Goal: Transaction & Acquisition: Purchase product/service

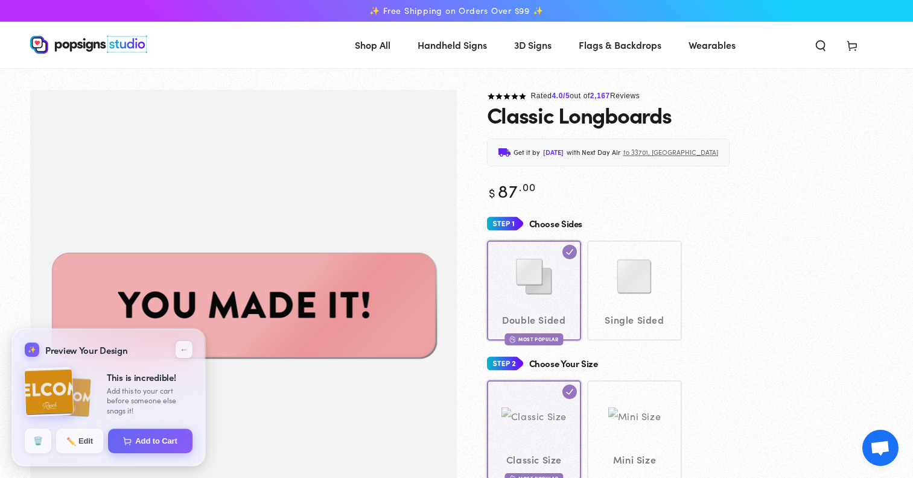
click at [644, 98] on div "Close dialog Get 10% OFF Your First Order Email Address Claim My Offer → No tha…" at bounding box center [456, 239] width 913 height 478
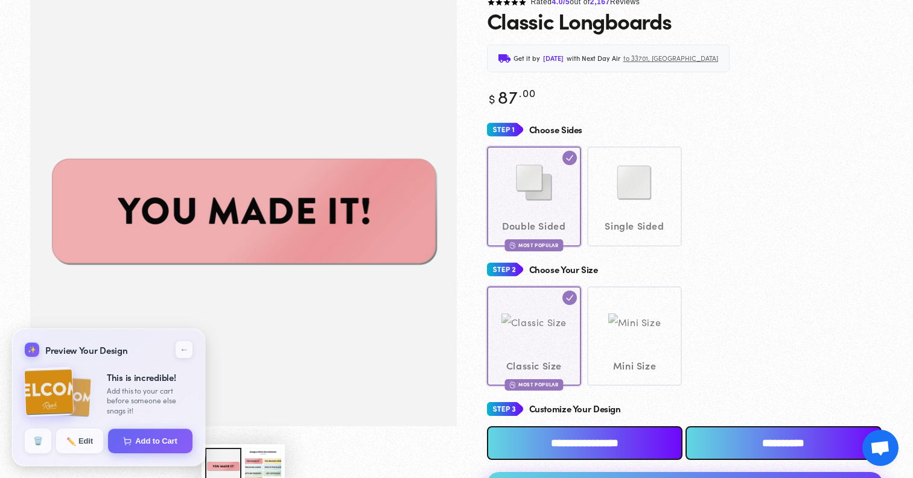
scroll to position [93, 0]
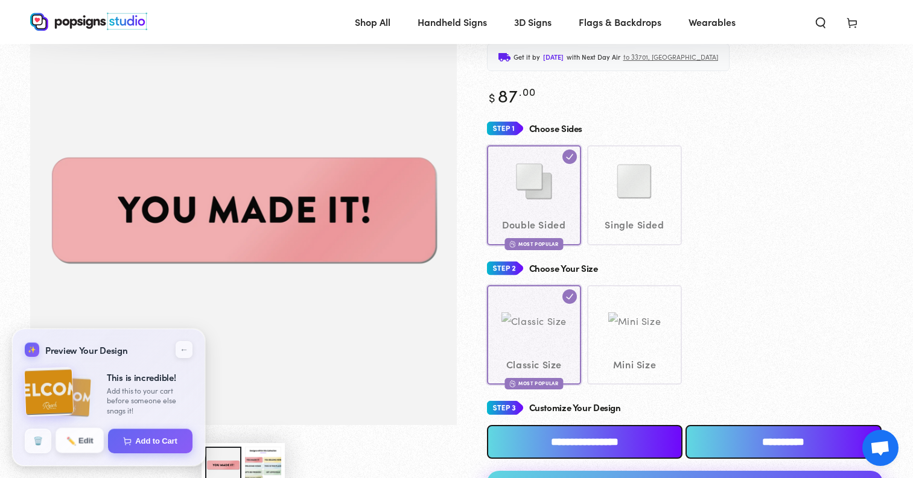
click at [80, 438] on button "✏️ Edit" at bounding box center [80, 440] width 48 height 25
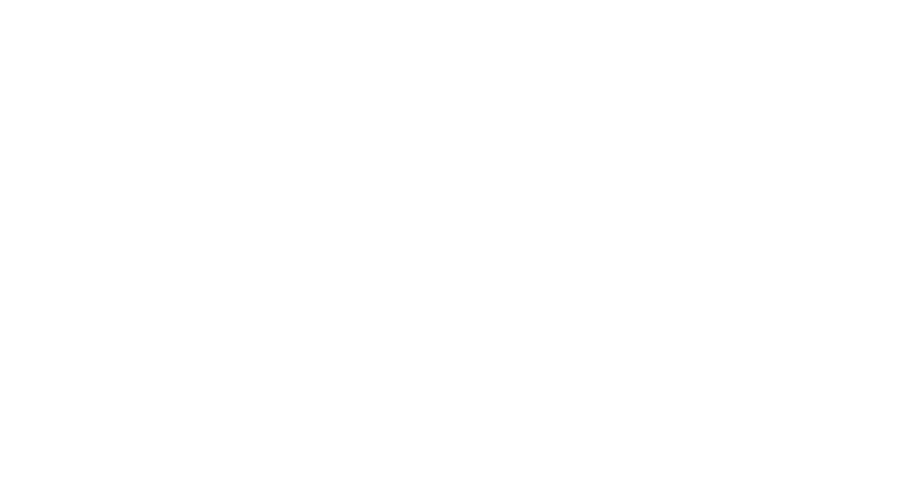
scroll to position [0, 0]
type textarea "An ancient tree with a door leading to a magical world"
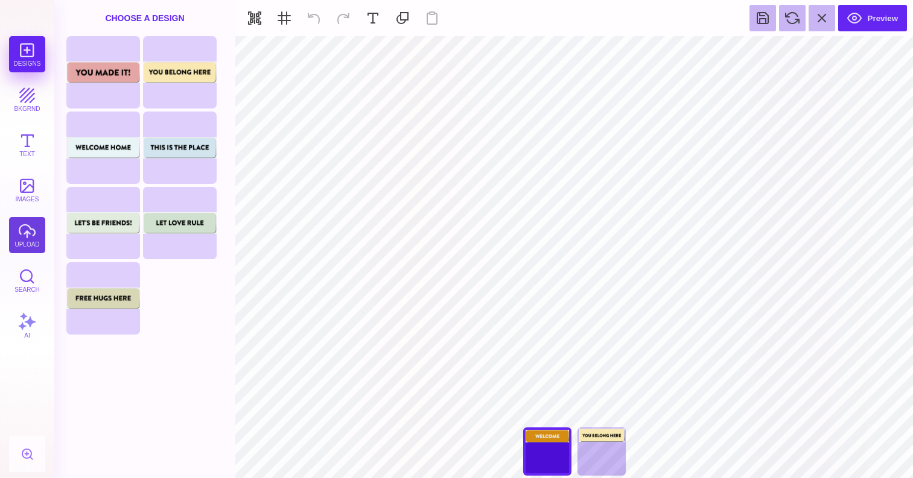
click at [24, 237] on button "upload" at bounding box center [27, 235] width 36 height 36
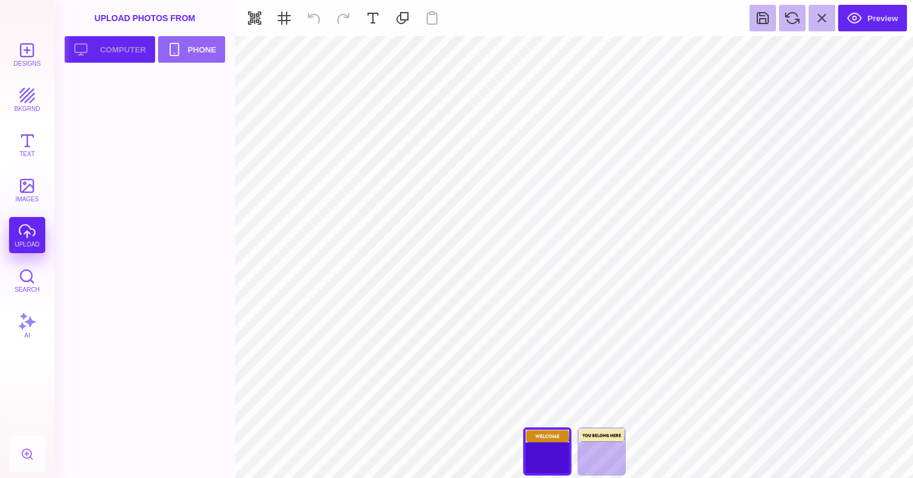
click at [103, 49] on button "Upload your artwork Computer" at bounding box center [110, 49] width 90 height 27
click at [109, 106] on div at bounding box center [104, 102] width 77 height 54
type input "#000000"
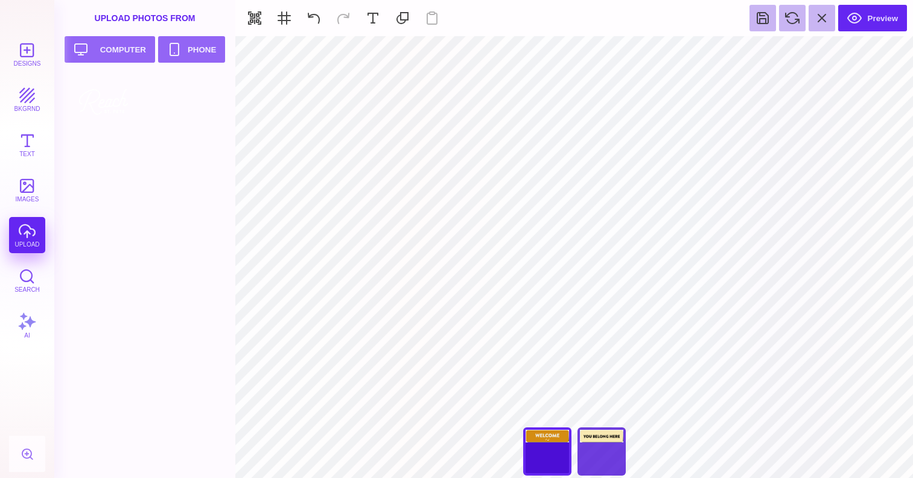
click at [606, 445] on div "You Belong Here" at bounding box center [601, 452] width 48 height 48
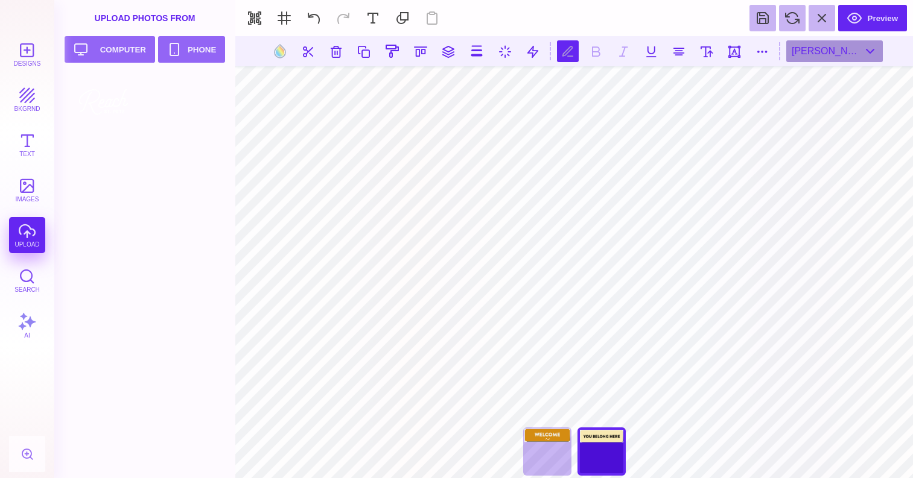
type textarea "*"
type textarea "**********"
click at [771, 51] on button at bounding box center [762, 51] width 22 height 22
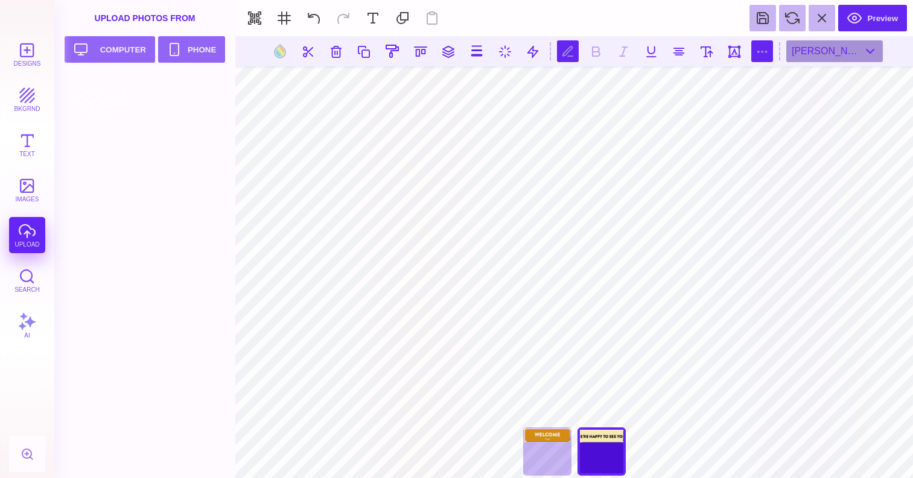
type input "*"
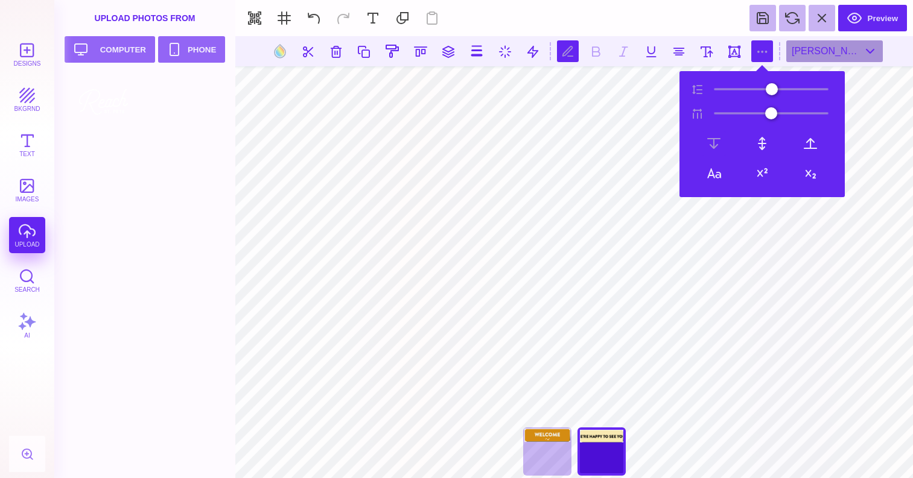
click at [771, 51] on button at bounding box center [762, 51] width 22 height 22
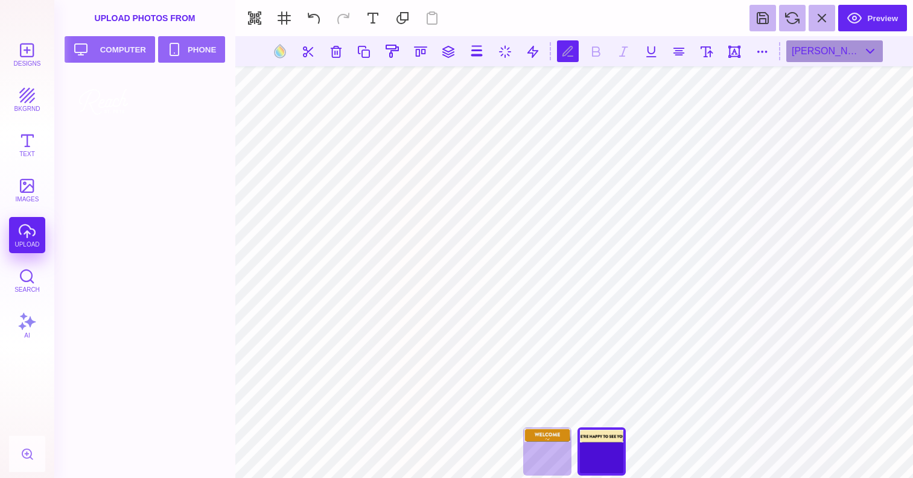
scroll to position [0, 0]
type textarea "*******"
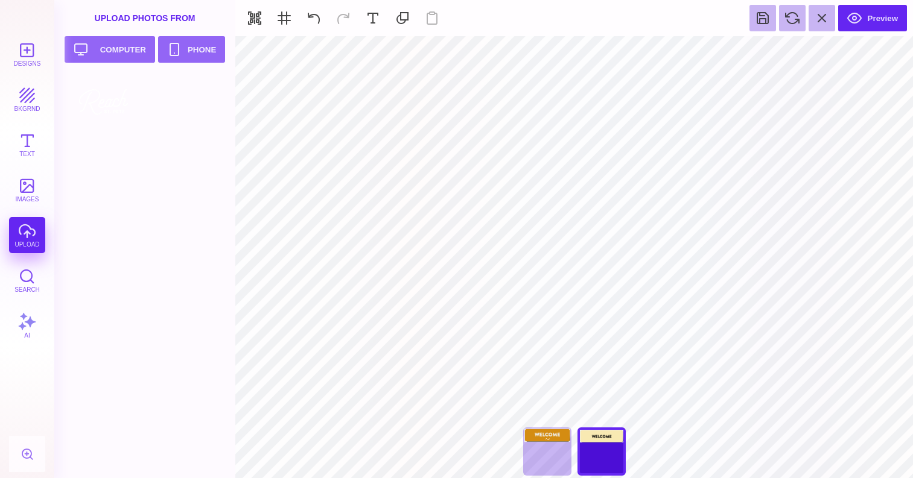
type input "#F8E9B2"
click at [533, 52] on button at bounding box center [533, 51] width 23 height 23
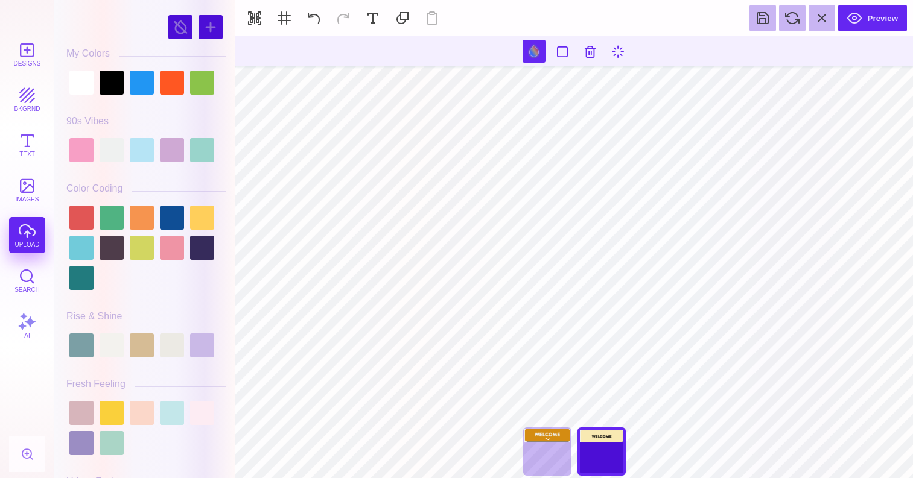
scroll to position [0, 0]
click at [28, 54] on button "Designs" at bounding box center [27, 54] width 36 height 36
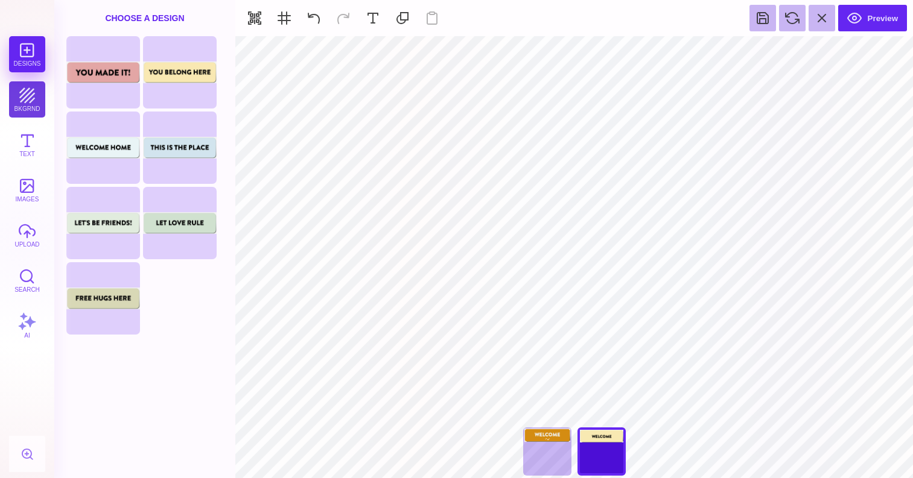
click at [21, 100] on button "bkgrnd" at bounding box center [27, 99] width 36 height 36
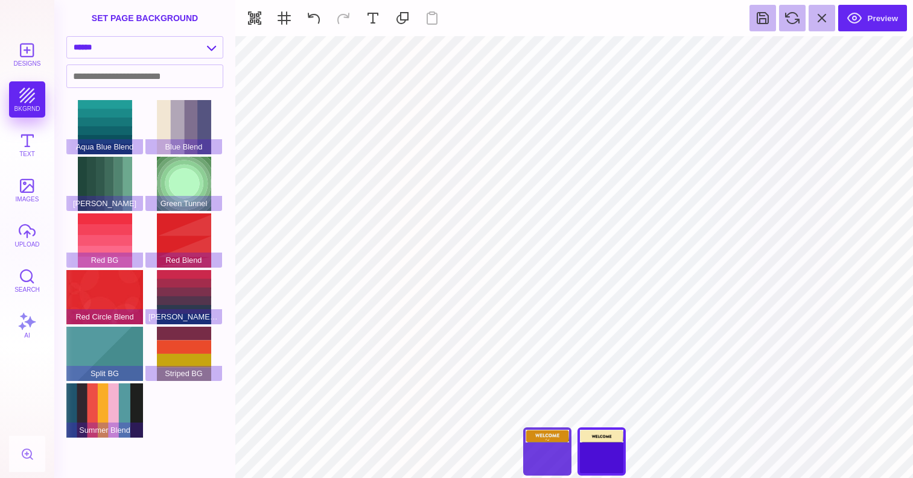
click at [558, 446] on div "You Made It!" at bounding box center [547, 452] width 48 height 48
type input "****"
type input "#D48C12"
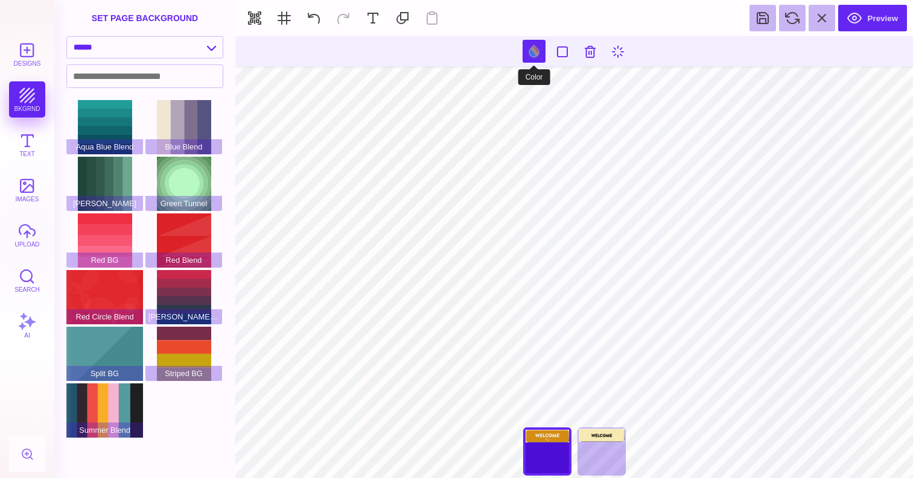
click at [533, 48] on button at bounding box center [533, 51] width 23 height 23
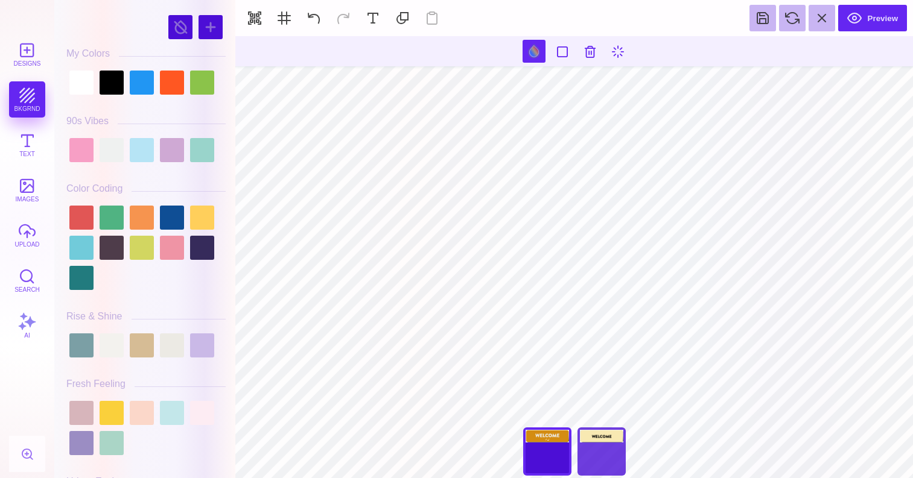
click at [589, 473] on div "You Belong Here" at bounding box center [601, 452] width 48 height 48
type input "****"
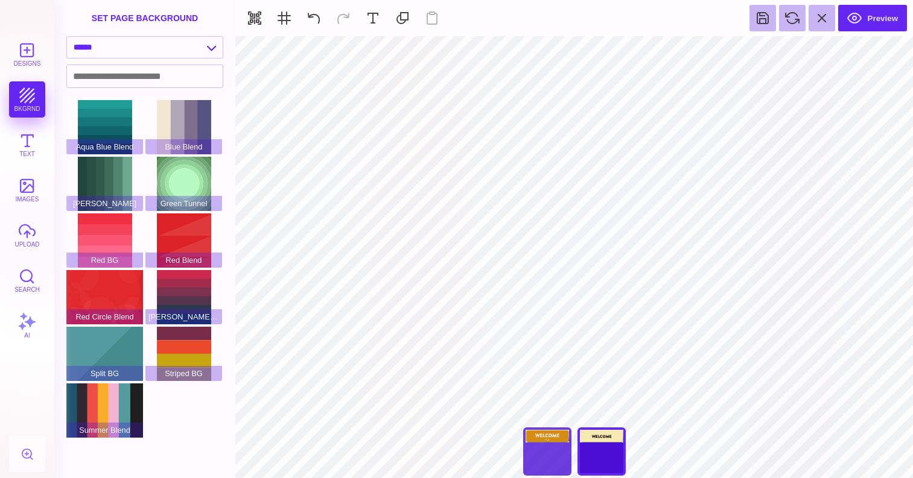
type input "#F8E9B2"
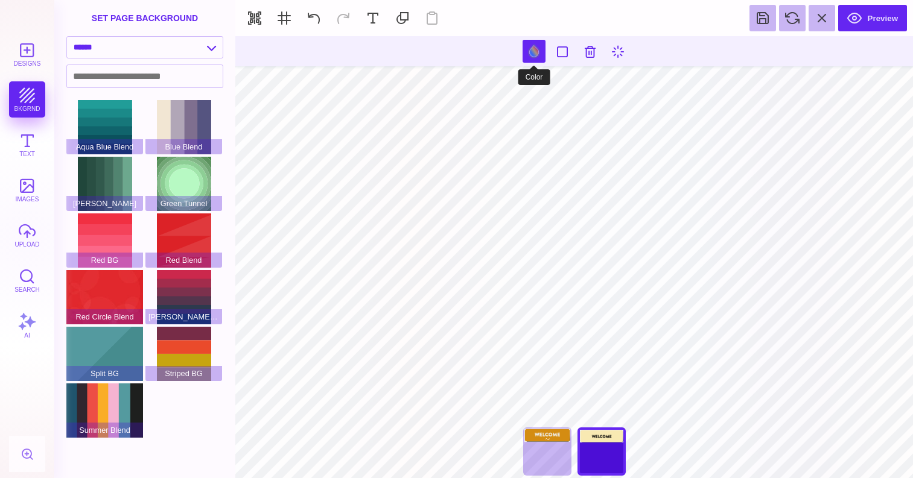
click at [528, 49] on button at bounding box center [533, 51] width 23 height 23
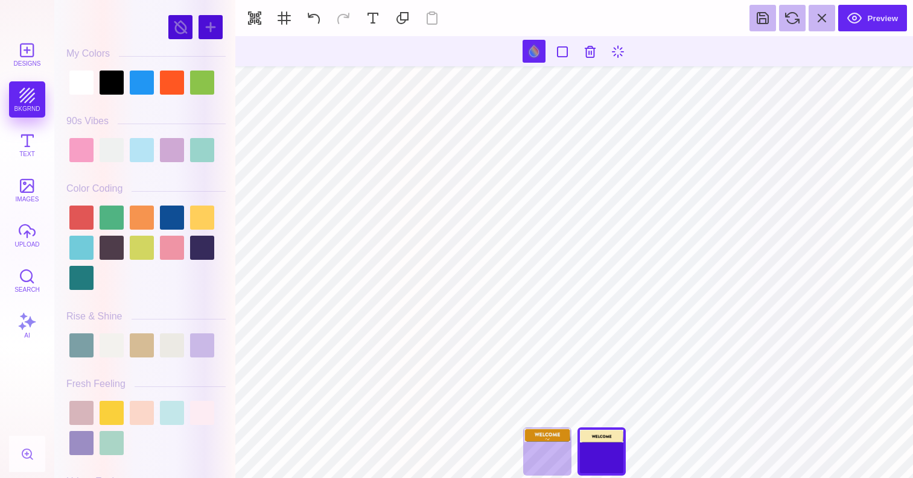
click at [210, 40] on div at bounding box center [145, 27] width 159 height 30
click at [210, 31] on div at bounding box center [210, 27] width 24 height 24
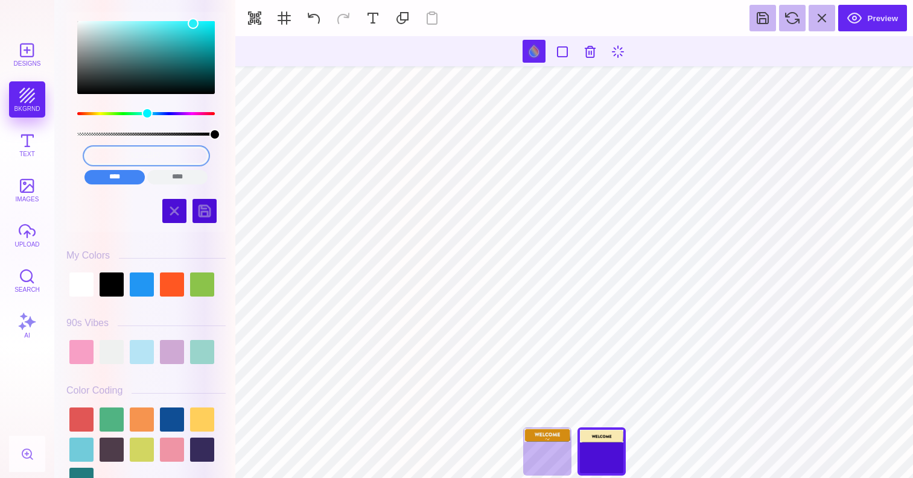
click at [137, 154] on input "#27EEF7" at bounding box center [146, 155] width 124 height 17
paste input "D48C12"
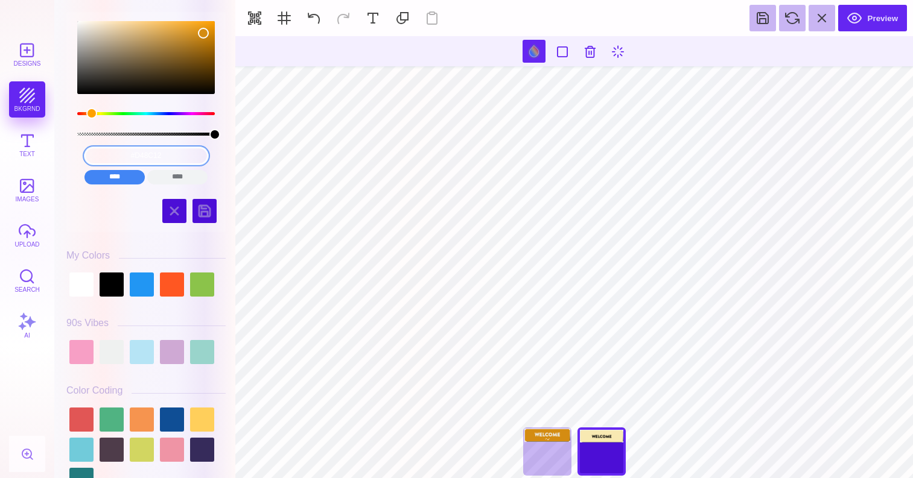
type input "#D48C12"
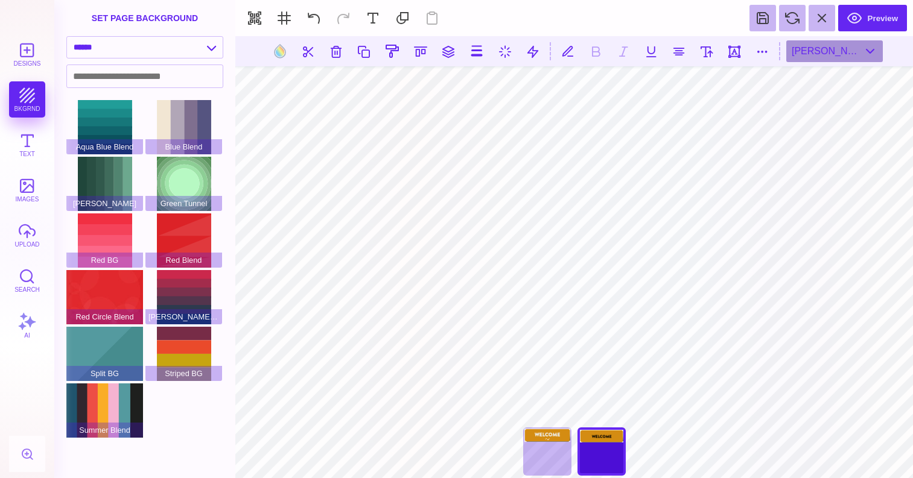
type input "#000000"
click at [280, 49] on button at bounding box center [279, 51] width 23 height 23
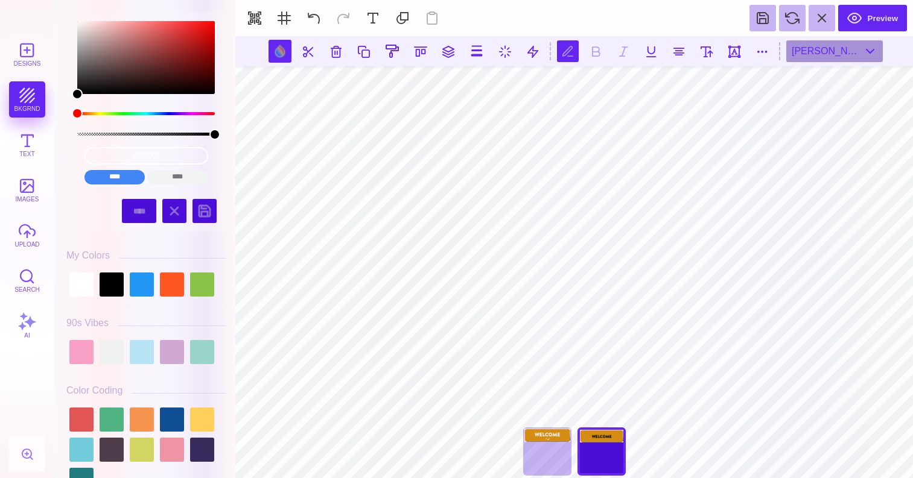
scroll to position [0, 1]
click at [81, 284] on div at bounding box center [81, 285] width 24 height 24
type input "#FFFFFF"
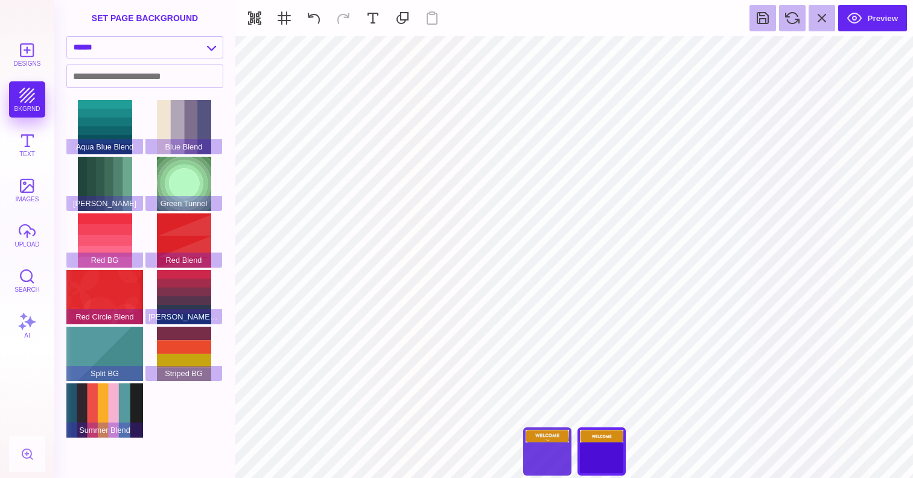
click at [540, 451] on div "You Made It!" at bounding box center [547, 452] width 48 height 48
type input "****"
type input "#ECEAE4"
click at [629, 439] on div "**********" at bounding box center [574, 455] width 121 height 54
click at [613, 441] on div "You Belong Here" at bounding box center [601, 452] width 48 height 48
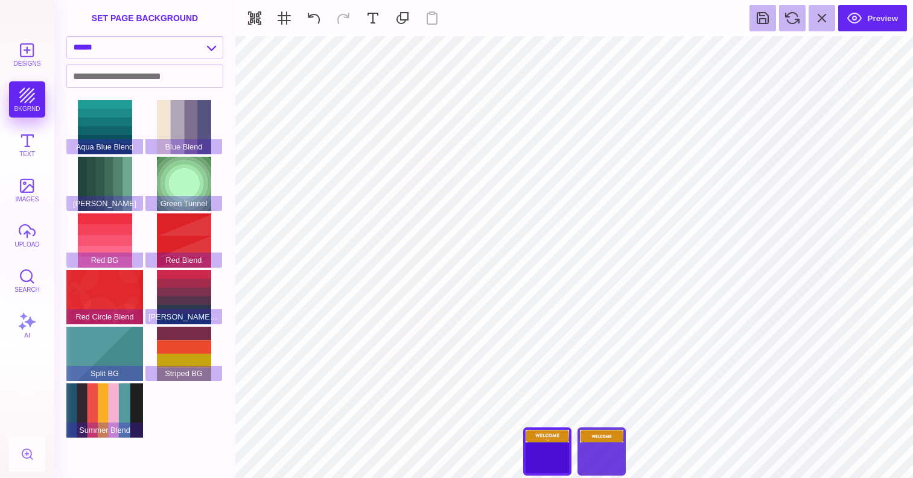
type input "****"
type input "#FFFFFF"
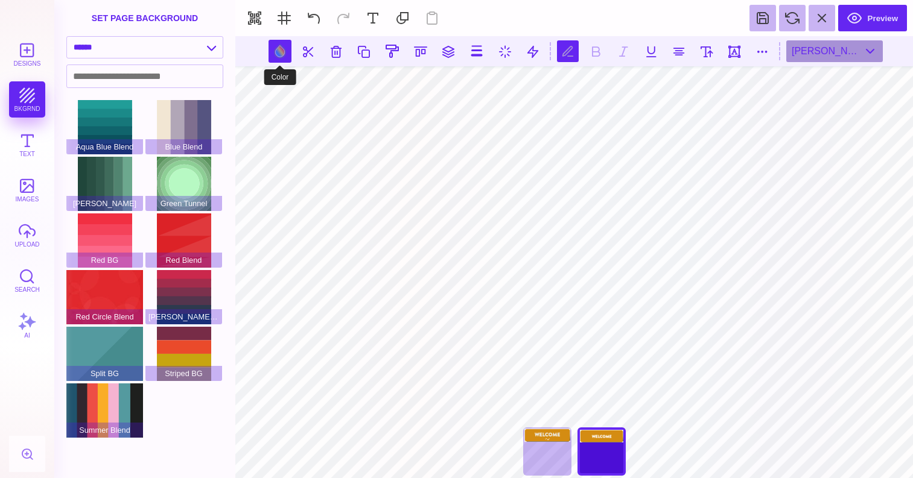
click at [278, 56] on button at bounding box center [279, 51] width 23 height 23
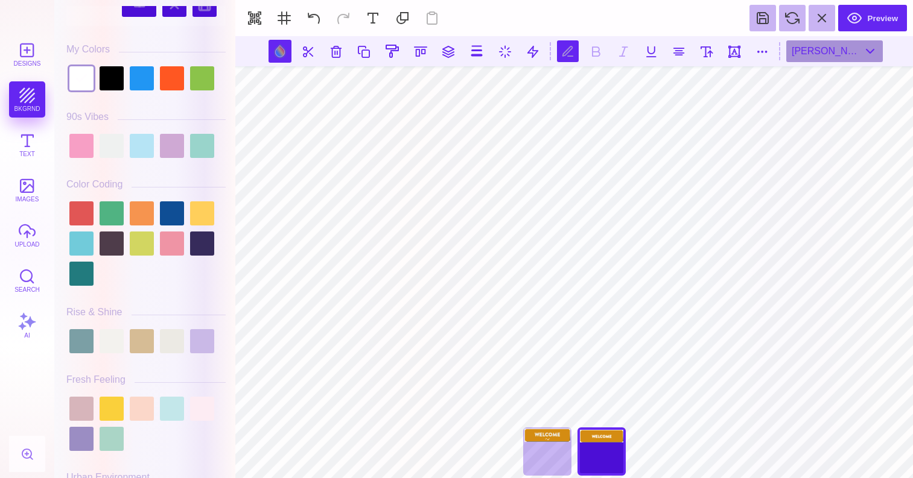
scroll to position [265, 0]
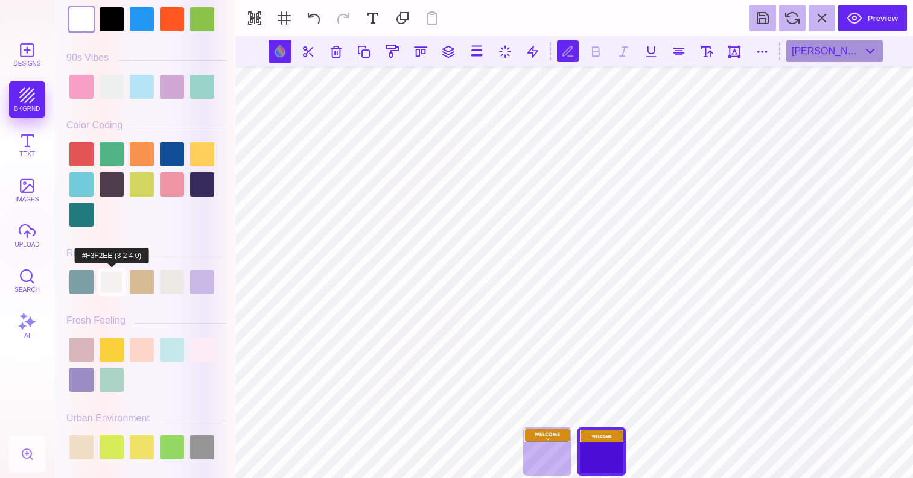
click at [107, 281] on div at bounding box center [112, 282] width 24 height 24
type input "#F3F2EE"
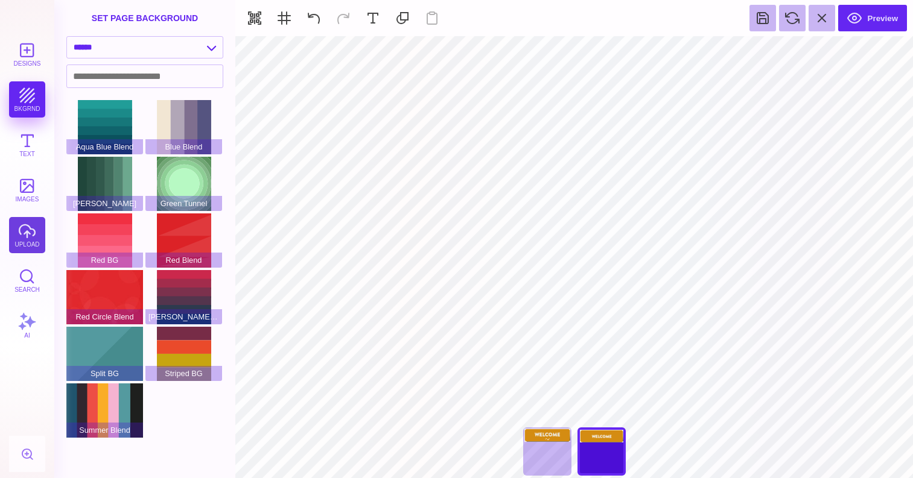
click at [25, 245] on button "upload" at bounding box center [27, 235] width 36 height 36
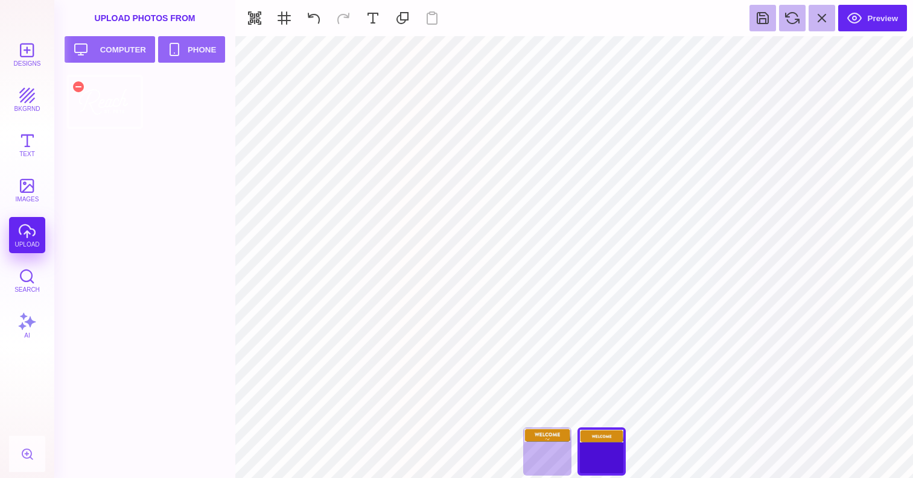
click at [104, 112] on div at bounding box center [104, 102] width 77 height 54
type input "#000000"
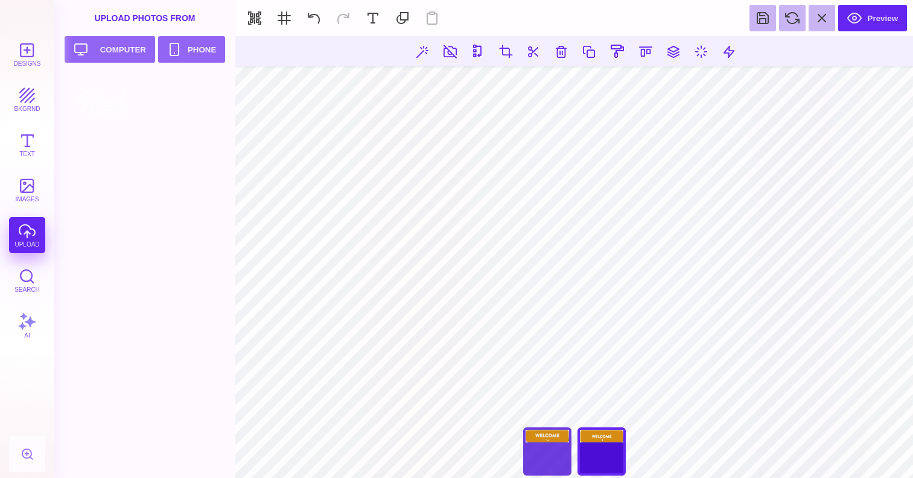
click at [544, 446] on div "You Made It!" at bounding box center [547, 452] width 48 height 48
type input "****"
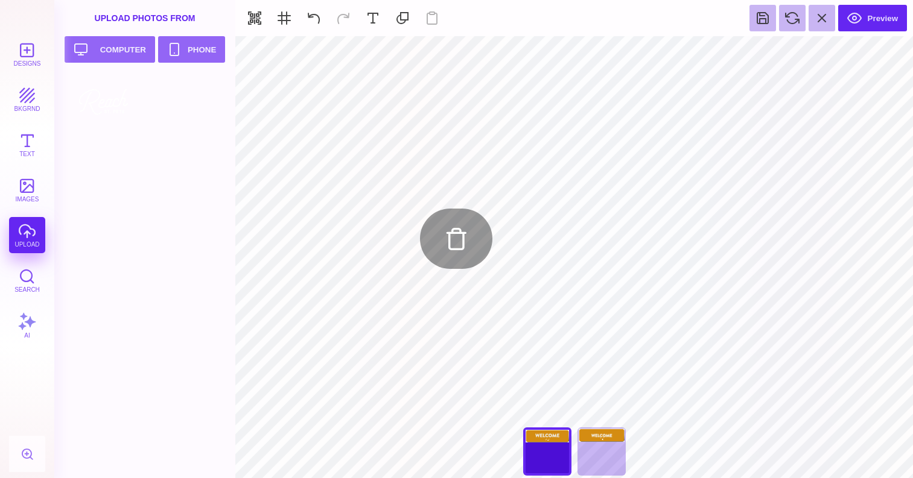
type input "#D48C12"
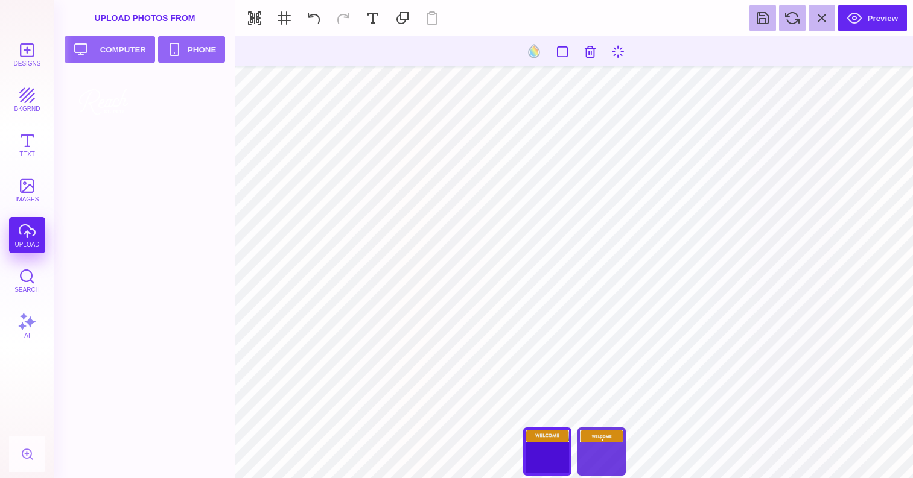
click at [592, 457] on div "You Belong Here" at bounding box center [601, 452] width 48 height 48
type input "****"
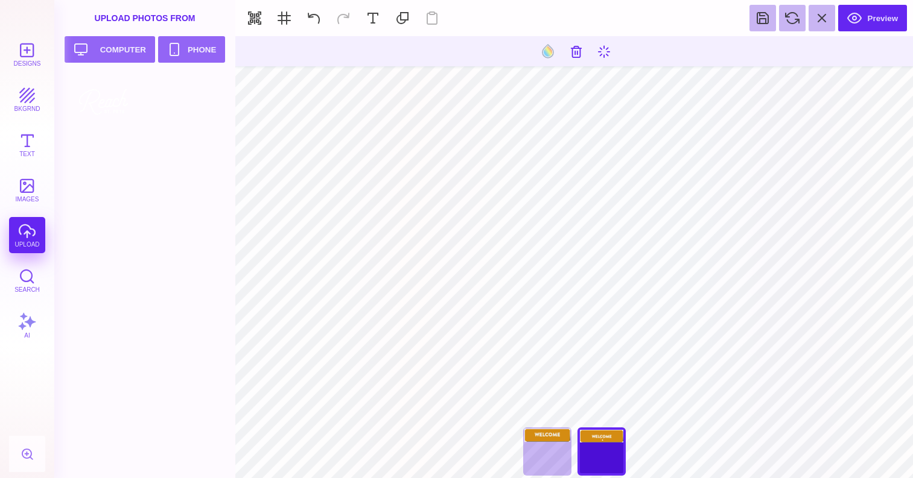
type input "#000000"
click at [592, 56] on button at bounding box center [589, 51] width 22 height 22
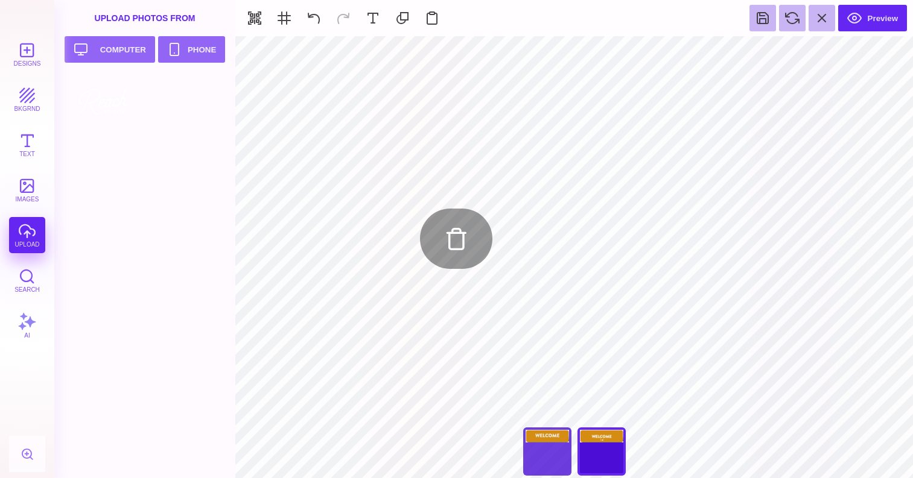
click at [538, 449] on div "You Made It!" at bounding box center [547, 452] width 48 height 48
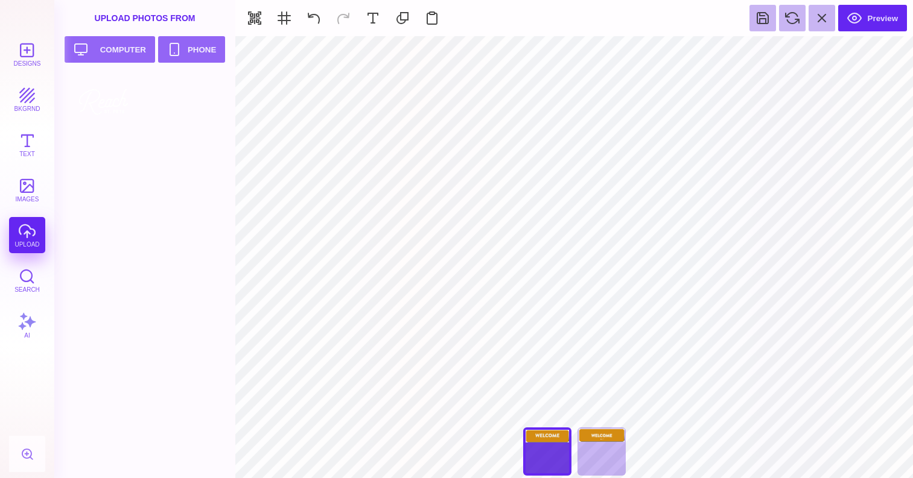
type input "****"
type input "#000000"
click at [594, 460] on div "You Belong Here" at bounding box center [601, 452] width 48 height 48
click at [551, 457] on div "You Made It!" at bounding box center [547, 452] width 48 height 48
click at [604, 457] on div "You Belong Here" at bounding box center [601, 452] width 48 height 48
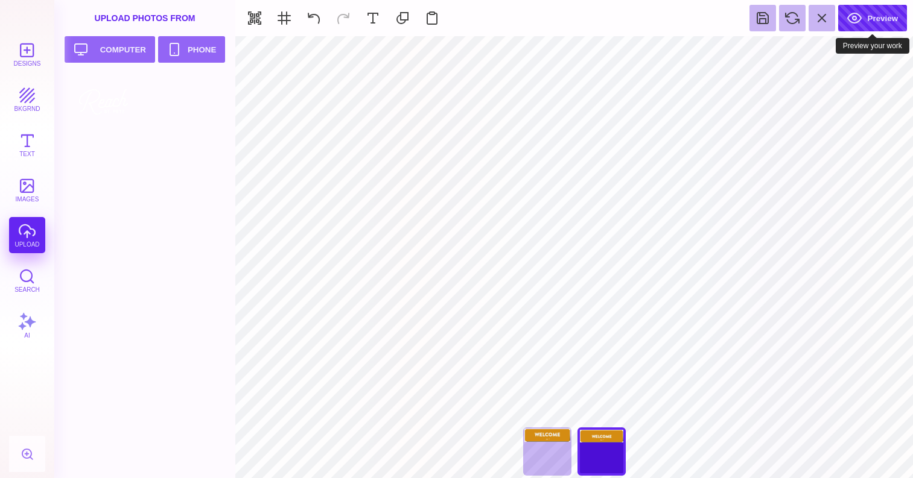
click at [884, 13] on button "Preview" at bounding box center [872, 18] width 69 height 27
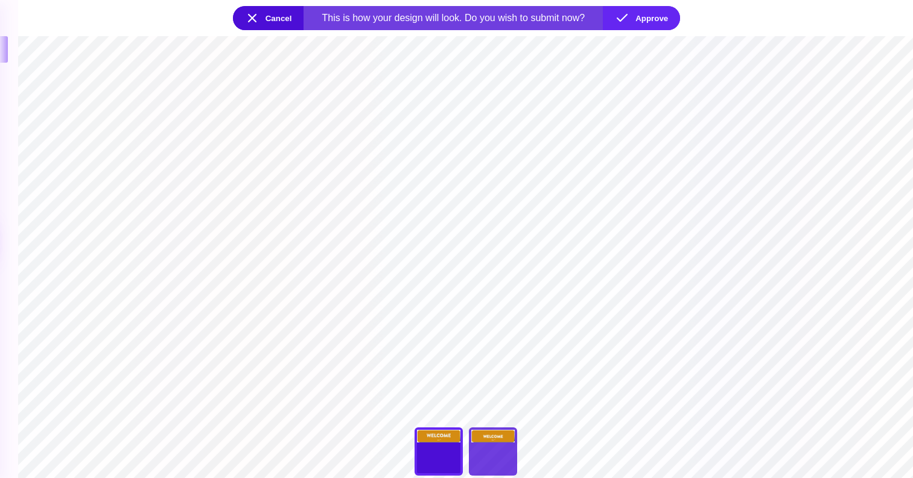
click at [493, 453] on div "You Belong Here" at bounding box center [493, 452] width 48 height 48
type input "****"
click at [439, 457] on div "You Made It!" at bounding box center [438, 452] width 48 height 48
click at [662, 13] on button "Approve" at bounding box center [641, 18] width 77 height 24
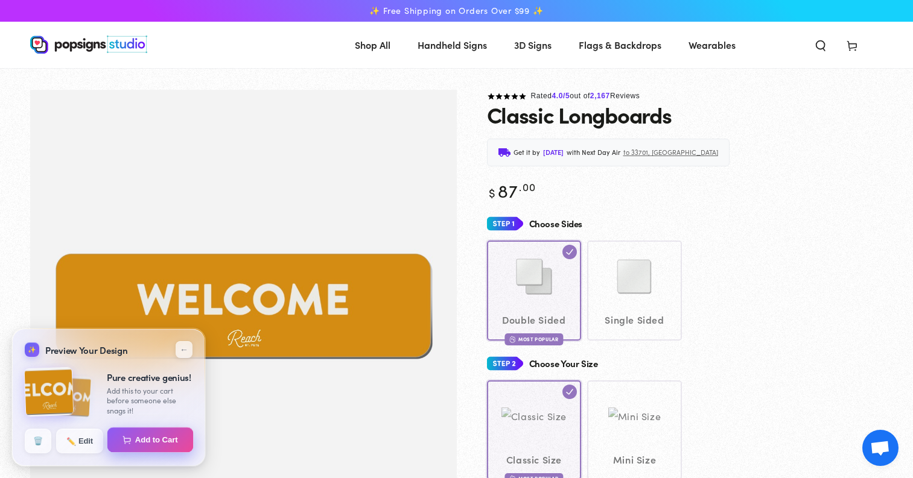
click at [146, 439] on button "Add to Cart" at bounding box center [150, 440] width 86 height 25
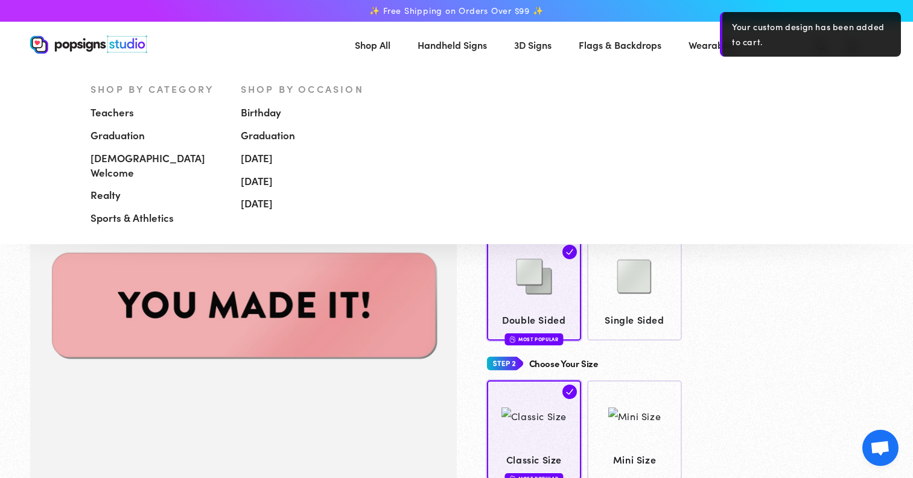
click at [459, 49] on span "Handheld Signs" at bounding box center [451, 44] width 69 height 17
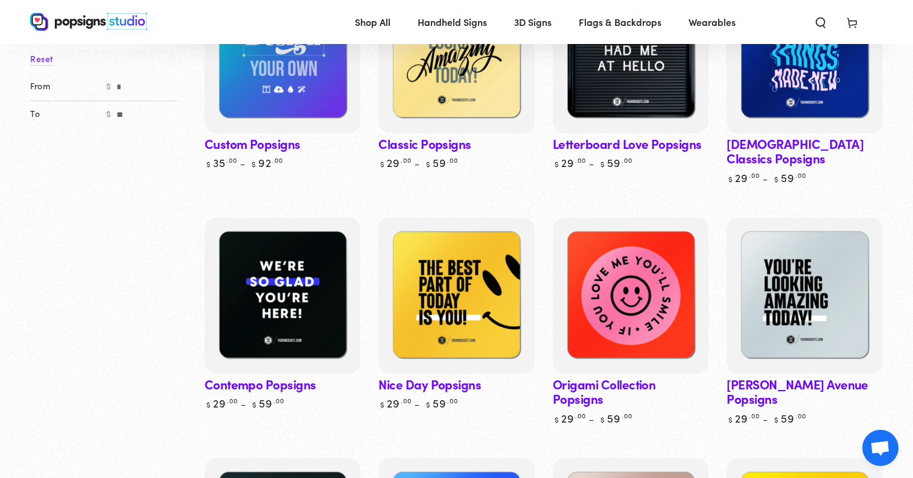
scroll to position [211, 0]
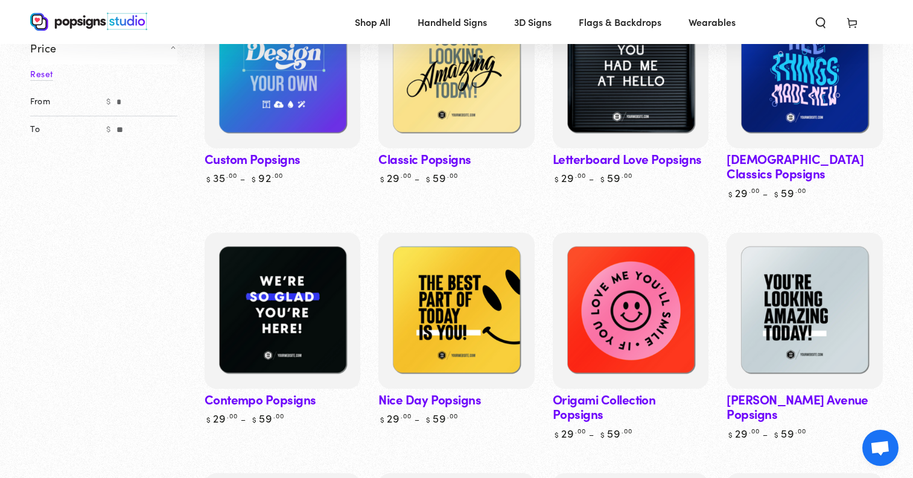
click at [477, 397] on link "Nice Day Popsigns" at bounding box center [456, 329] width 156 height 193
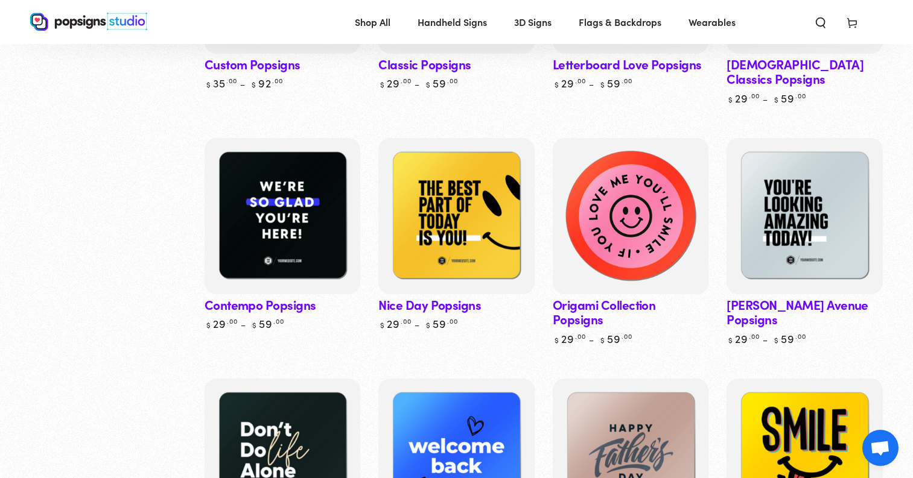
scroll to position [355, 0]
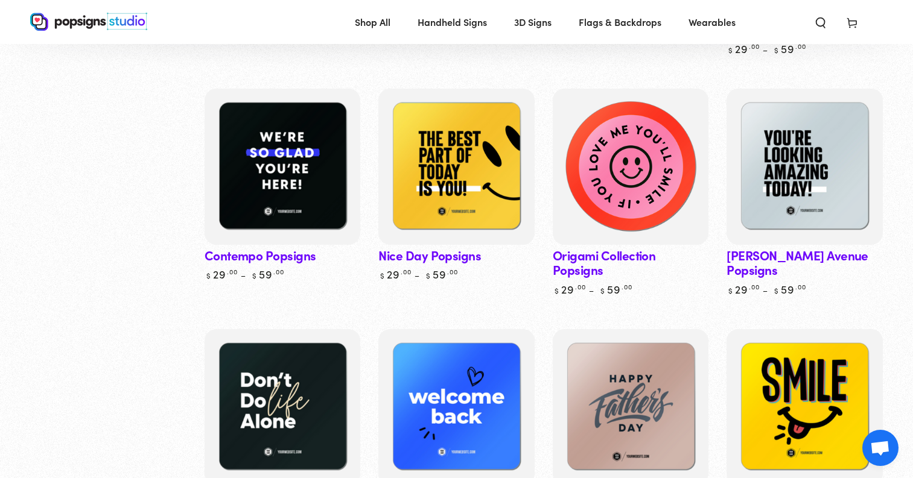
click at [653, 178] on img at bounding box center [630, 166] width 160 height 160
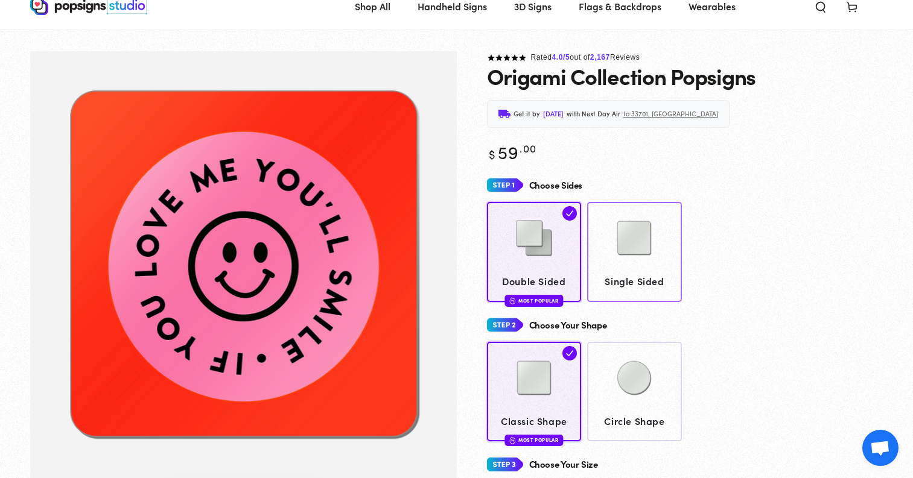
scroll to position [107, 0]
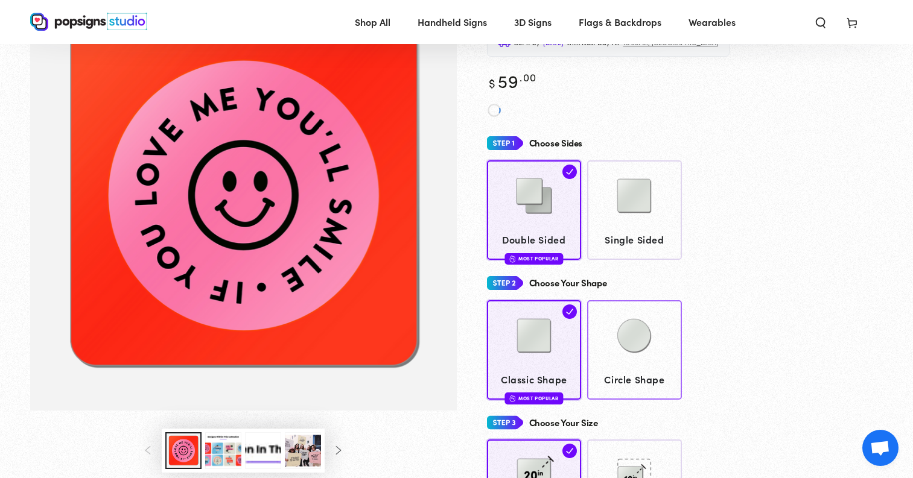
click at [630, 306] on img at bounding box center [634, 336] width 60 height 60
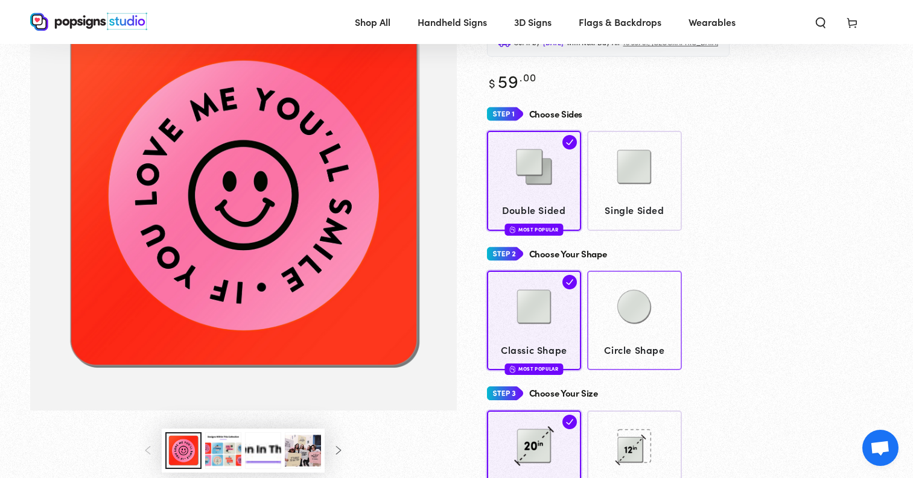
click at [646, 311] on img at bounding box center [634, 307] width 60 height 60
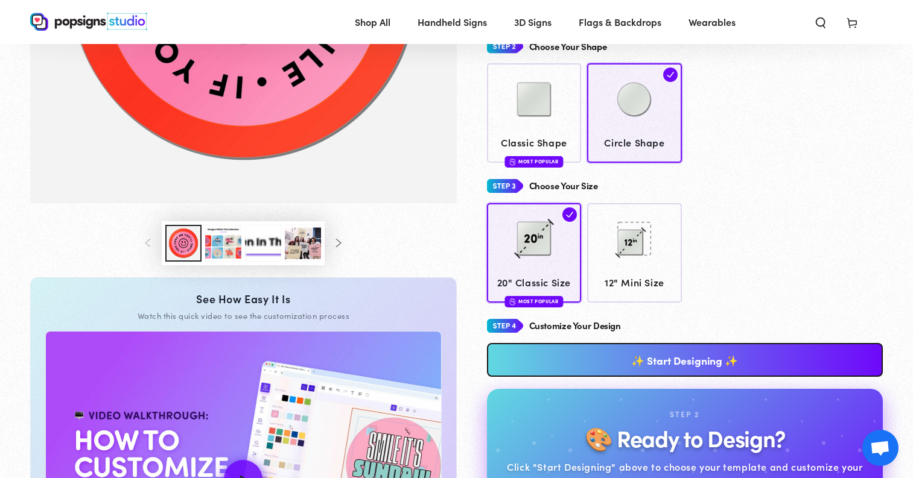
scroll to position [361, 0]
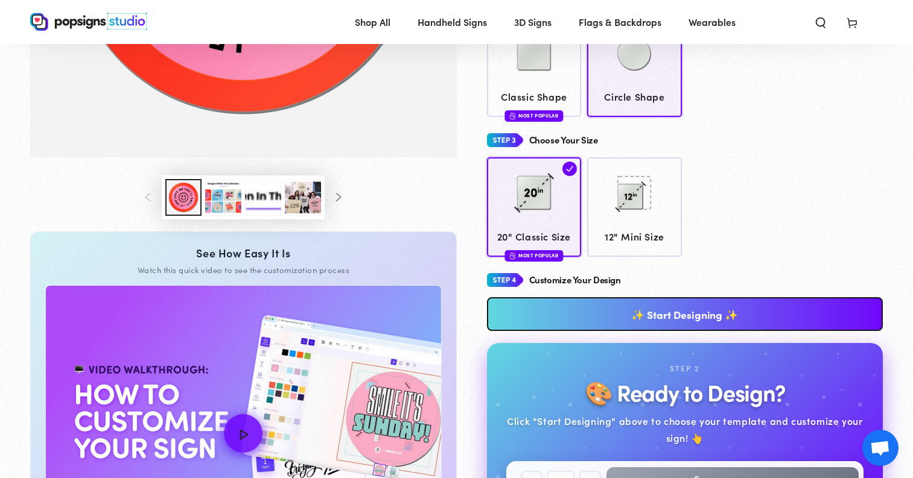
click at [688, 307] on link "✨ Start Designing ✨" at bounding box center [685, 314] width 396 height 34
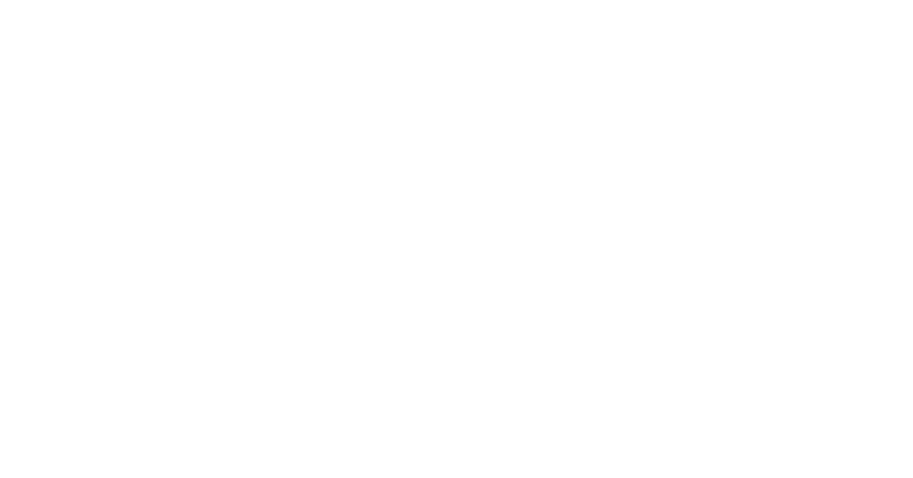
scroll to position [0, 0]
type textarea "An ancient tree with a door leading to a magical world"
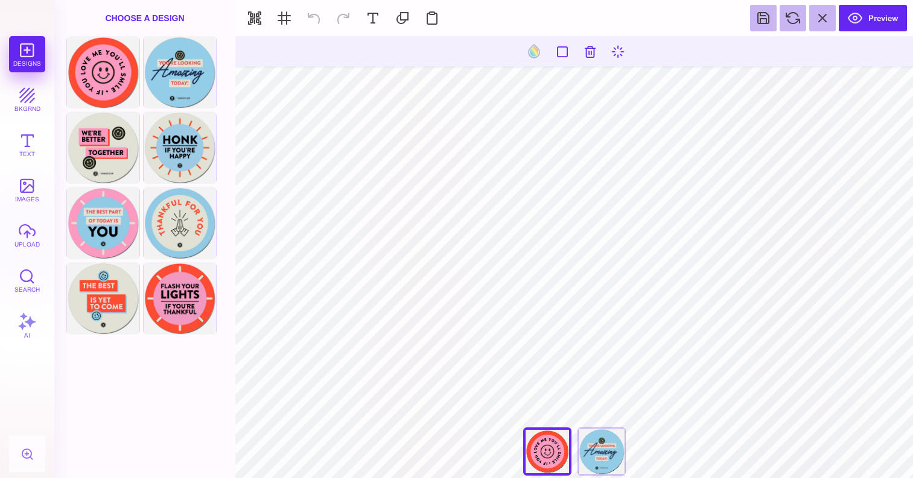
type input "#000000"
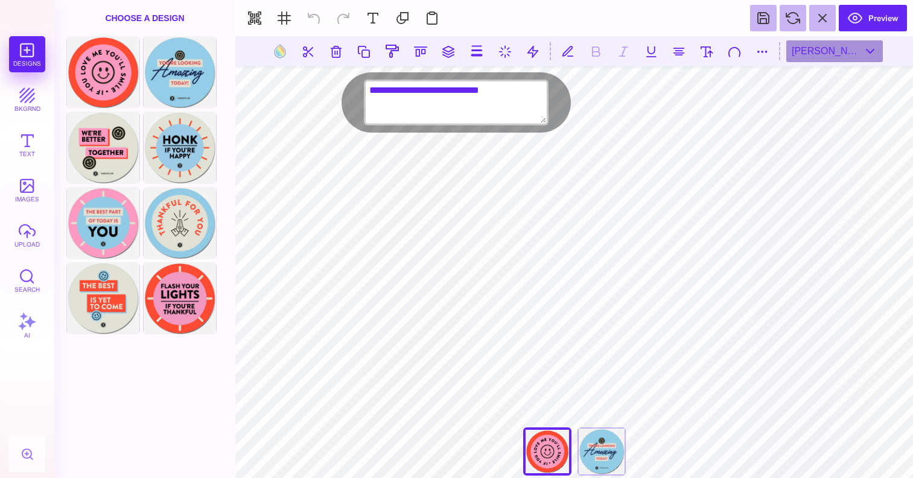
click at [454, 96] on textarea "**********" at bounding box center [456, 102] width 181 height 42
type textarea "*"
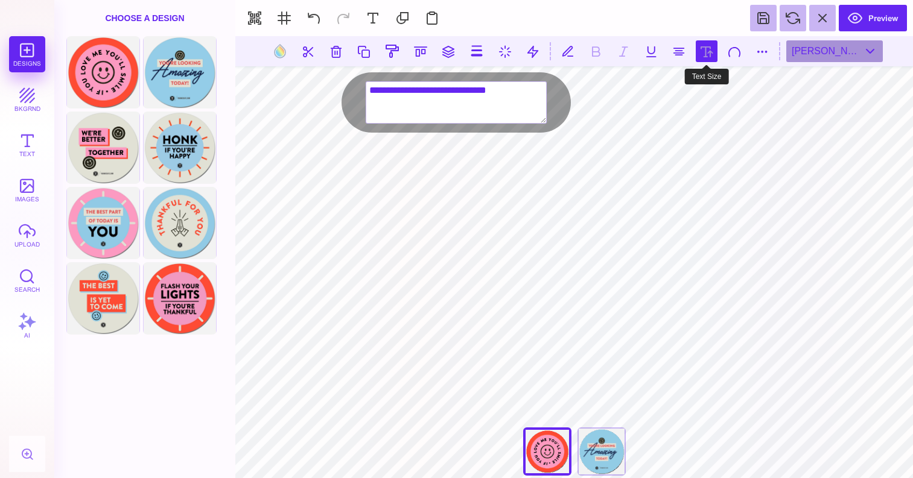
type textarea "**********"
click at [712, 49] on button at bounding box center [707, 51] width 22 height 22
type input "***"
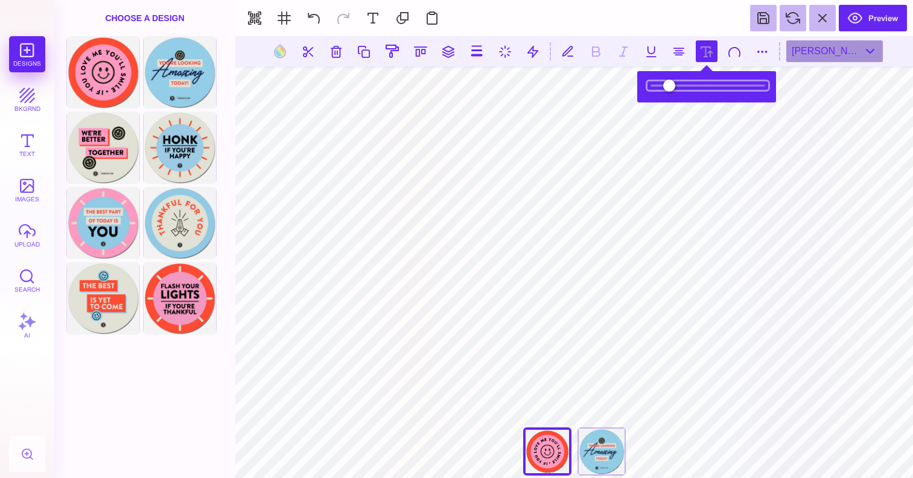
drag, startPoint x: 684, startPoint y: 84, endPoint x: 691, endPoint y: 83, distance: 7.3
type input "*****"
click at [691, 83] on input "range" at bounding box center [707, 85] width 121 height 8
click at [318, 17] on button at bounding box center [313, 18] width 27 height 27
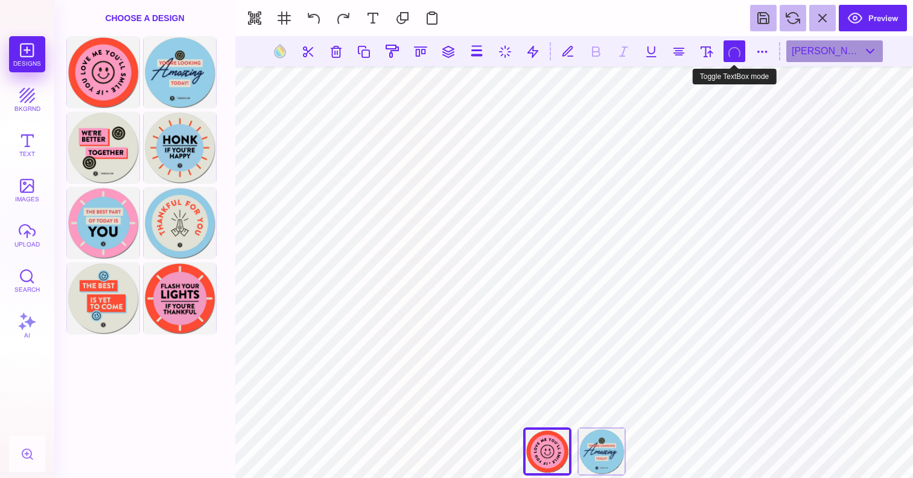
click at [734, 53] on button at bounding box center [734, 51] width 22 height 22
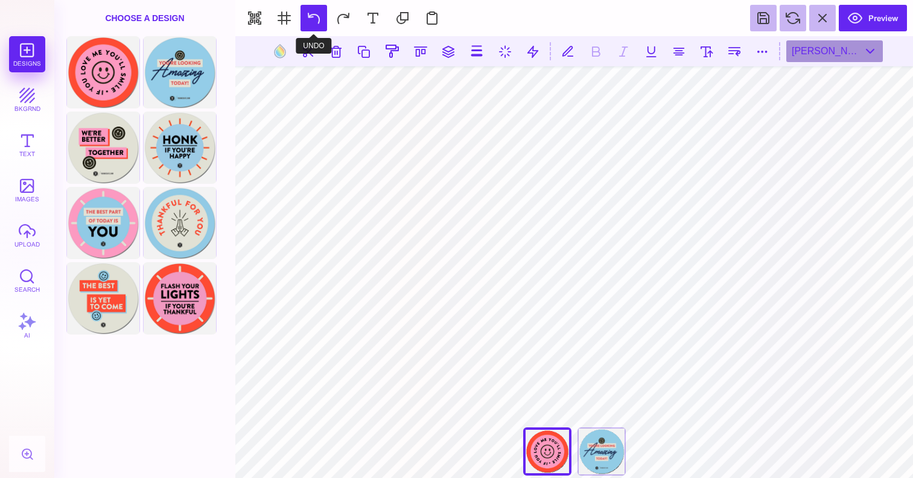
click at [320, 22] on button at bounding box center [313, 18] width 27 height 27
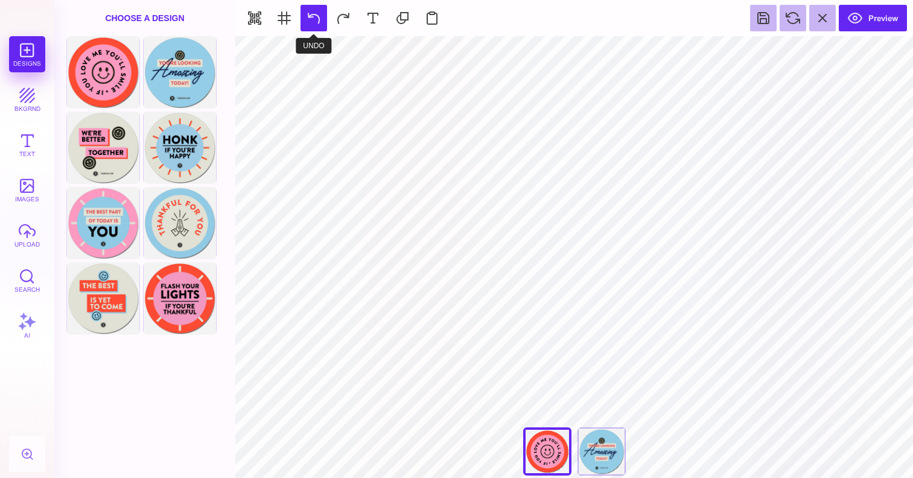
click at [320, 22] on button at bounding box center [313, 18] width 27 height 27
click at [312, 23] on button at bounding box center [313, 18] width 27 height 27
click at [312, 23] on section "Preview" at bounding box center [574, 18] width 678 height 36
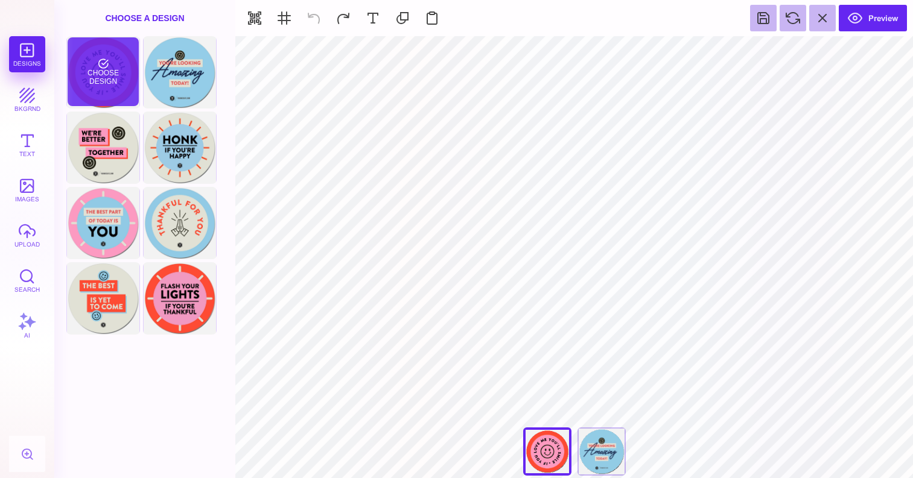
click at [121, 89] on div "Choose Design" at bounding box center [103, 71] width 71 height 69
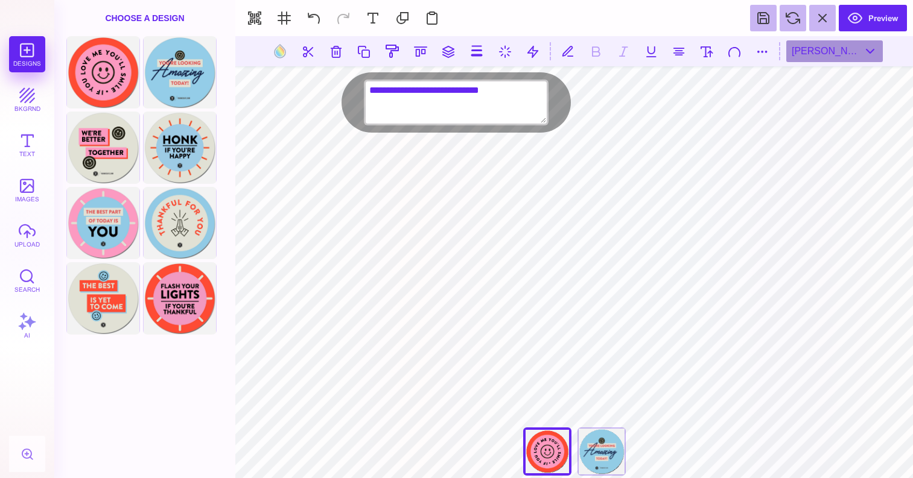
click at [489, 96] on textarea "**********" at bounding box center [456, 102] width 181 height 42
drag, startPoint x: 509, startPoint y: 90, endPoint x: 368, endPoint y: 93, distance: 140.6
click at [368, 93] on textarea "**********" at bounding box center [456, 102] width 181 height 42
click at [527, 95] on textarea "**********" at bounding box center [456, 102] width 181 height 42
type textarea "**********"
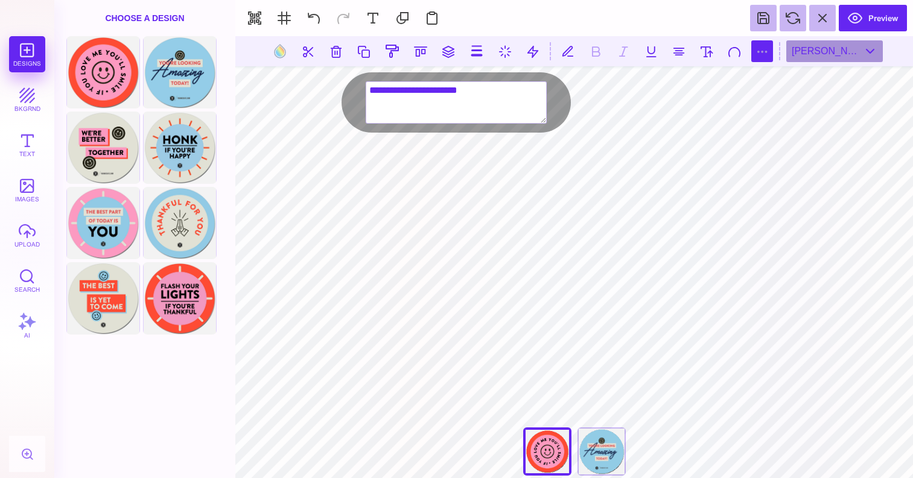
click at [764, 52] on button at bounding box center [762, 51] width 22 height 22
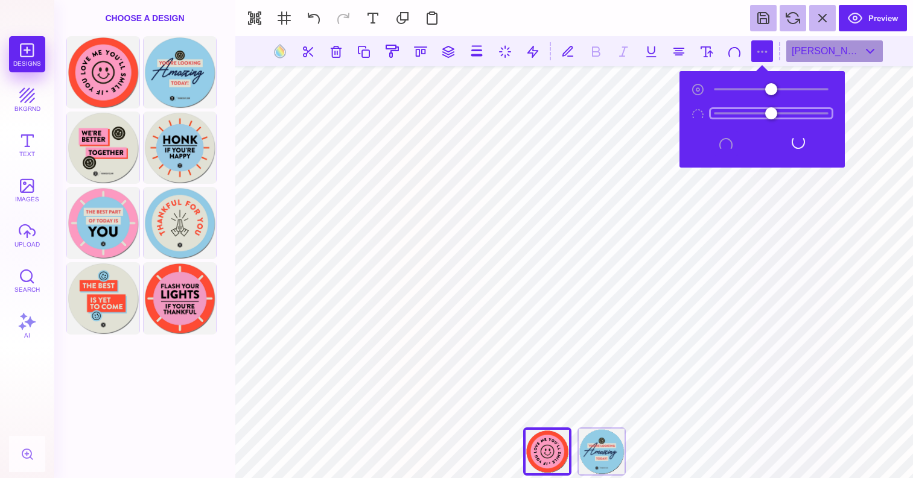
type input "*"
click at [721, 112] on input "range" at bounding box center [771, 113] width 121 height 8
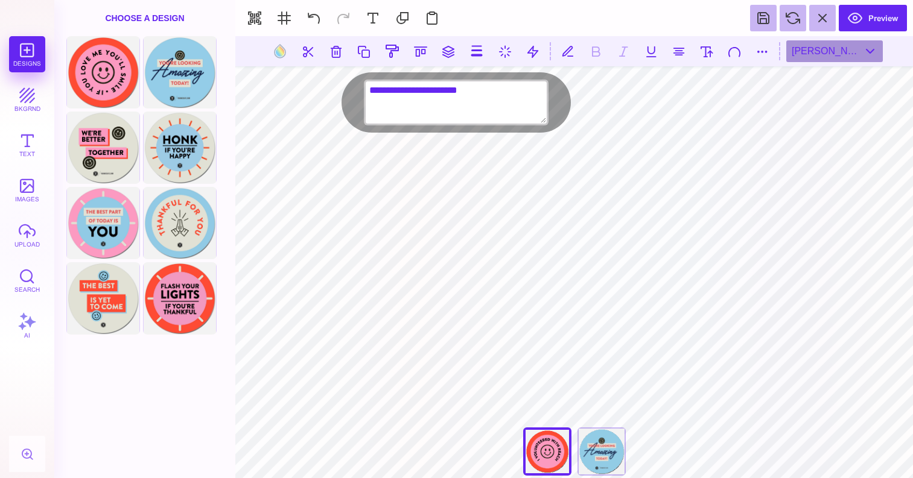
click at [510, 90] on textarea "**********" at bounding box center [456, 102] width 181 height 42
type textarea "**********"
click at [767, 56] on button at bounding box center [762, 51] width 22 height 22
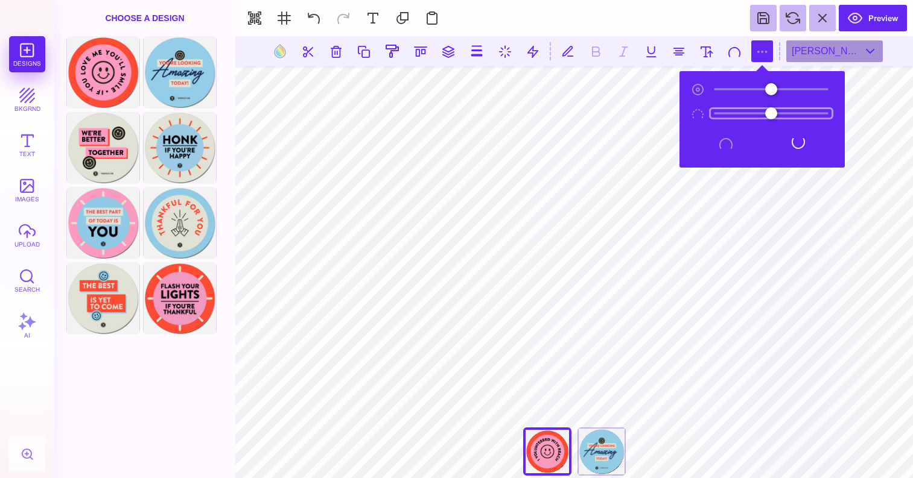
type input "*"
click at [721, 114] on input "range" at bounding box center [771, 113] width 121 height 8
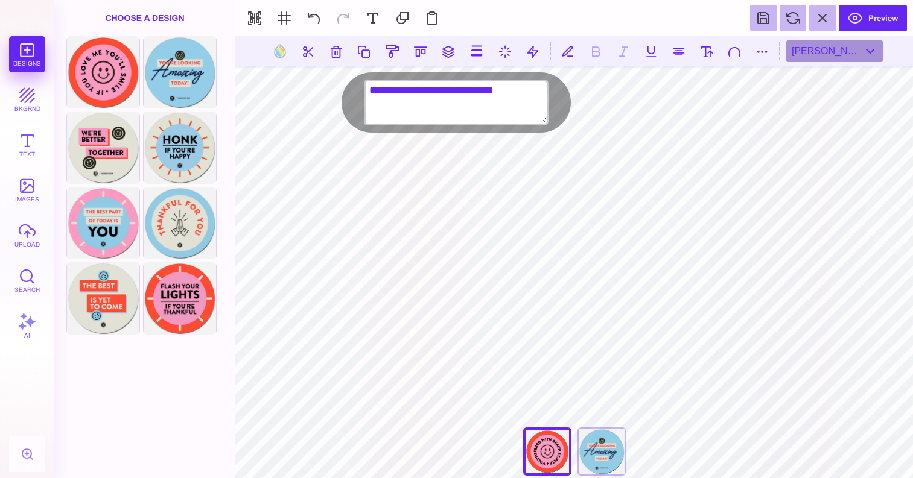
click at [378, 100] on textarea "**********" at bounding box center [456, 102] width 181 height 42
type textarea "**********"
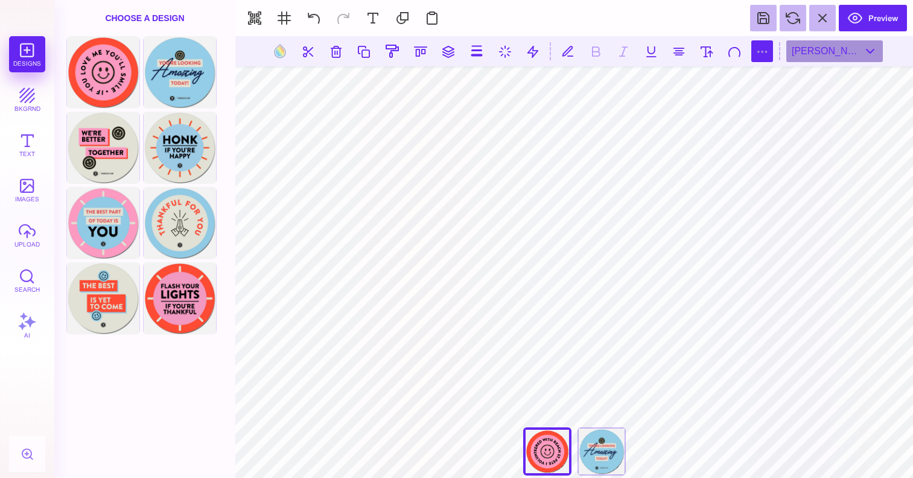
click at [764, 53] on button at bounding box center [762, 51] width 22 height 22
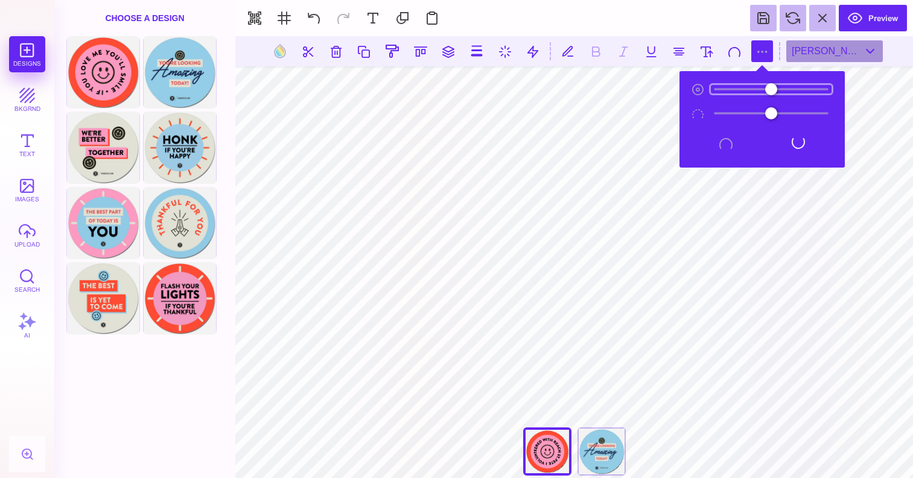
type input "***"
click at [730, 90] on input "range" at bounding box center [771, 89] width 121 height 8
click at [723, 150] on button at bounding box center [726, 144] width 24 height 24
click at [799, 144] on button at bounding box center [798, 144] width 24 height 24
click at [718, 148] on button at bounding box center [726, 144] width 24 height 24
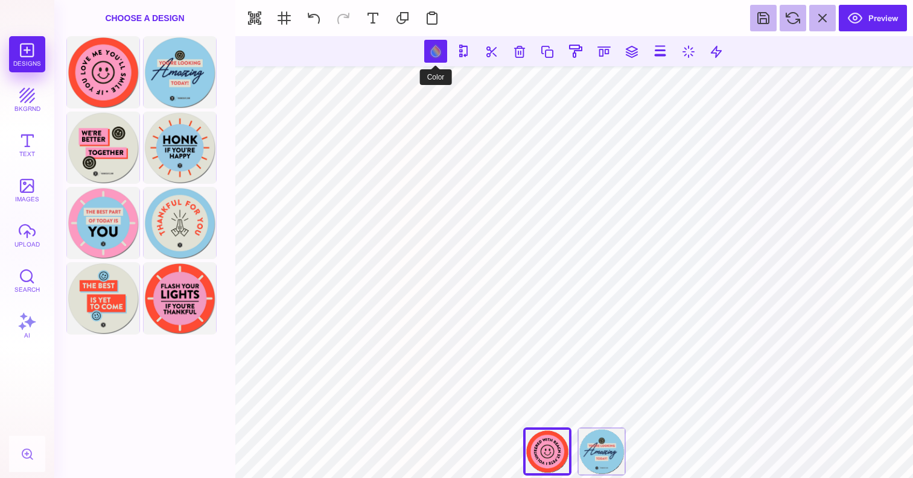
click at [437, 54] on button at bounding box center [435, 51] width 23 height 23
type input "#FC9ABF"
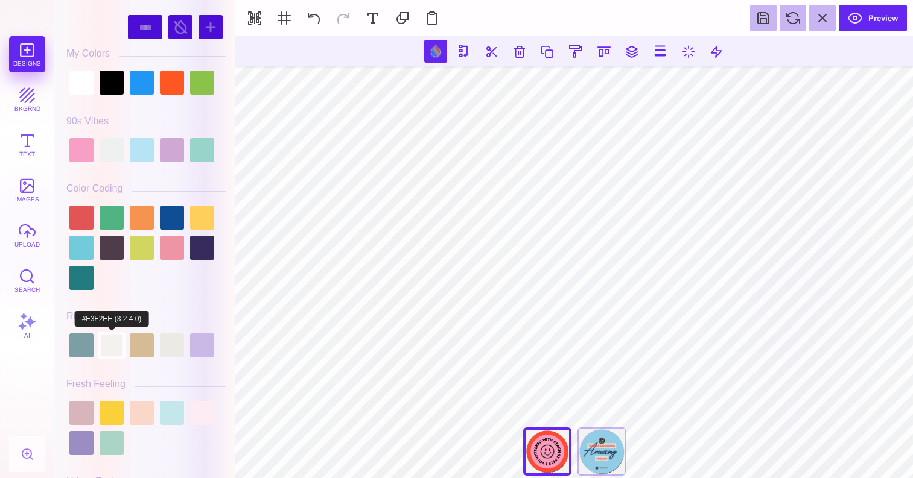
click at [113, 345] on div at bounding box center [112, 346] width 24 height 24
click at [165, 345] on div at bounding box center [172, 346] width 24 height 24
type input "#ECEAE4"
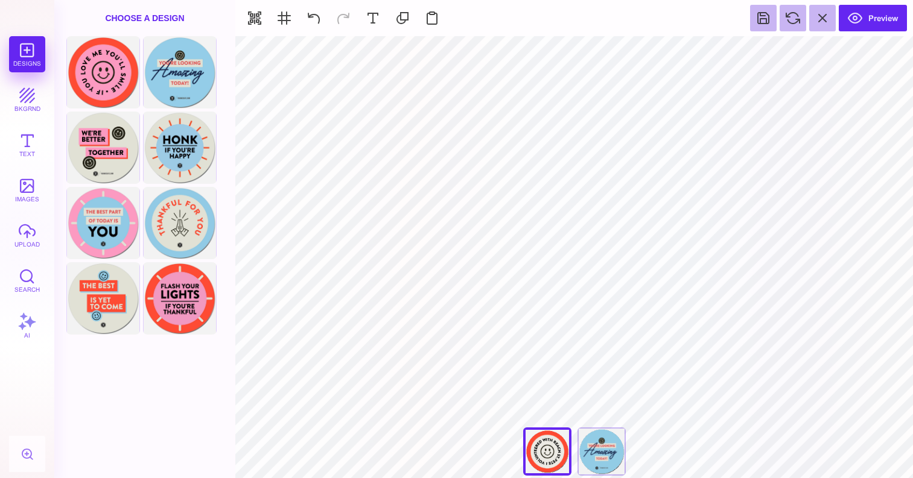
type input "#FD4A33"
click at [535, 58] on button at bounding box center [533, 51] width 23 height 23
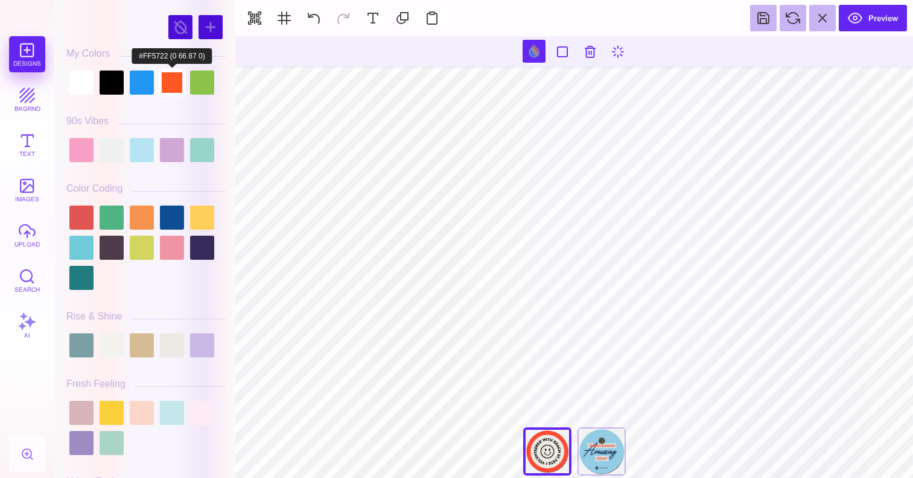
click at [168, 88] on div at bounding box center [172, 83] width 24 height 24
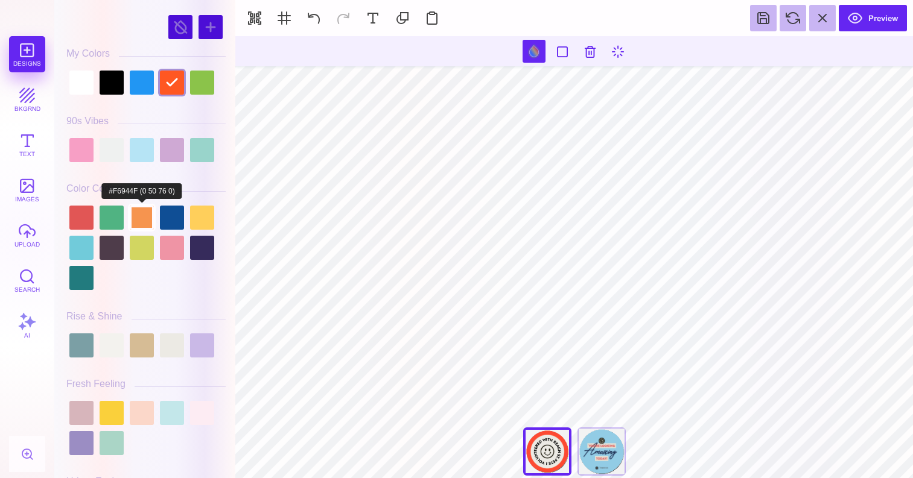
click at [145, 220] on div at bounding box center [142, 218] width 24 height 24
type input "#F6944F"
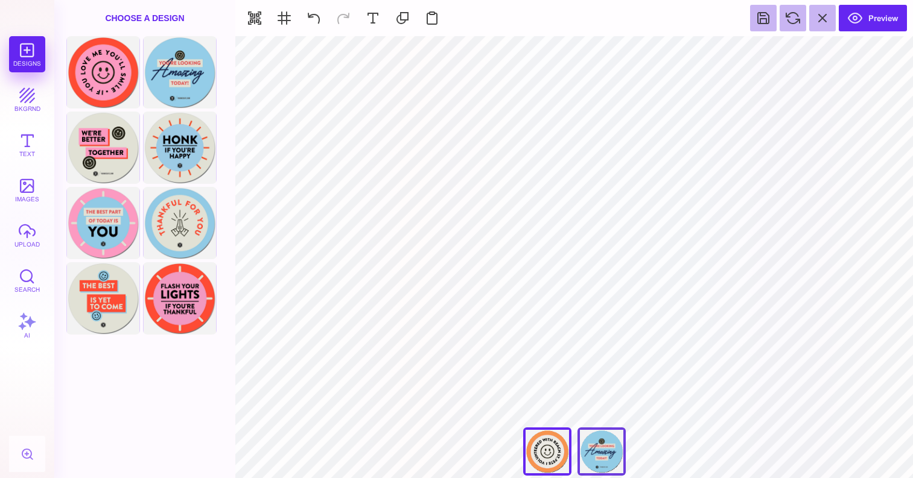
click at [595, 452] on div "If You Love Me You'll Smile" at bounding box center [601, 452] width 48 height 48
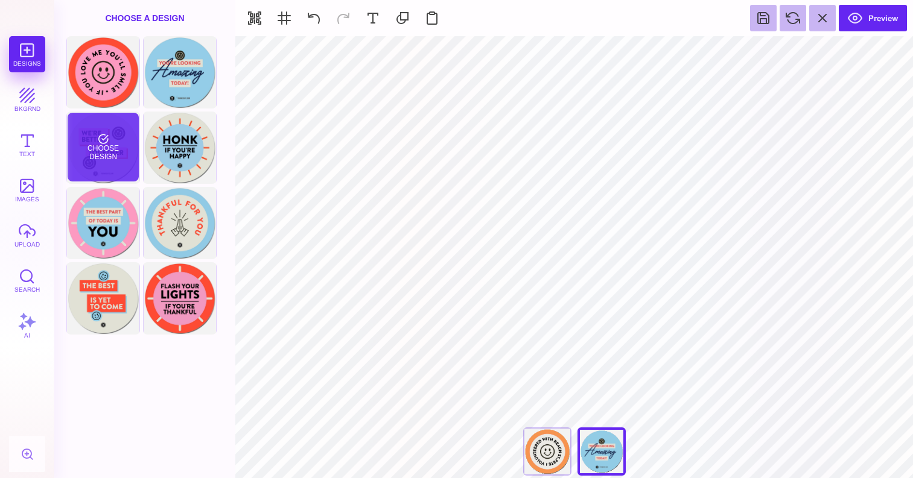
click at [116, 150] on div "Choose Design" at bounding box center [103, 147] width 71 height 69
type input "****"
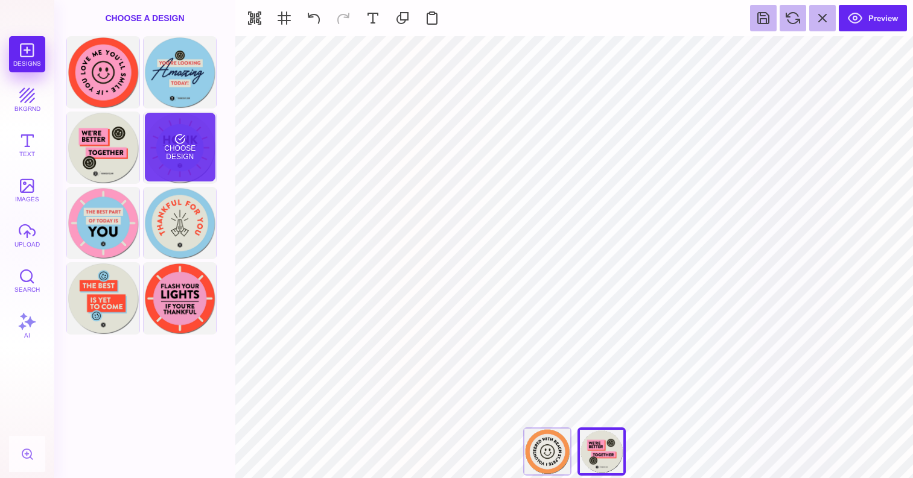
type input "#000000"
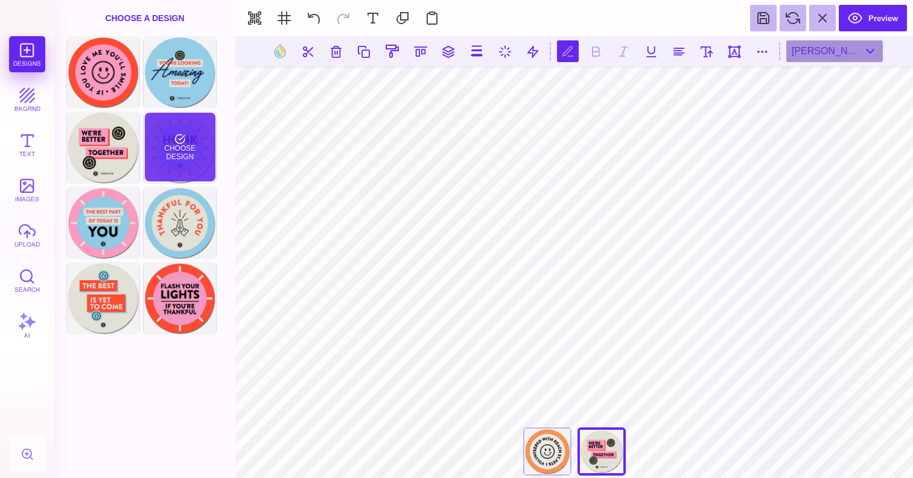
scroll to position [0, 1]
type textarea "****** *******"
type textarea "*********"
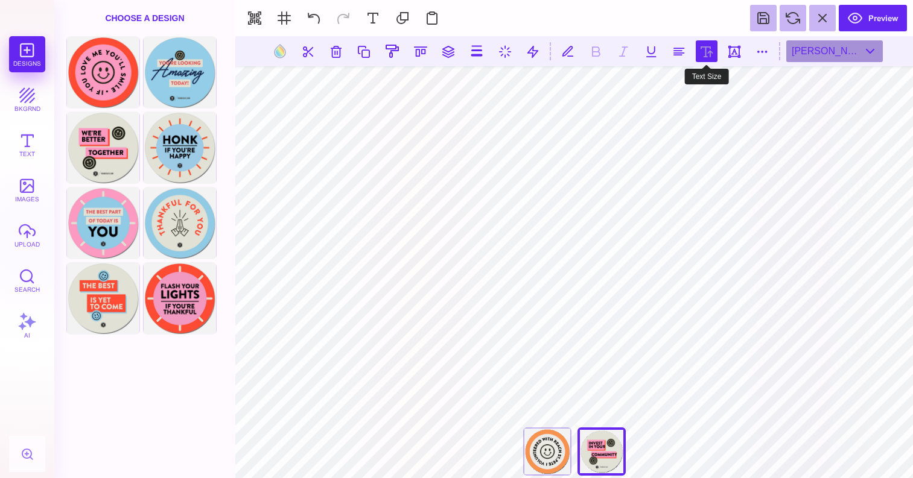
click at [702, 56] on button at bounding box center [707, 51] width 22 height 22
type input "*****"
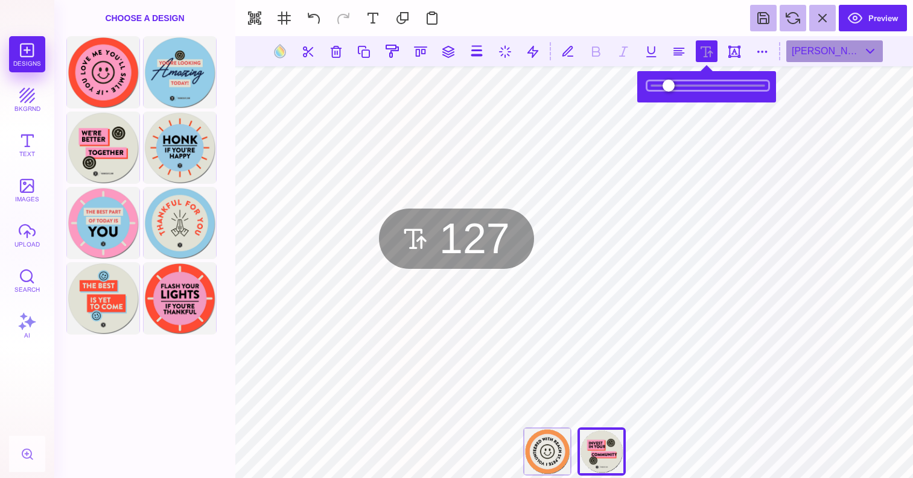
type input "***"
click at [687, 85] on input "range" at bounding box center [707, 85] width 121 height 8
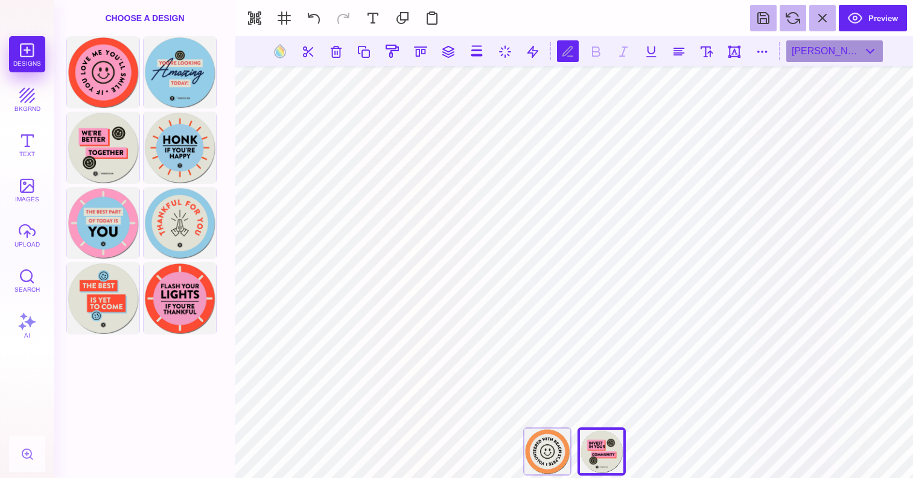
scroll to position [0, 1]
click at [705, 54] on button at bounding box center [707, 51] width 22 height 22
type input "*****"
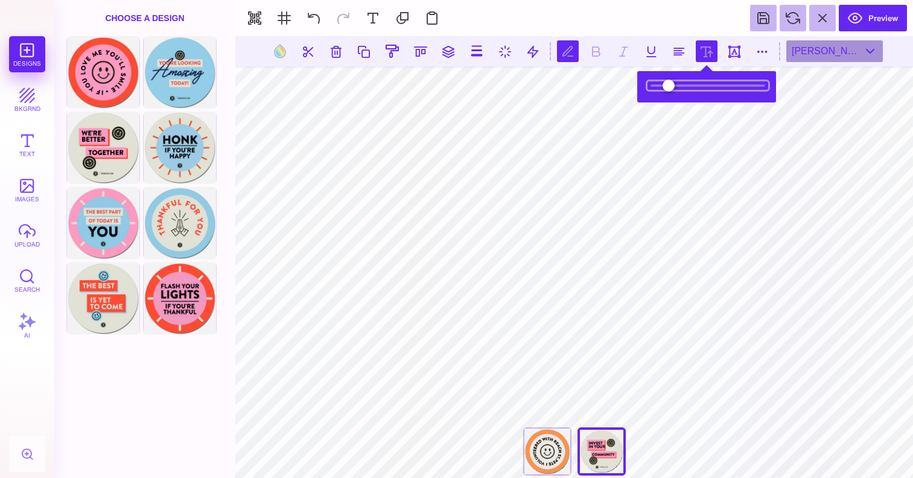
type input "***"
click at [687, 86] on input "range" at bounding box center [707, 85] width 121 height 8
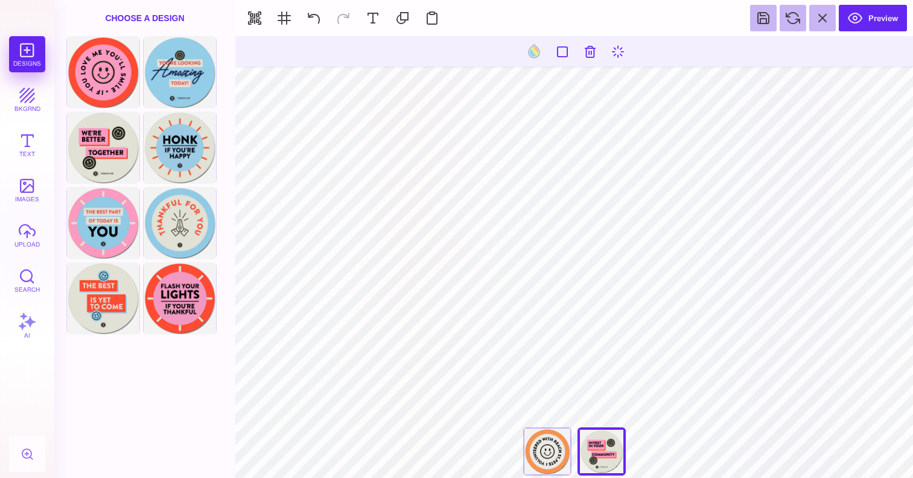
type input "#FC9ABF"
click at [431, 51] on button at bounding box center [435, 51] width 23 height 23
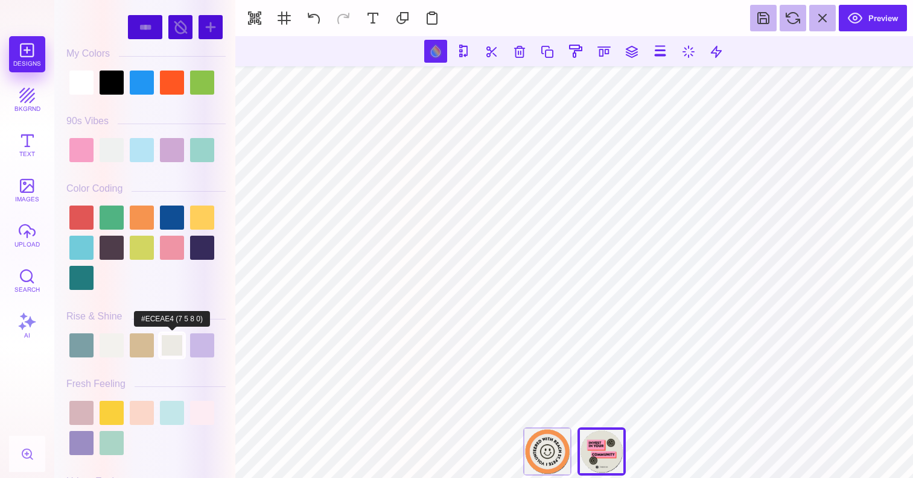
click at [178, 345] on div at bounding box center [172, 346] width 24 height 24
click at [139, 344] on div at bounding box center [142, 346] width 24 height 24
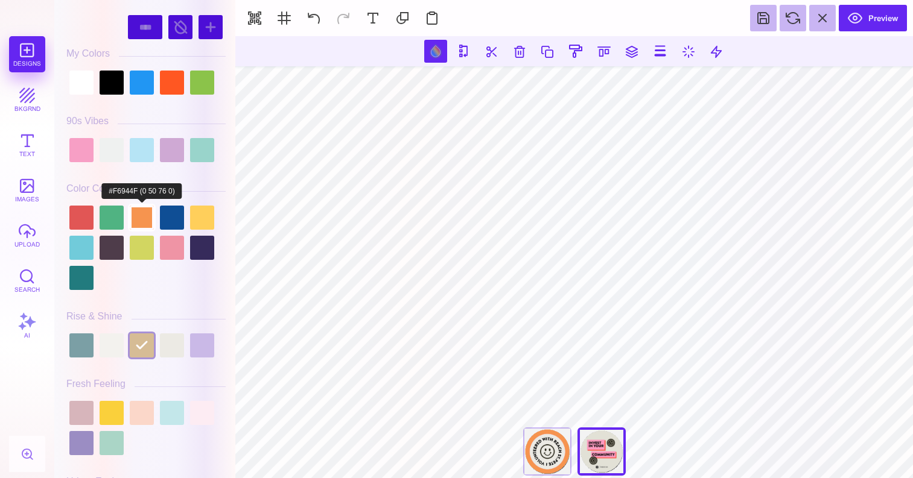
click at [139, 216] on div at bounding box center [142, 218] width 24 height 24
type input "#F6944F"
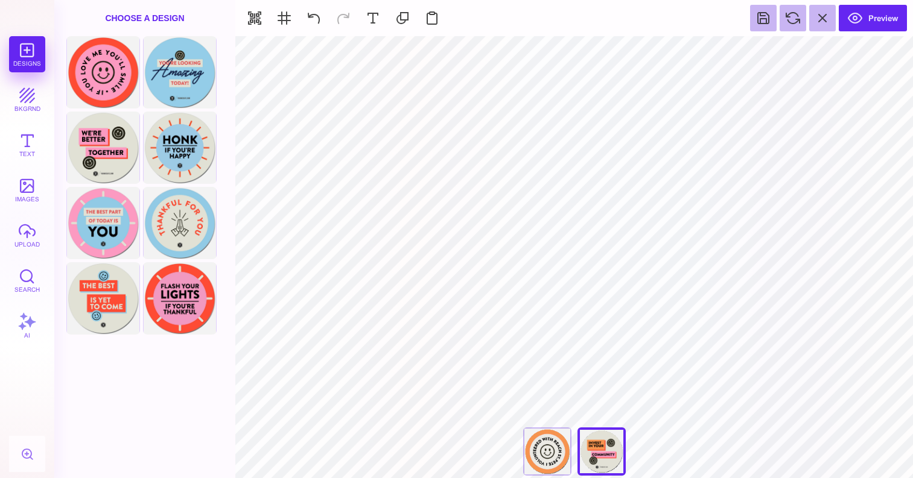
type input "#FD4A33"
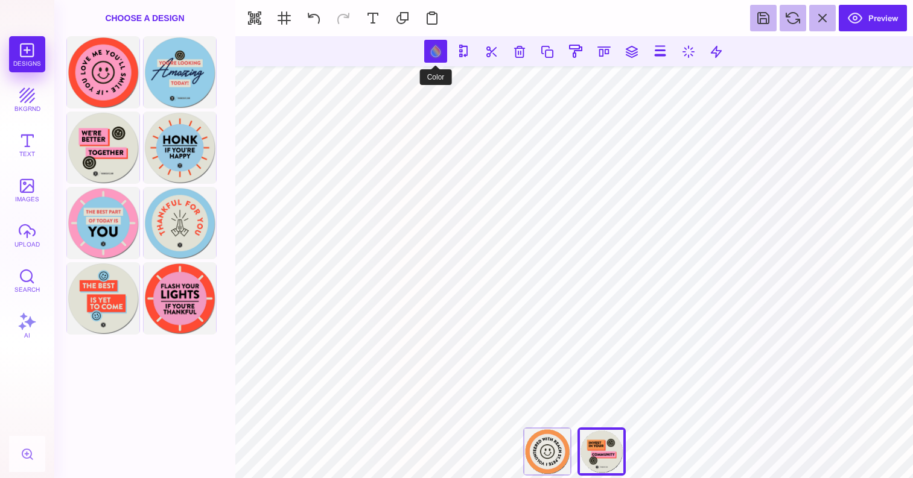
click at [431, 49] on button at bounding box center [435, 51] width 23 height 23
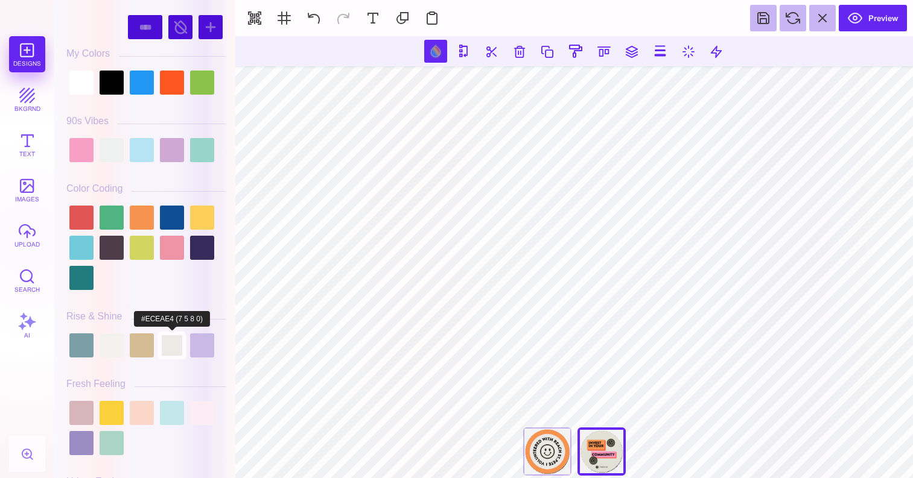
click at [171, 351] on div at bounding box center [172, 346] width 24 height 24
click at [87, 85] on div at bounding box center [81, 83] width 24 height 24
type input "#FFFFFF"
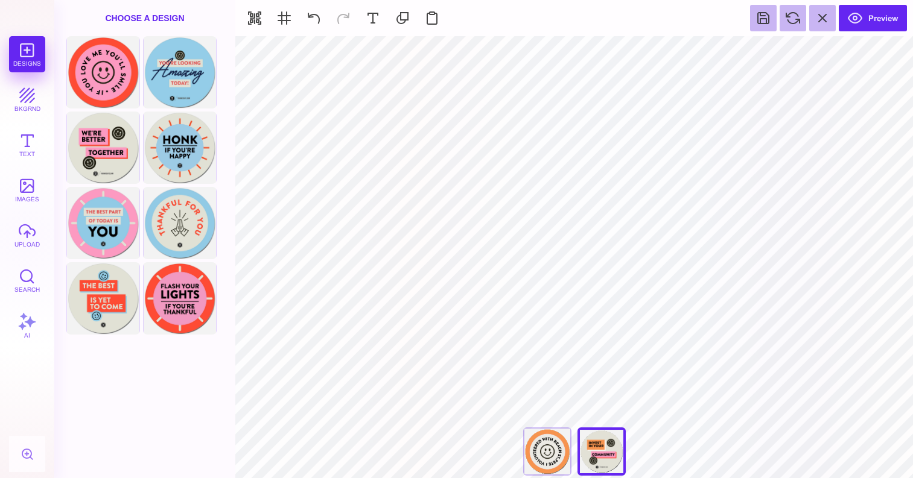
type input "#FC9ABF"
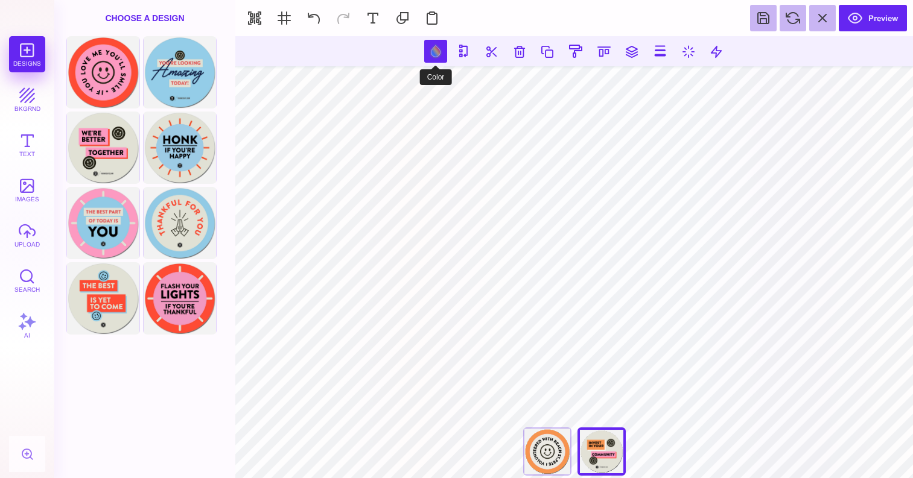
click at [431, 53] on button at bounding box center [435, 51] width 23 height 23
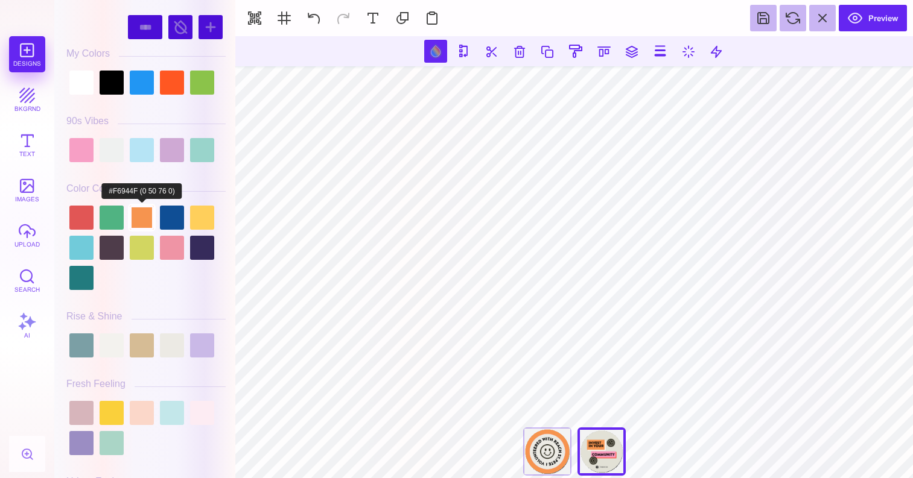
click at [143, 214] on div at bounding box center [142, 218] width 24 height 24
type input "#F6944F"
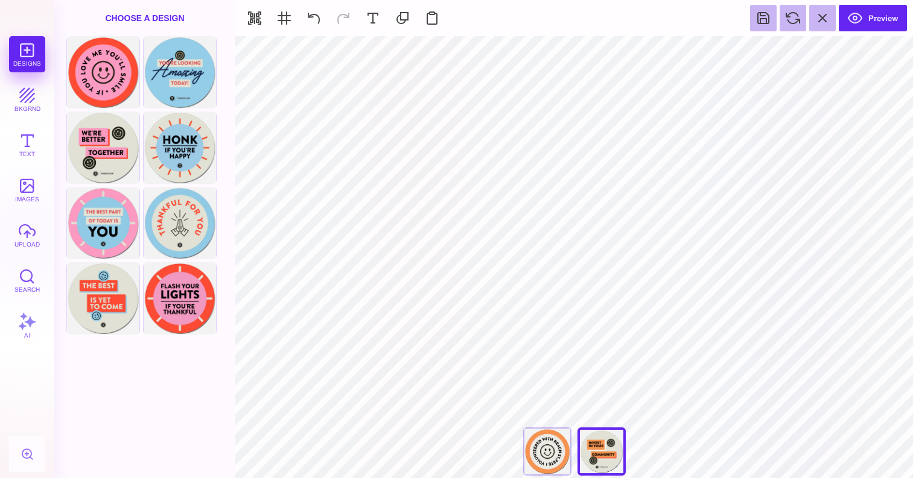
type input "#FD4A33"
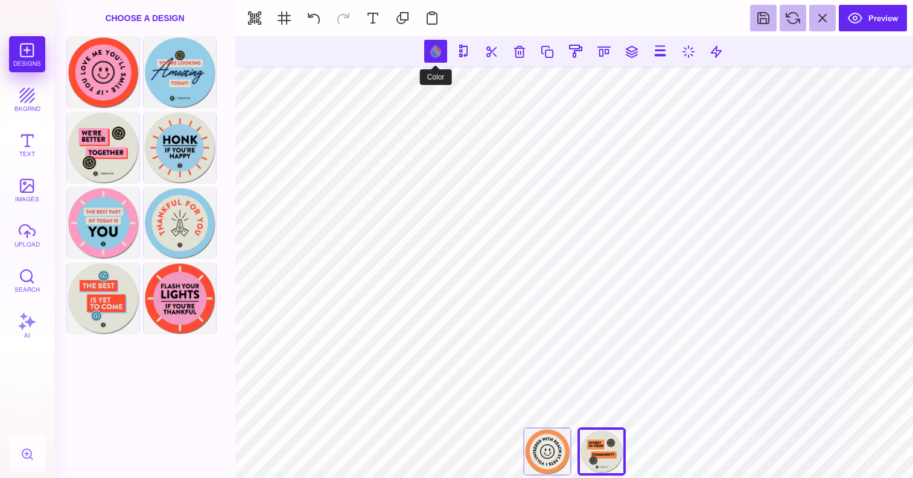
click at [434, 46] on button at bounding box center [435, 51] width 23 height 23
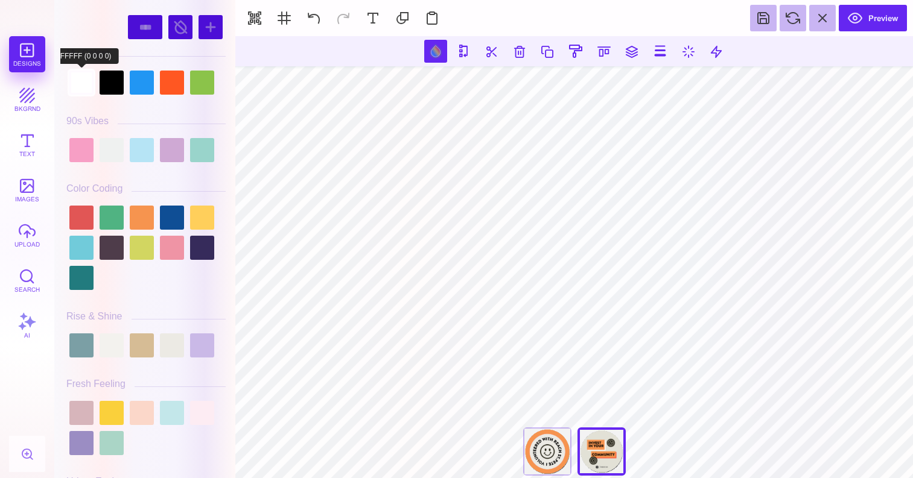
click at [81, 88] on div at bounding box center [81, 83] width 24 height 24
type input "#FFFFFF"
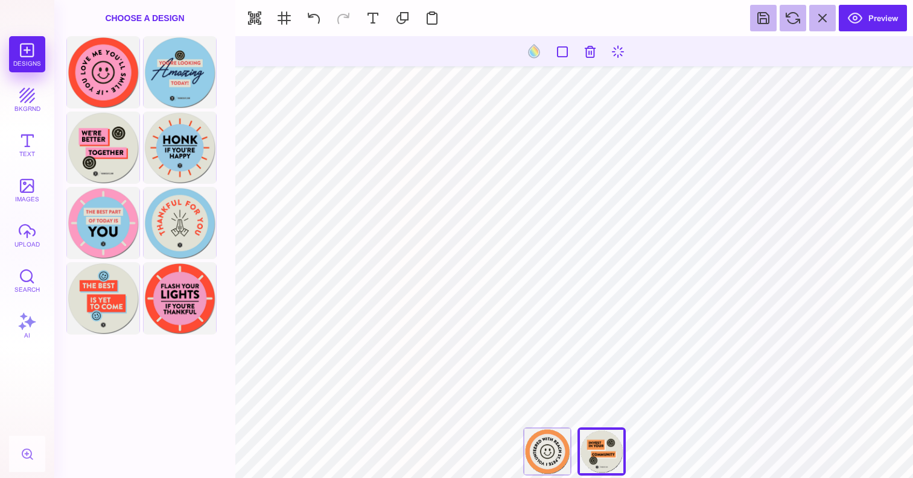
type input "#505050"
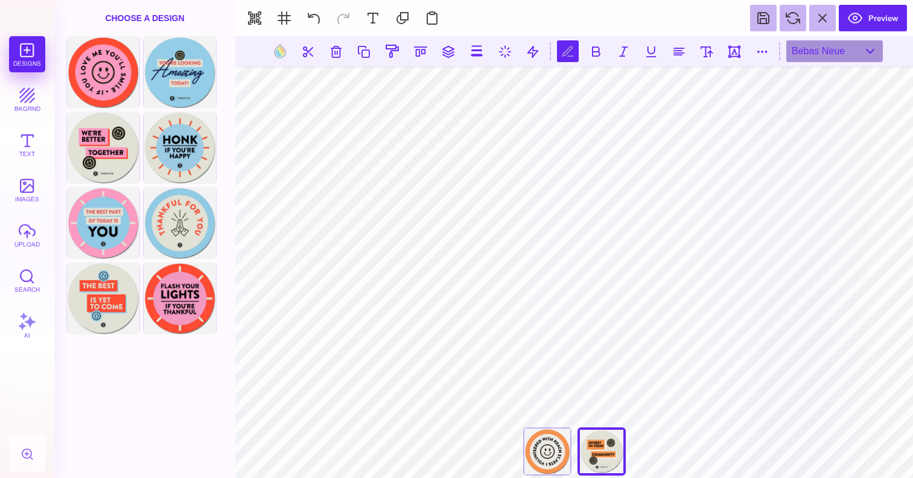
type textarea "**********"
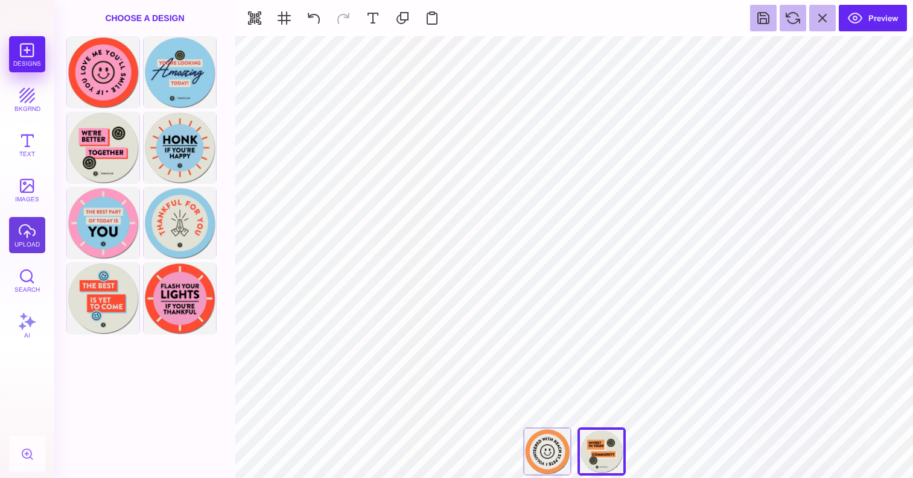
click at [25, 236] on button "upload" at bounding box center [27, 235] width 36 height 36
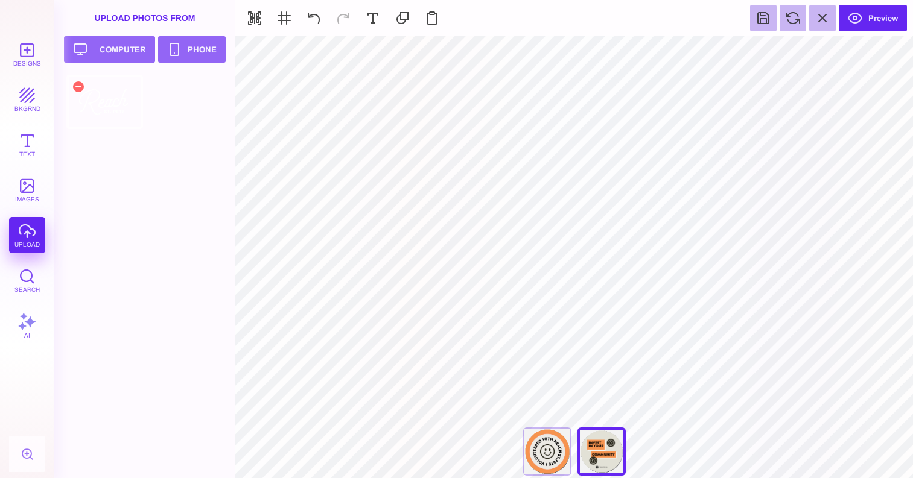
click at [104, 107] on div at bounding box center [104, 102] width 77 height 54
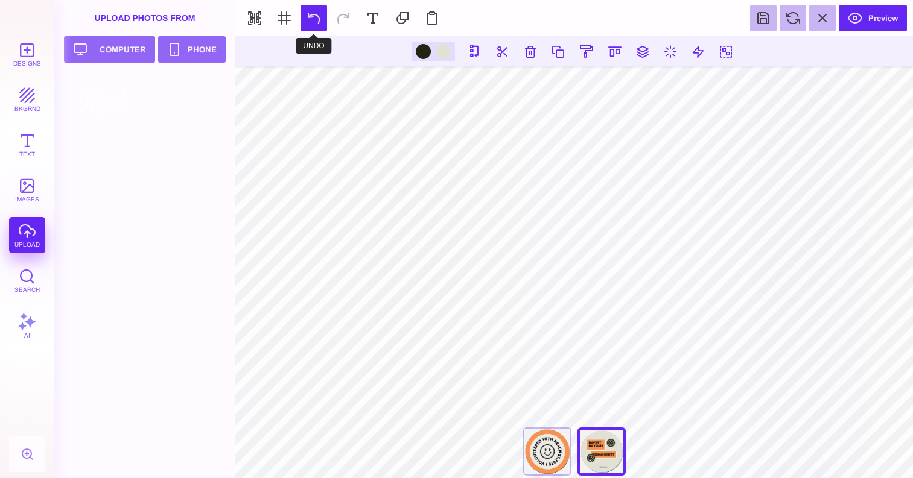
click at [313, 21] on button at bounding box center [313, 18] width 27 height 27
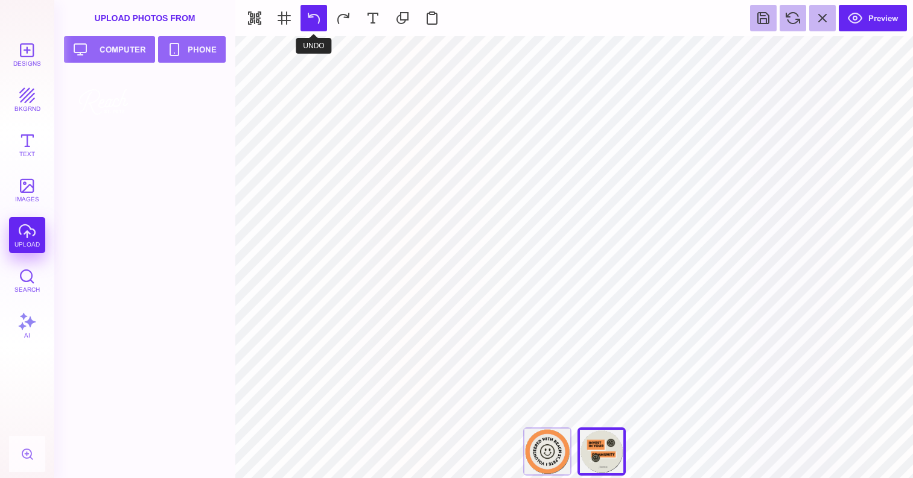
click at [315, 24] on button at bounding box center [313, 18] width 27 height 27
click at [545, 460] on div "If You Love Me You'll Smile" at bounding box center [547, 452] width 48 height 48
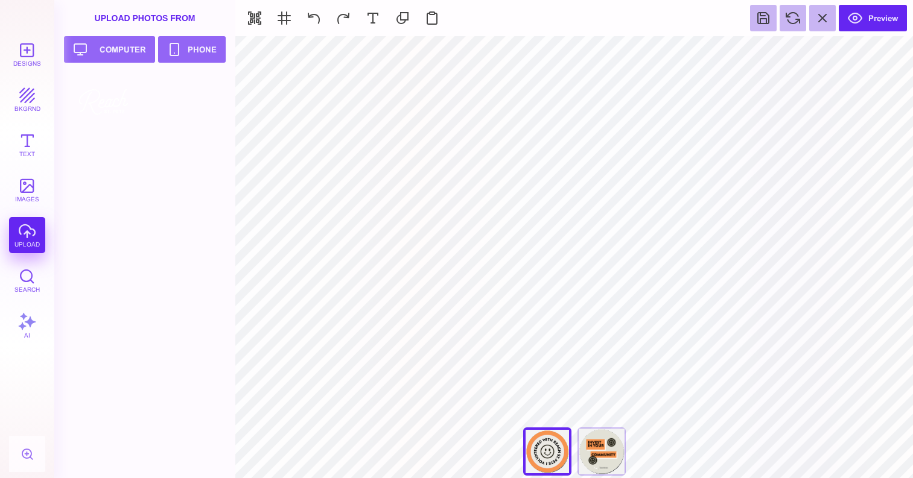
click at [32, 238] on div "Designs bkgrnd Text images upload Search AI" at bounding box center [27, 257] width 54 height 442
click at [112, 49] on button "Upload your artwork Computer" at bounding box center [109, 49] width 91 height 27
click at [191, 109] on div at bounding box center [183, 102] width 77 height 54
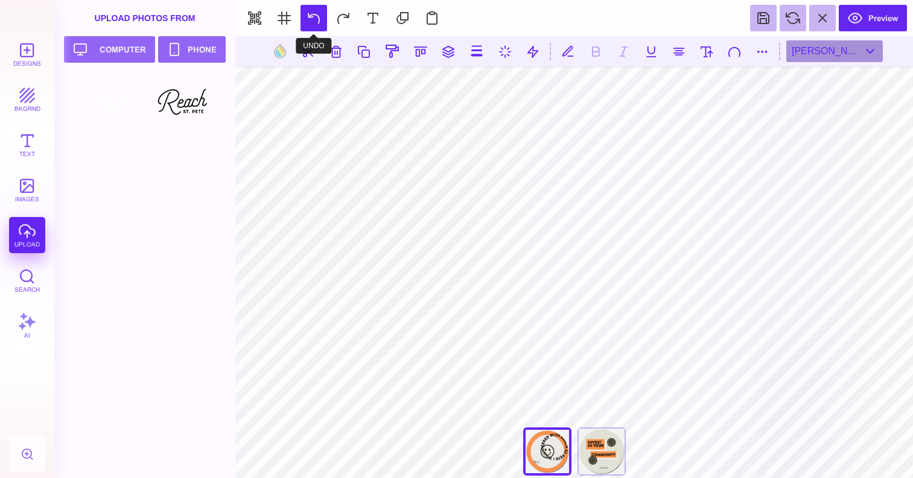
click at [305, 24] on button at bounding box center [313, 18] width 27 height 27
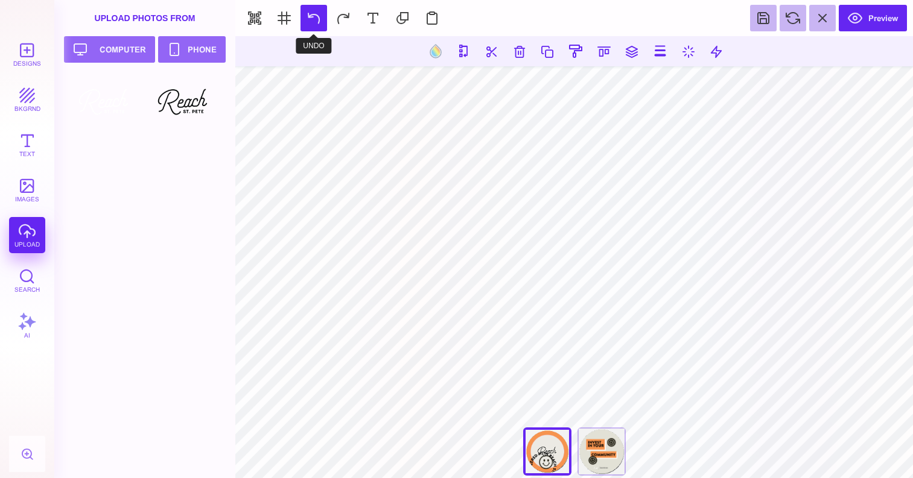
click at [316, 17] on button at bounding box center [313, 18] width 27 height 27
click at [319, 14] on button at bounding box center [313, 18] width 27 height 27
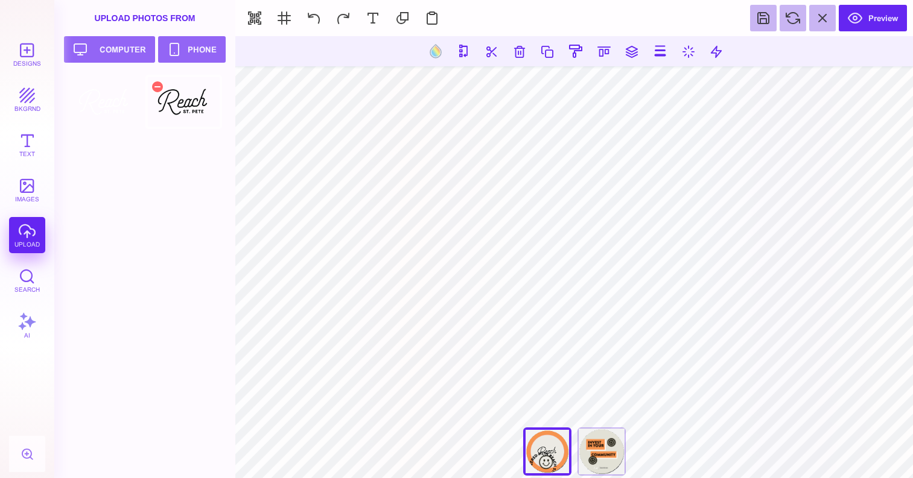
click at [189, 106] on div at bounding box center [183, 102] width 77 height 54
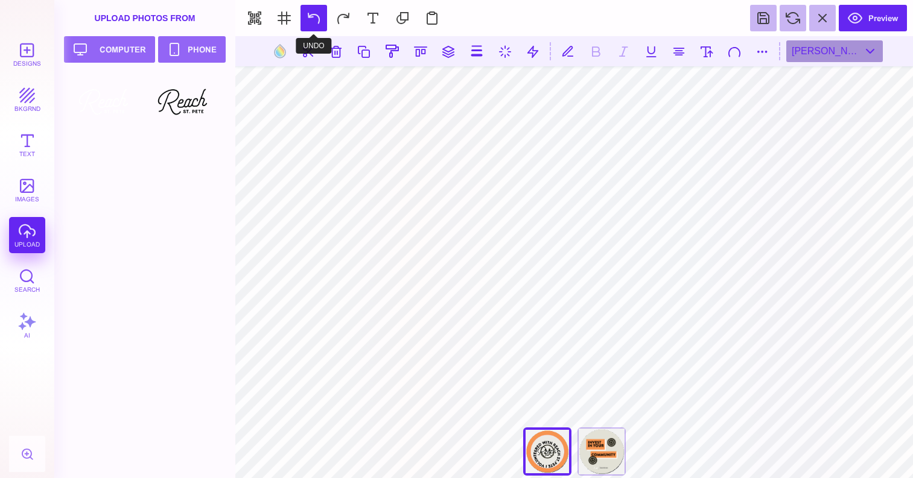
click at [312, 14] on button at bounding box center [313, 18] width 27 height 27
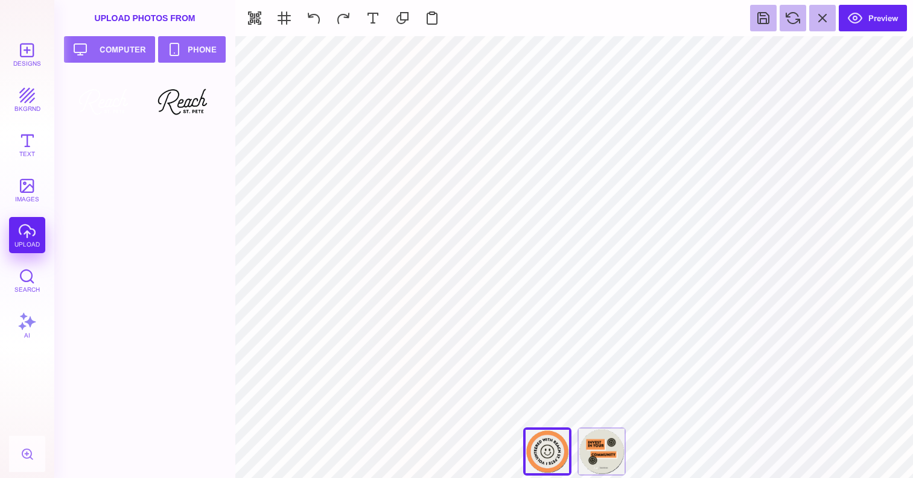
type input "#ECEAE4"
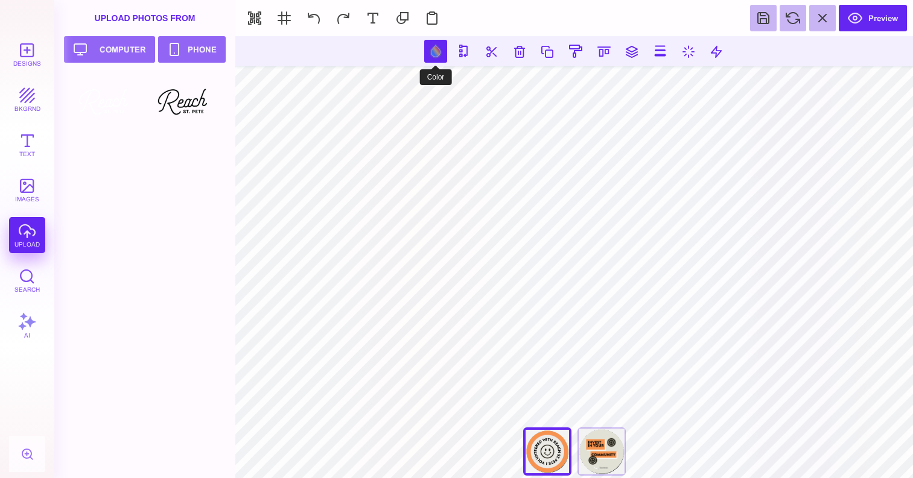
click at [439, 54] on button at bounding box center [435, 51] width 23 height 23
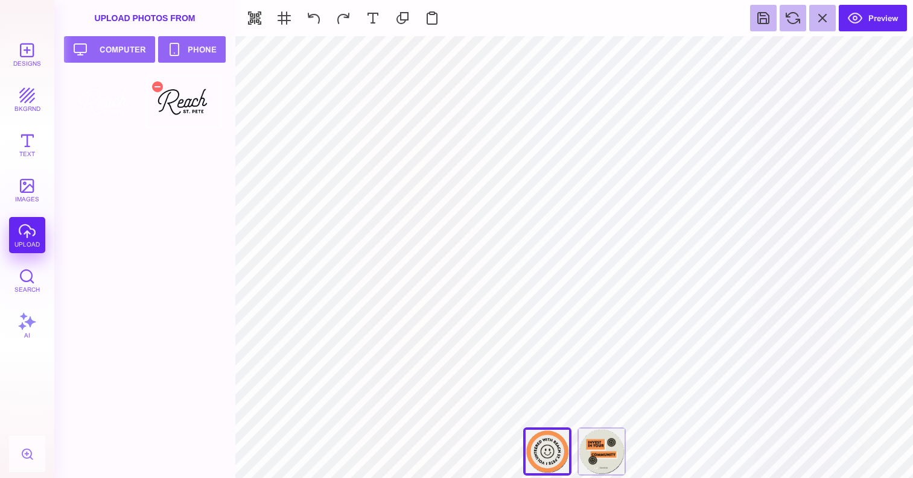
click at [192, 113] on div at bounding box center [183, 102] width 77 height 54
click at [319, 14] on button at bounding box center [313, 18] width 27 height 27
click at [197, 113] on div at bounding box center [183, 102] width 77 height 54
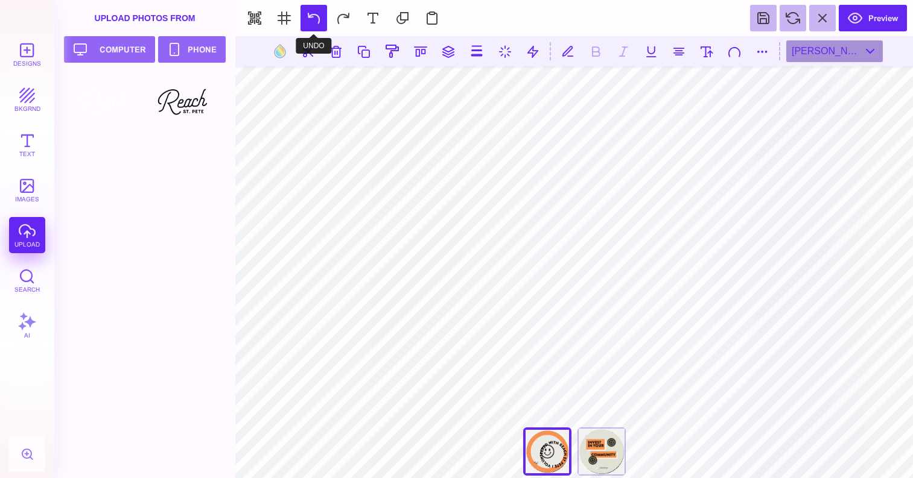
click at [313, 20] on button at bounding box center [313, 18] width 27 height 27
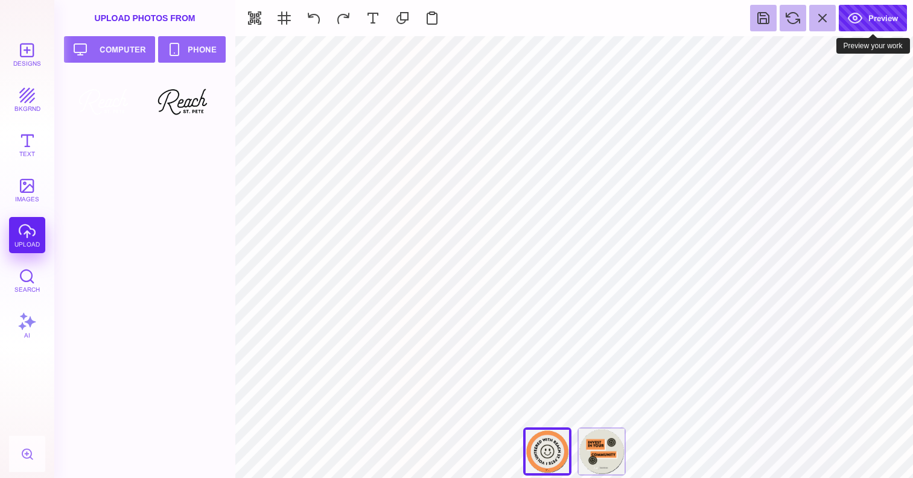
click at [895, 20] on button "Preview" at bounding box center [873, 18] width 68 height 27
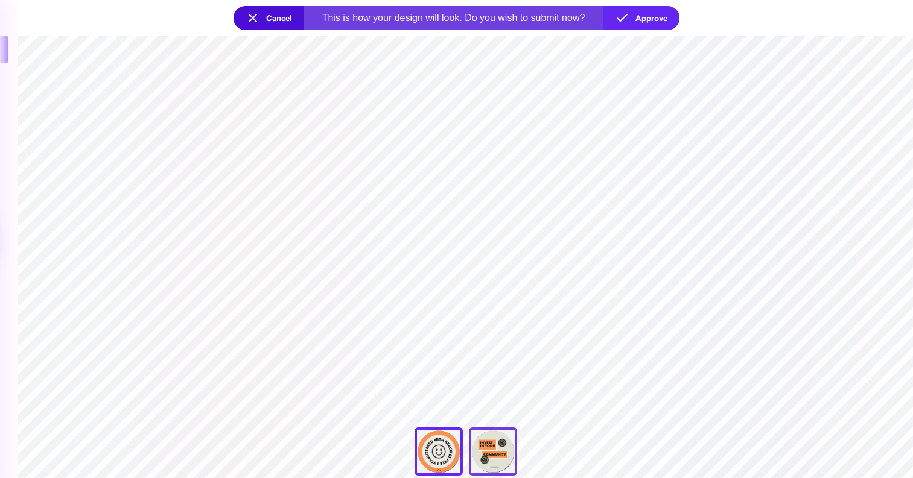
click at [497, 460] on div "We're Better Together" at bounding box center [493, 452] width 48 height 48
click at [493, 368] on section "**********" at bounding box center [465, 257] width 895 height 442
click at [282, 13] on button "Cancel" at bounding box center [268, 18] width 71 height 24
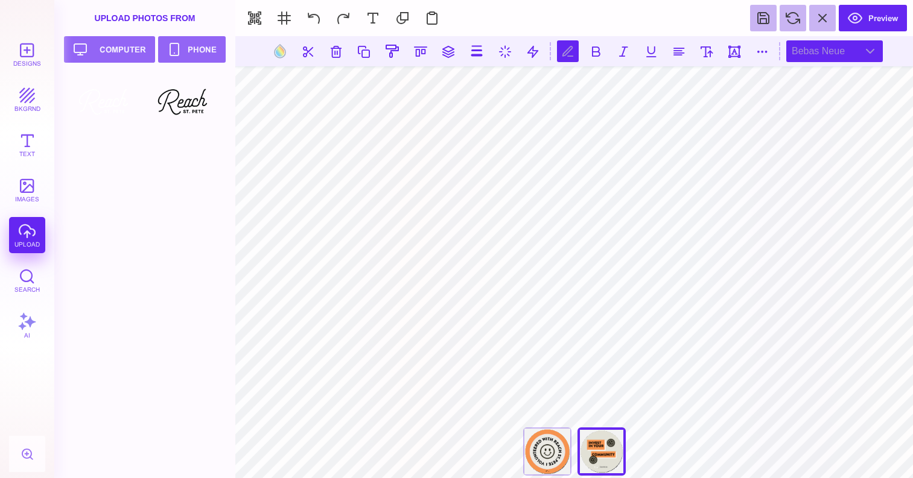
click at [816, 48] on div "Bebas Neue" at bounding box center [834, 51] width 97 height 22
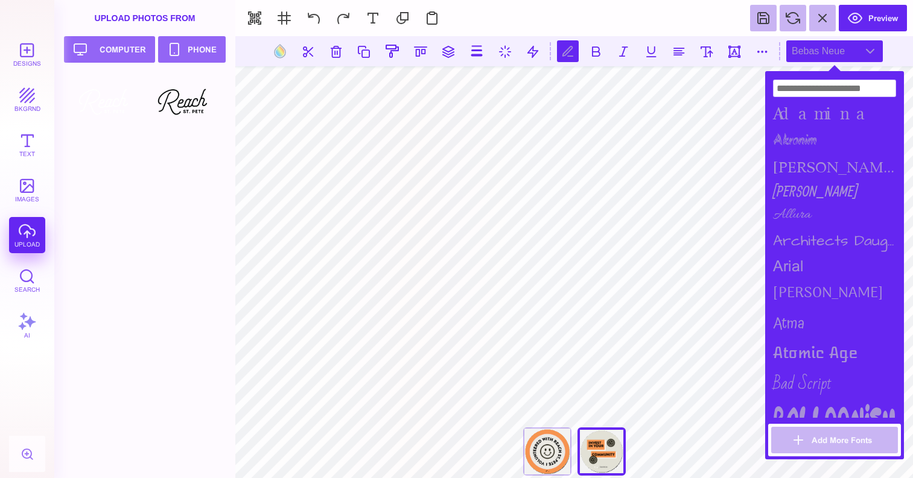
click at [816, 48] on div "Bebas Neue" at bounding box center [834, 51] width 97 height 22
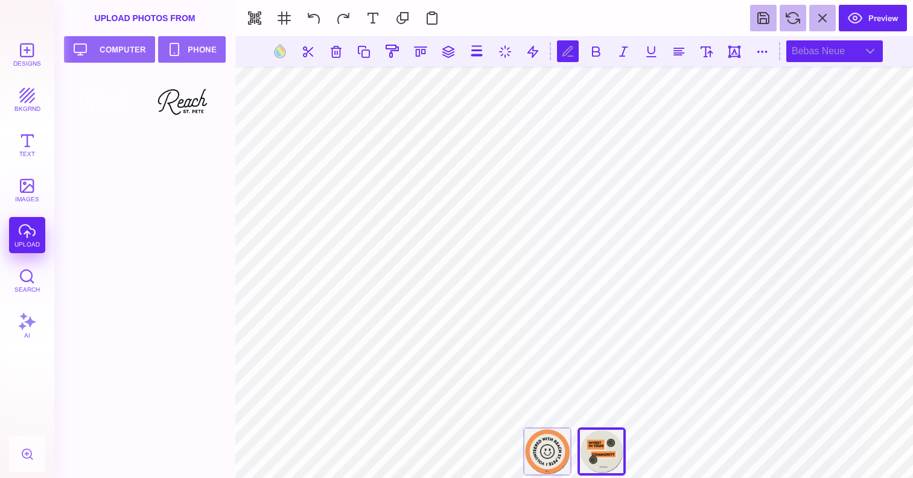
click at [834, 42] on div "Bebas Neue" at bounding box center [834, 51] width 97 height 22
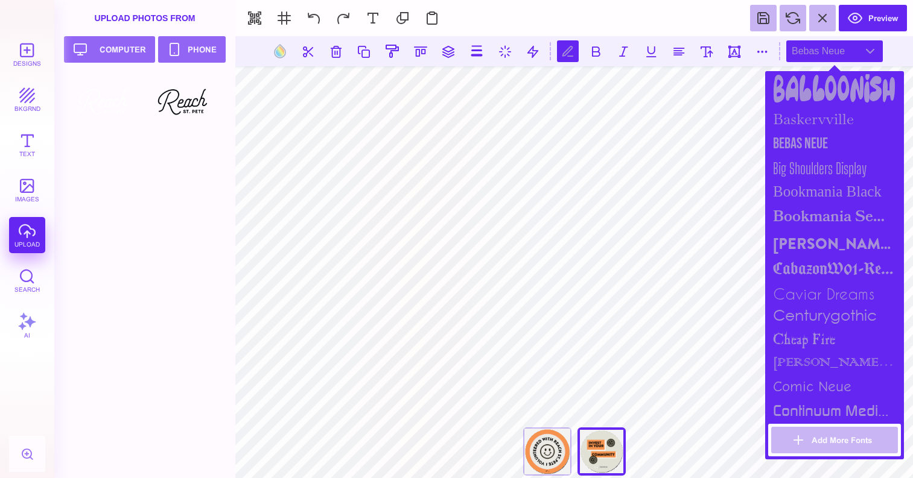
scroll to position [351, 0]
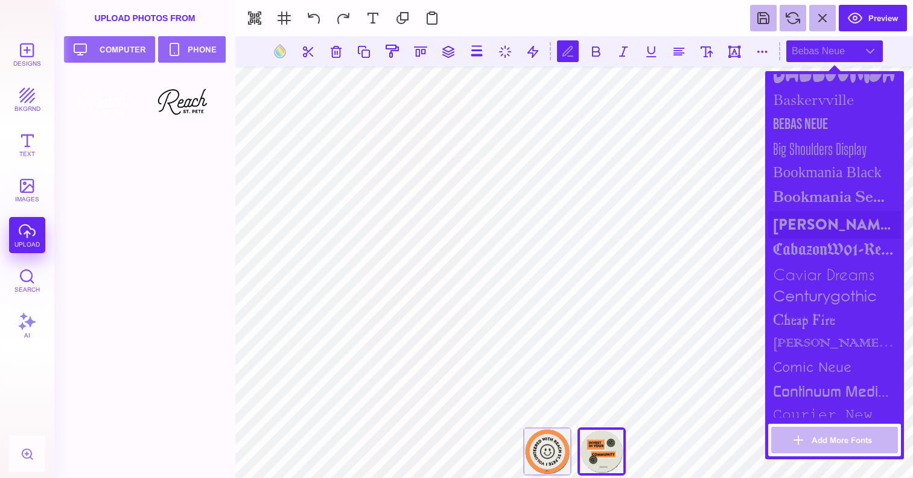
click at [822, 212] on div "Brandon Grotesque Black" at bounding box center [834, 225] width 133 height 28
click at [753, 446] on section "**********" at bounding box center [574, 454] width 678 height 21
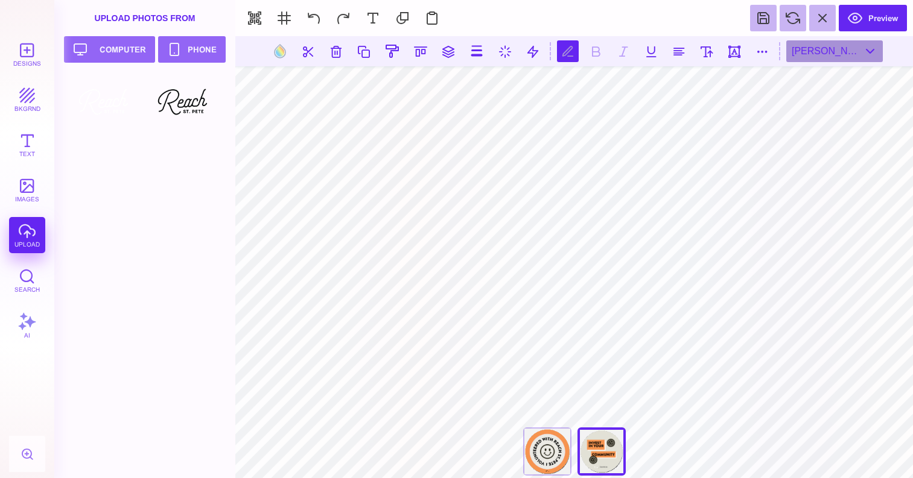
click at [741, 461] on section "**********" at bounding box center [574, 454] width 678 height 21
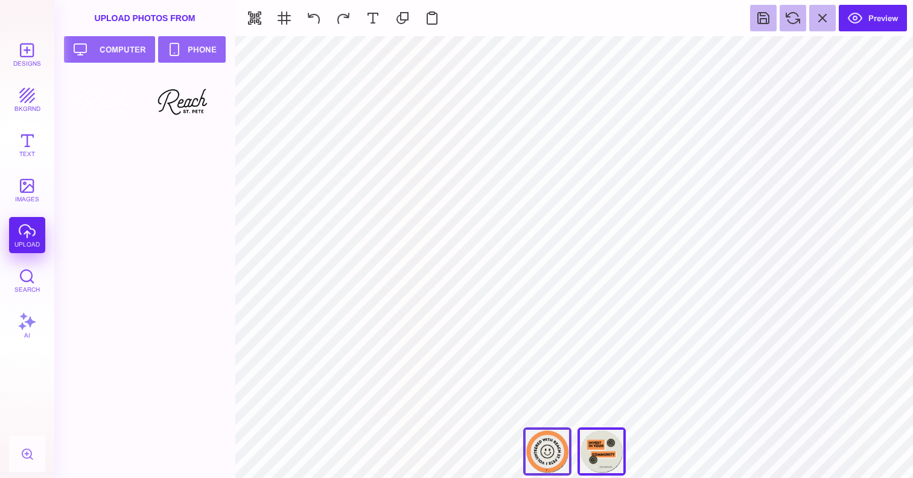
click at [557, 453] on div "If You Love Me You'll Smile" at bounding box center [547, 452] width 48 height 48
click at [594, 448] on div "We're Better Together" at bounding box center [601, 452] width 48 height 48
type input "#E2E1D6"
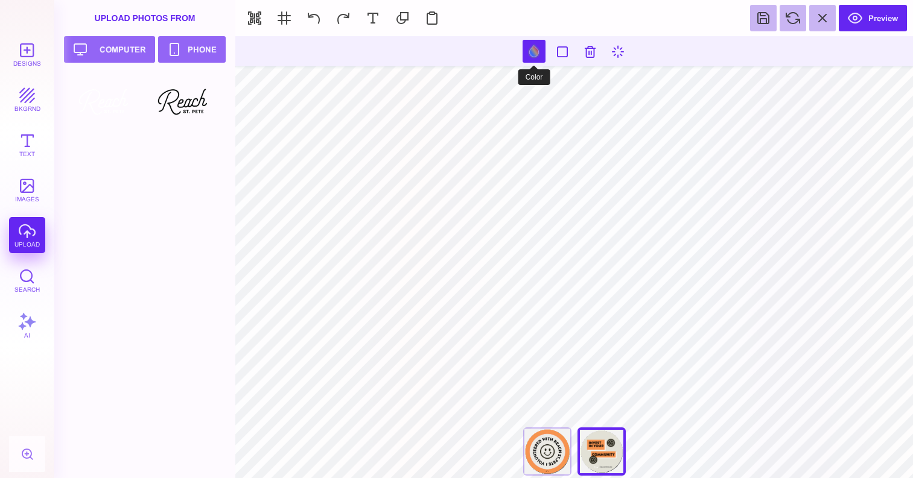
click at [532, 56] on button at bounding box center [533, 51] width 23 height 23
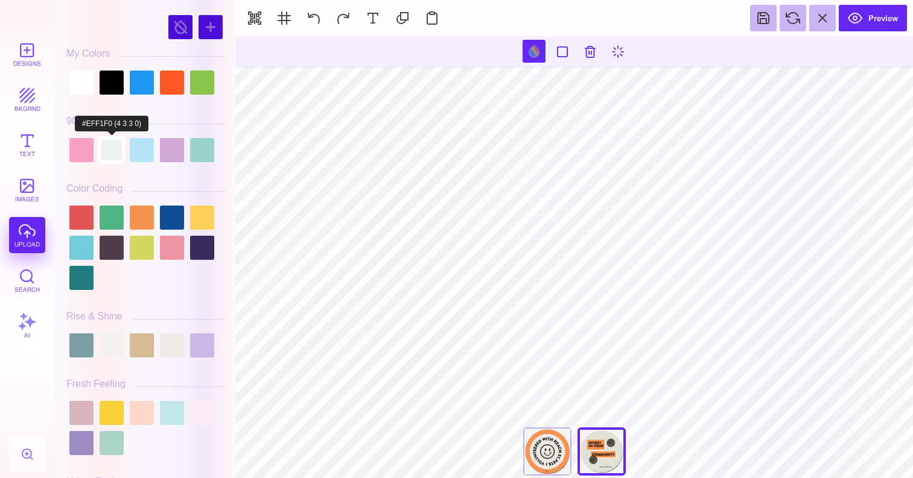
click at [112, 156] on div at bounding box center [112, 150] width 24 height 24
click at [120, 350] on div at bounding box center [112, 346] width 24 height 24
type input "#F3F2EE"
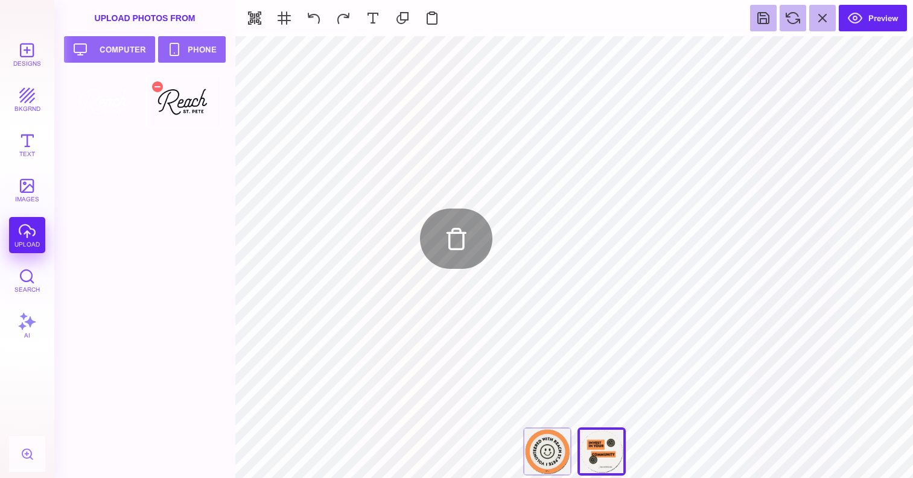
click at [194, 116] on div at bounding box center [183, 102] width 77 height 54
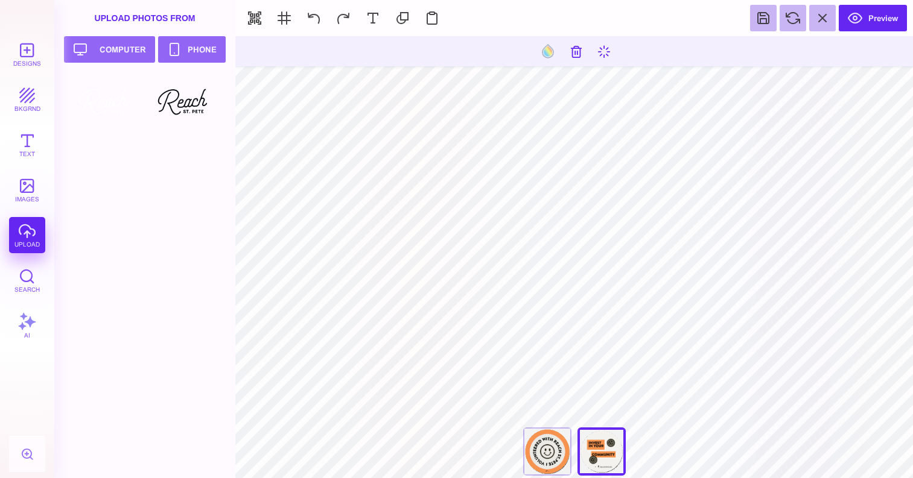
type input "#000000"
click at [553, 452] on div "If You Love Me You'll Smile" at bounding box center [547, 452] width 48 height 48
click at [605, 454] on div "We're Better Together" at bounding box center [601, 452] width 48 height 48
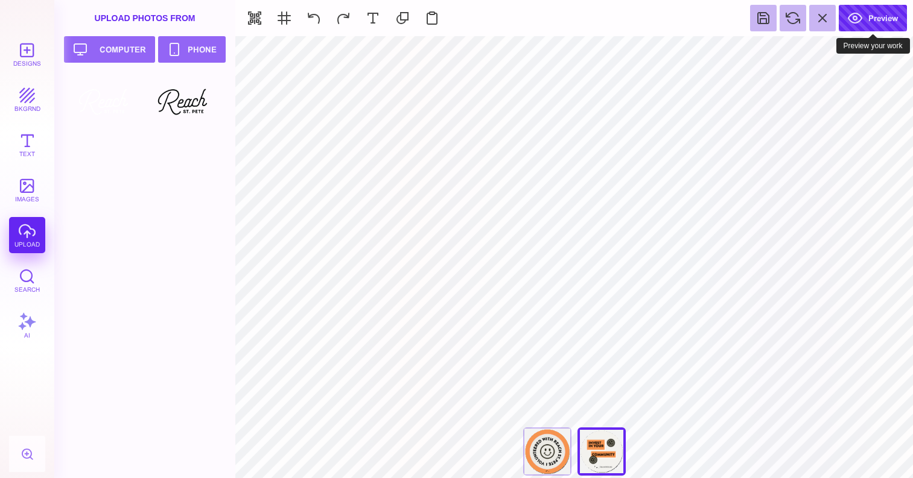
click at [877, 22] on button "Preview" at bounding box center [873, 18] width 68 height 27
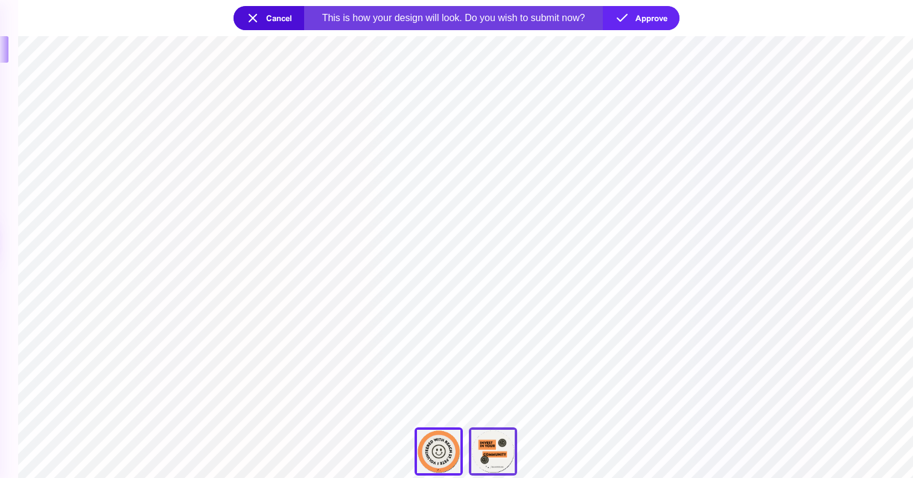
click at [498, 455] on div "We're Better Together" at bounding box center [493, 452] width 48 height 48
click at [444, 457] on div "If You Love Me You'll Smile" at bounding box center [438, 452] width 48 height 48
click at [511, 205] on section "**********" at bounding box center [465, 257] width 895 height 442
click at [652, 11] on button "Approve" at bounding box center [641, 18] width 77 height 24
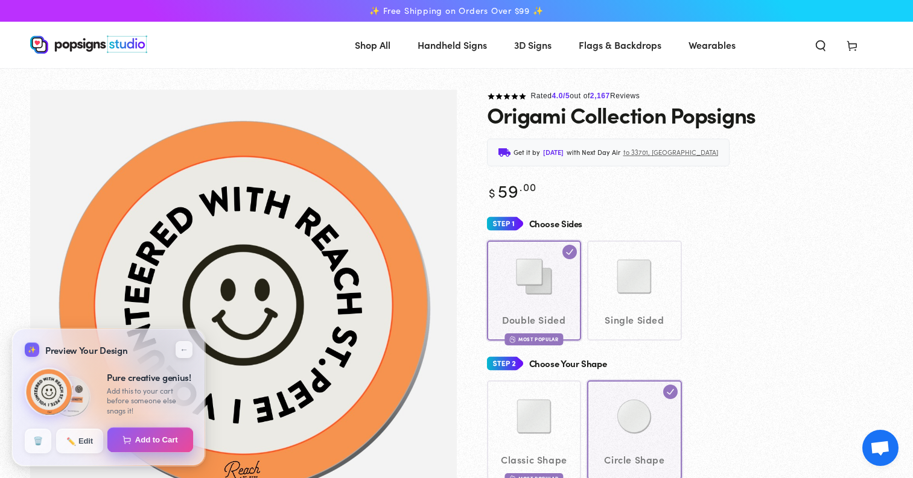
click at [165, 440] on button "Add to Cart" at bounding box center [150, 440] width 86 height 25
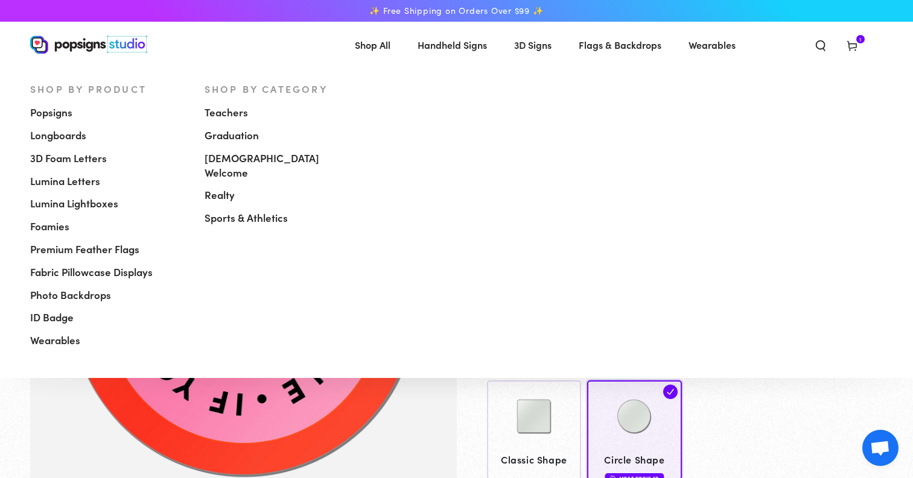
click at [371, 47] on span "Shop All" at bounding box center [373, 44] width 36 height 17
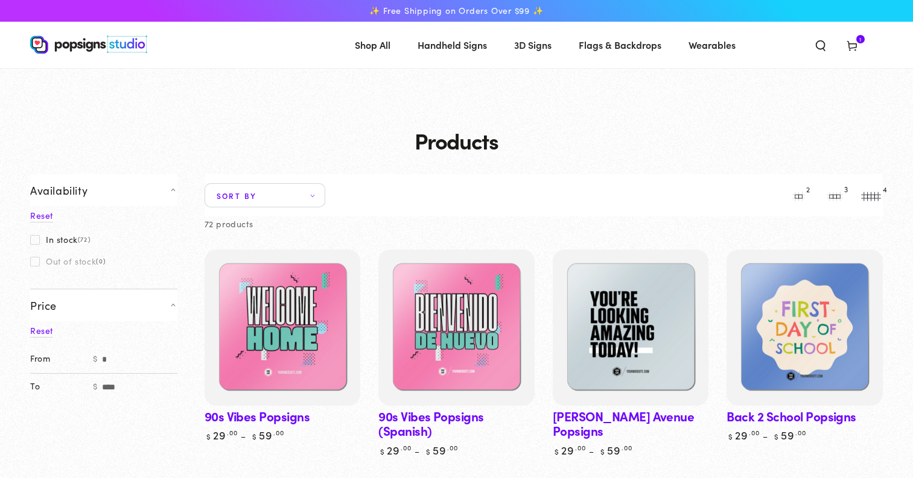
click at [855, 48] on use at bounding box center [851, 47] width 9 height 10
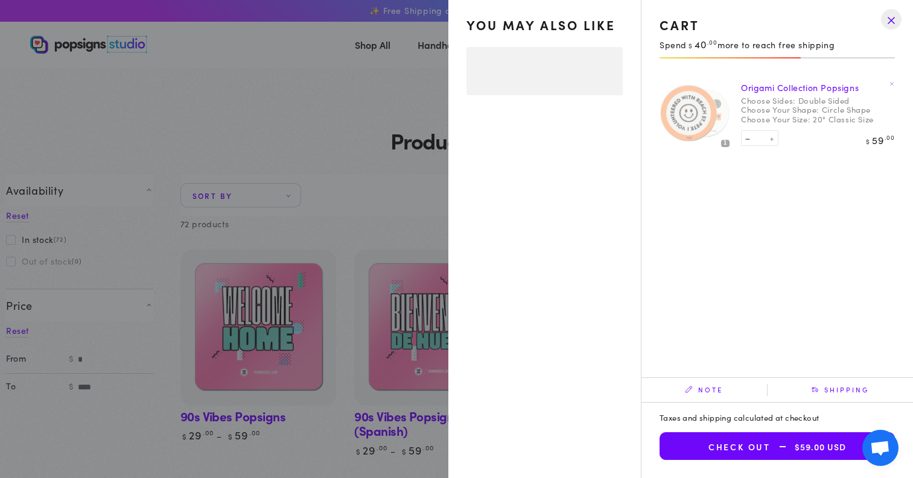
select select "**********"
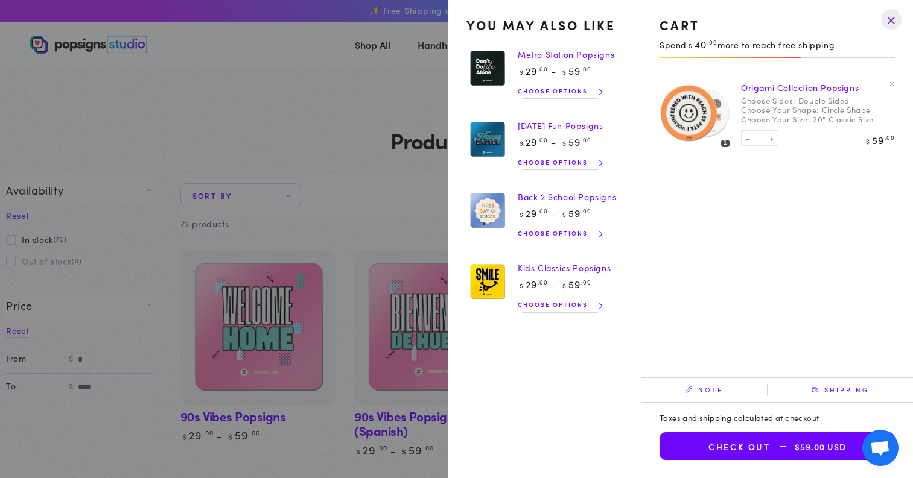
click at [836, 58] on summary "Cart 1 1 item" at bounding box center [851, 44] width 31 height 27
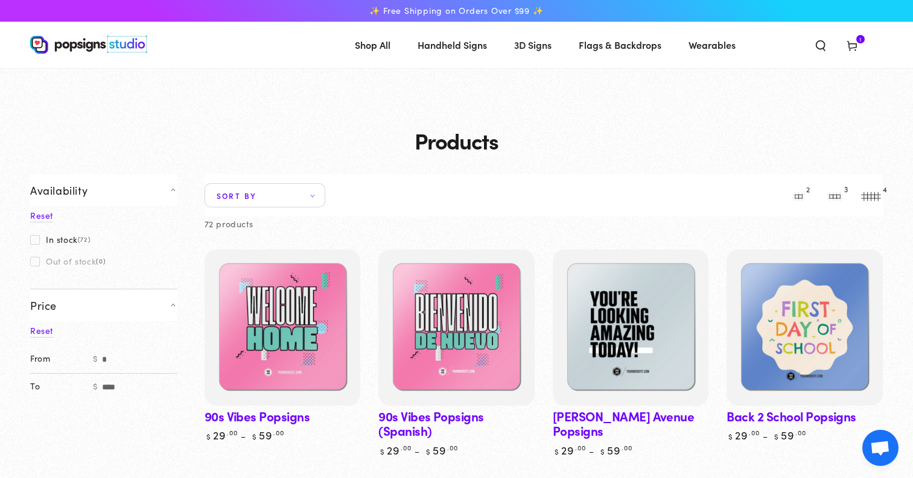
click at [289, 195] on span "Sort by" at bounding box center [265, 195] width 121 height 24
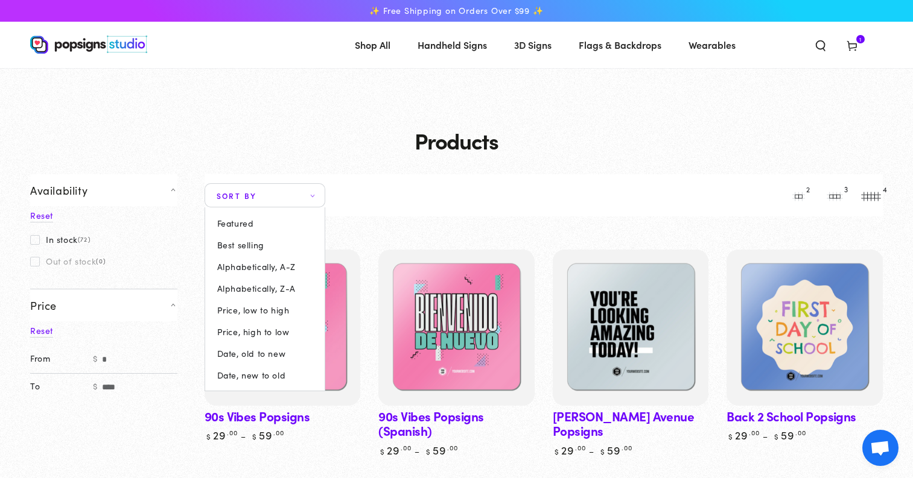
click at [272, 243] on li "Best selling" at bounding box center [264, 245] width 95 height 22
click at [250, 245] on span "Best selling" at bounding box center [240, 245] width 47 height 10
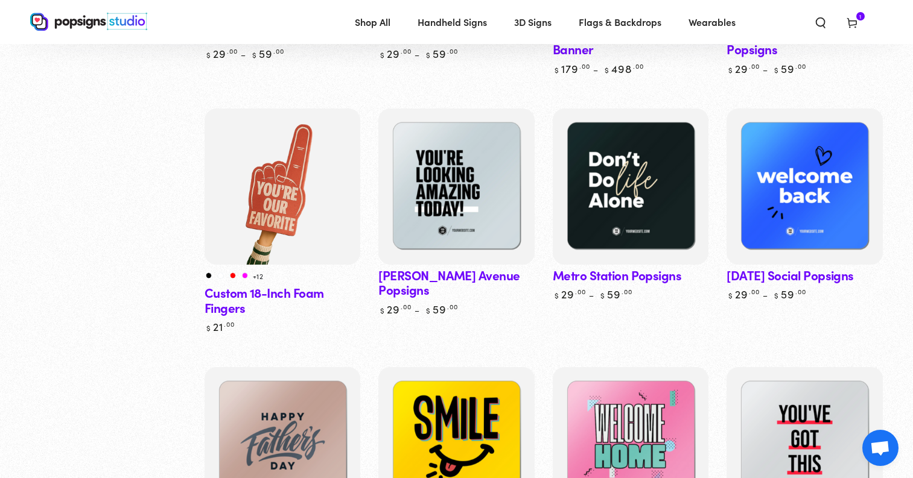
scroll to position [619, 0]
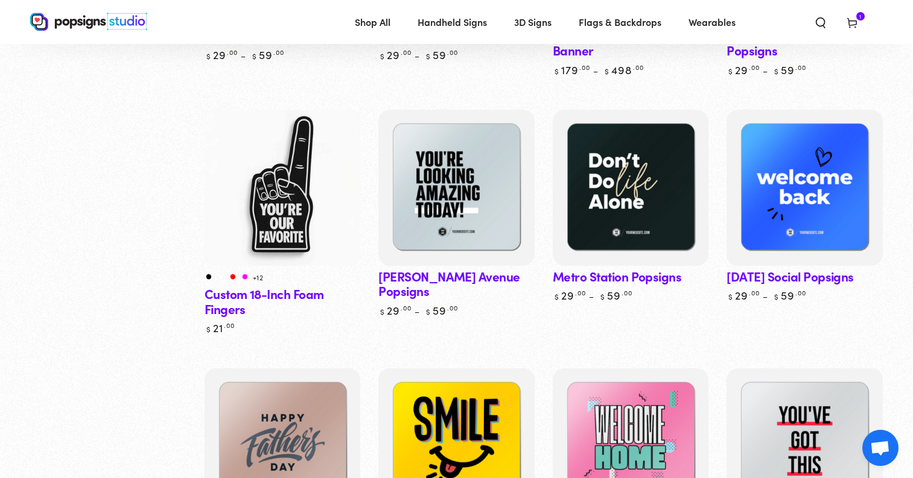
click at [252, 175] on img at bounding box center [282, 187] width 160 height 160
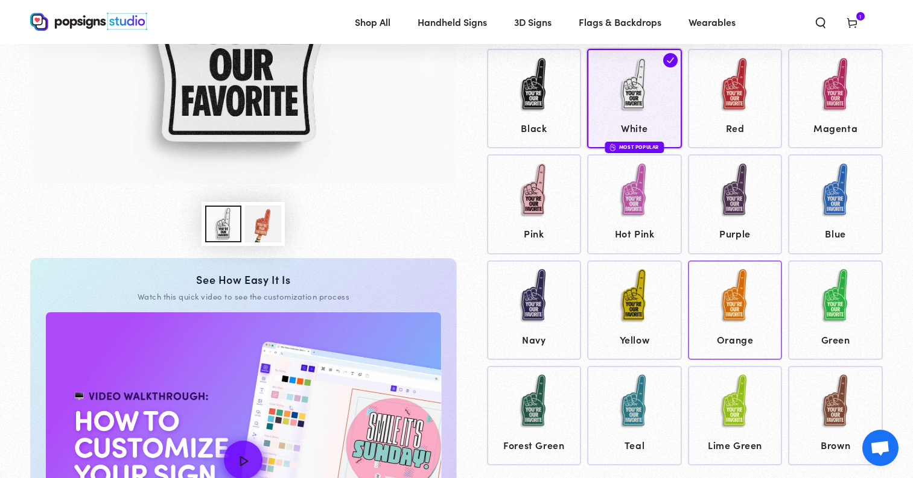
scroll to position [329, 0]
click at [729, 319] on img at bounding box center [735, 296] width 60 height 60
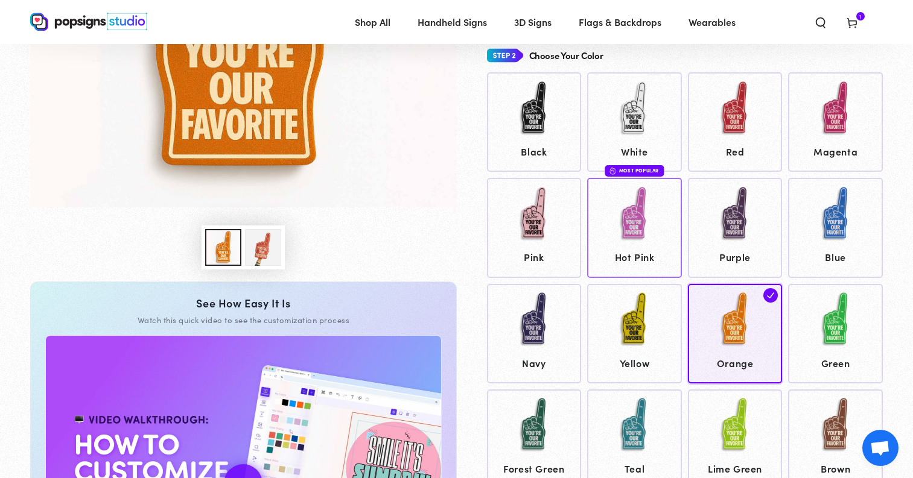
scroll to position [310, 0]
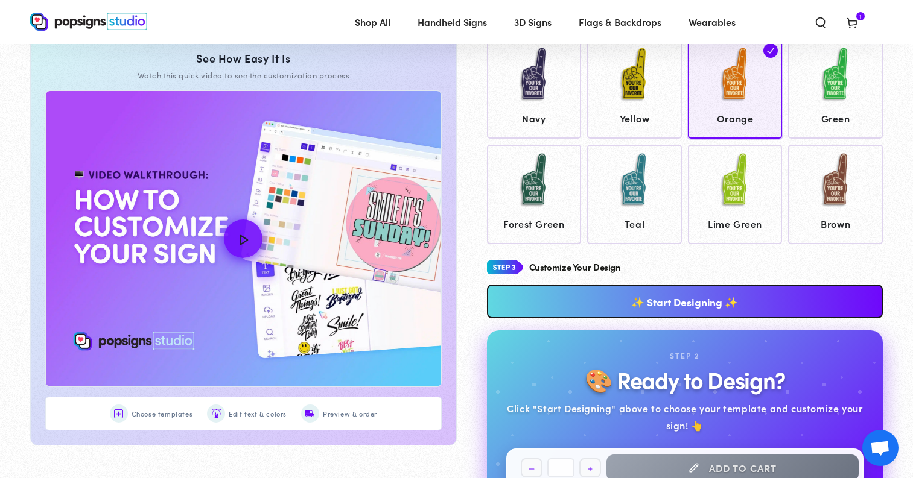
click at [650, 290] on link "✨ Start Designing ✨" at bounding box center [685, 302] width 396 height 34
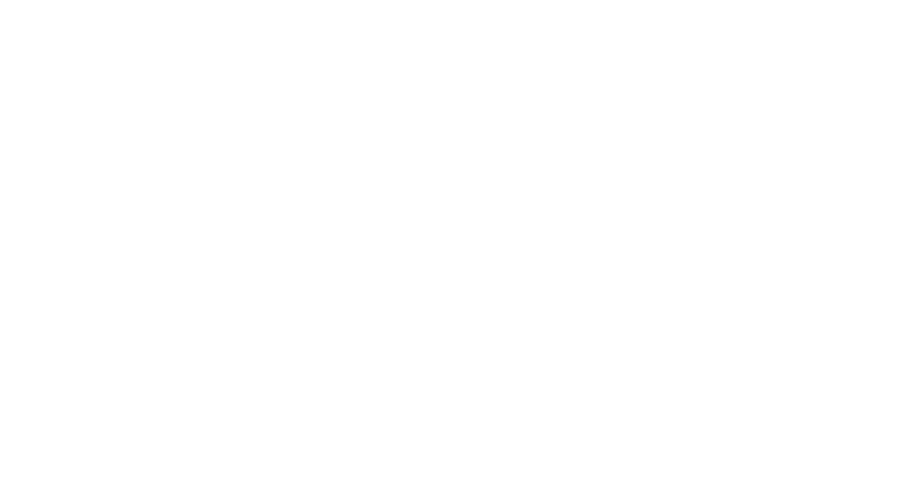
scroll to position [0, 0]
type textarea "An ancient tree with a door leading to a magical world"
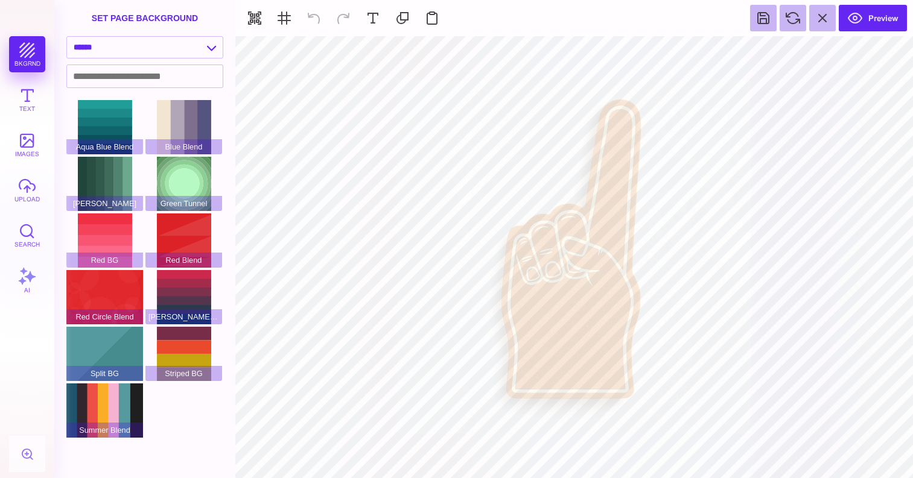
type input "#DDDBDC"
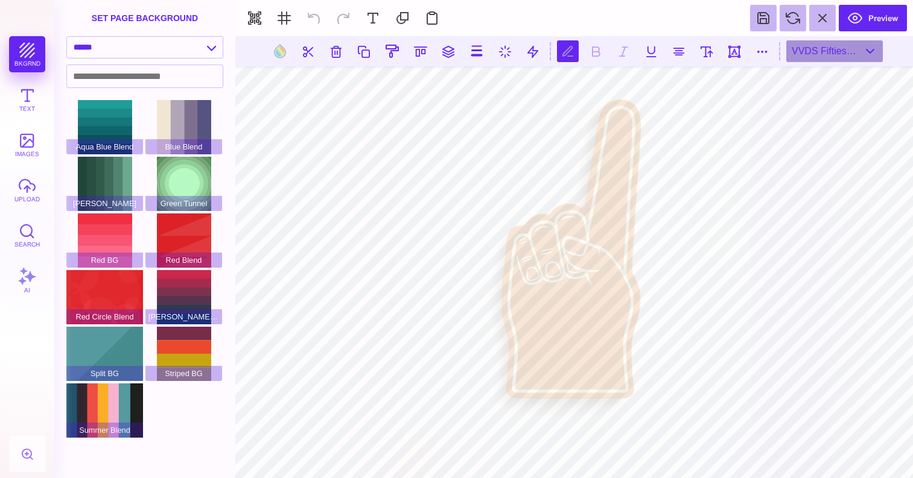
type textarea "*"
type textarea "**********"
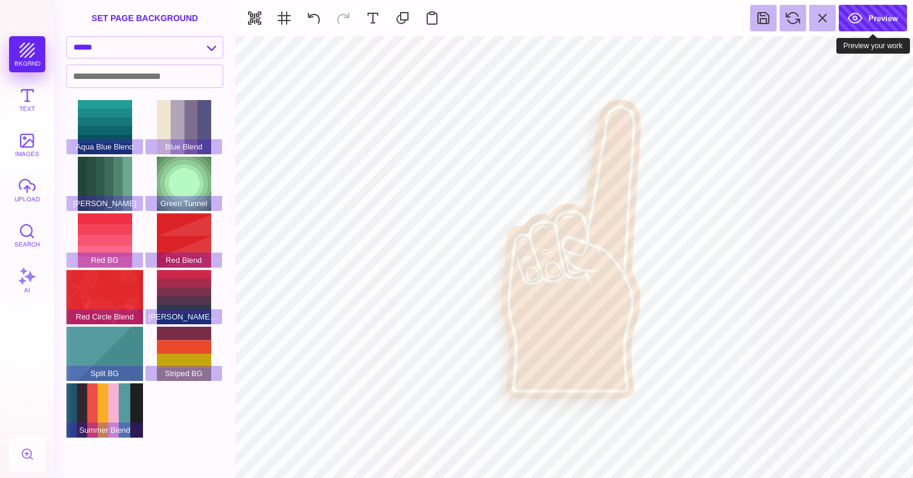
click at [870, 18] on button "Preview" at bounding box center [873, 18] width 68 height 27
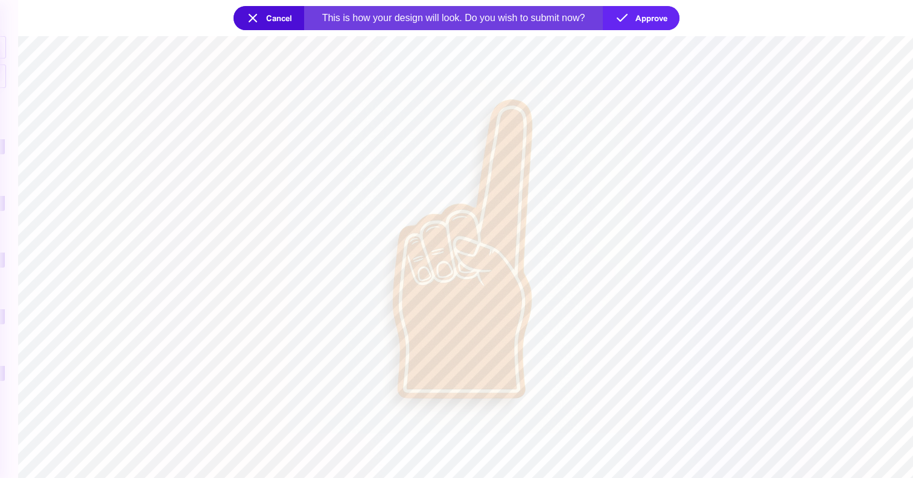
click at [269, 15] on button "Cancel" at bounding box center [268, 18] width 71 height 24
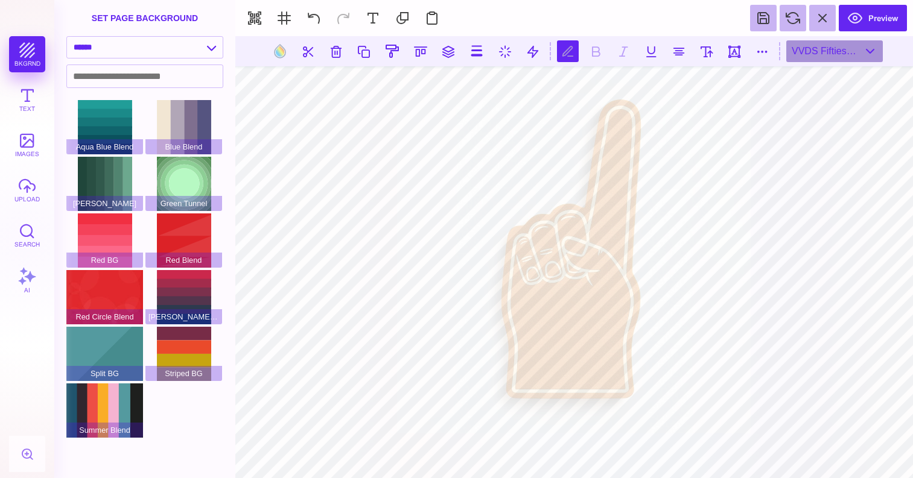
scroll to position [0, 0]
type textarea "****"
type textarea "**********"
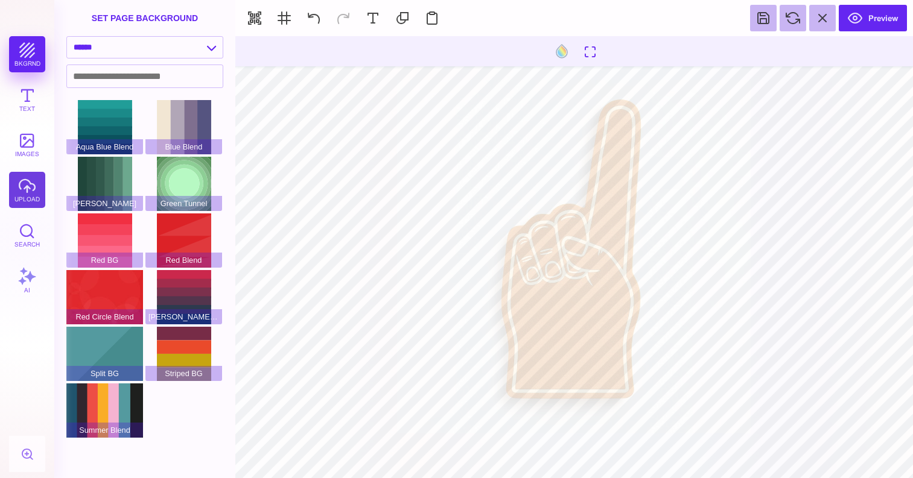
click at [22, 195] on button "upload" at bounding box center [27, 190] width 36 height 36
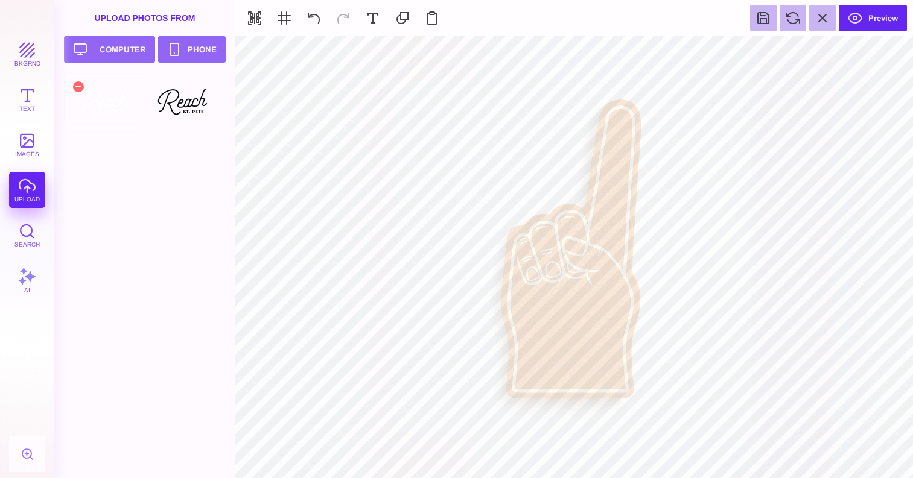
click at [105, 108] on div at bounding box center [104, 102] width 77 height 54
click at [863, 22] on button "Preview" at bounding box center [873, 18] width 68 height 27
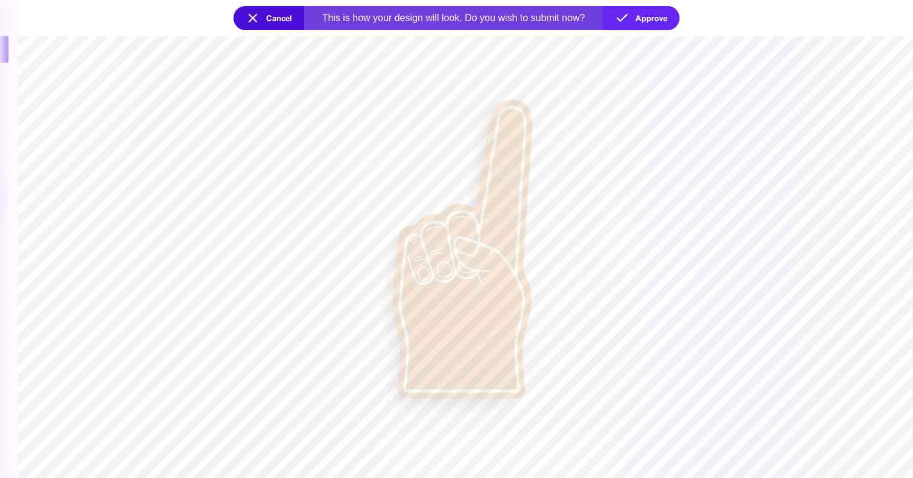
click at [460, 300] on section at bounding box center [465, 257] width 895 height 442
click at [274, 20] on button "Cancel" at bounding box center [268, 18] width 71 height 24
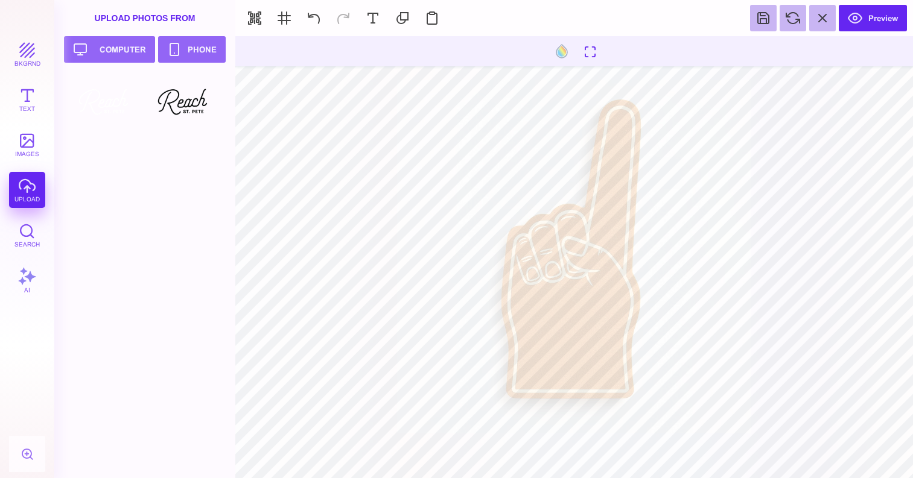
type input "#000000"
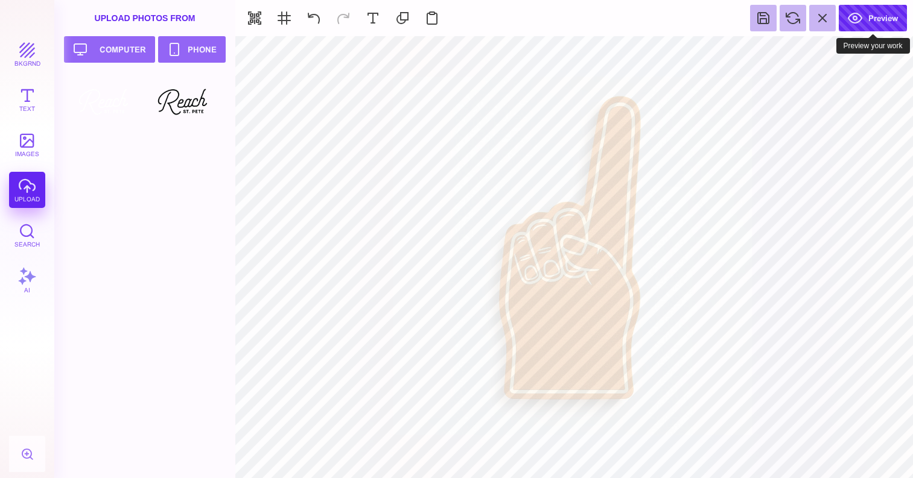
click at [868, 19] on button "Preview" at bounding box center [873, 18] width 68 height 27
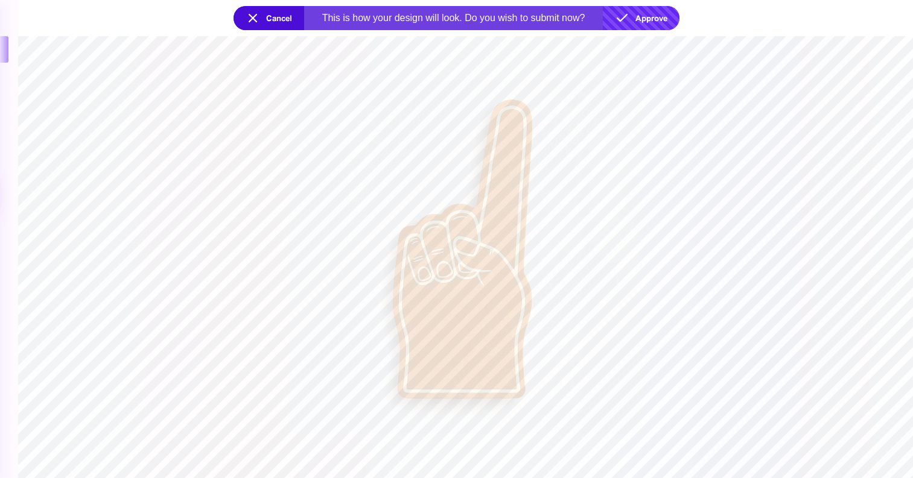
click at [656, 27] on button "Approve" at bounding box center [641, 18] width 77 height 24
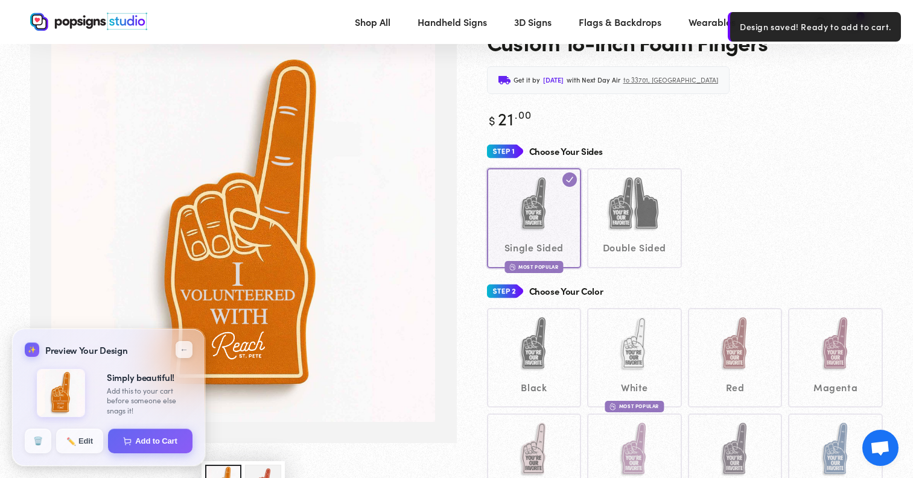
scroll to position [57, 0]
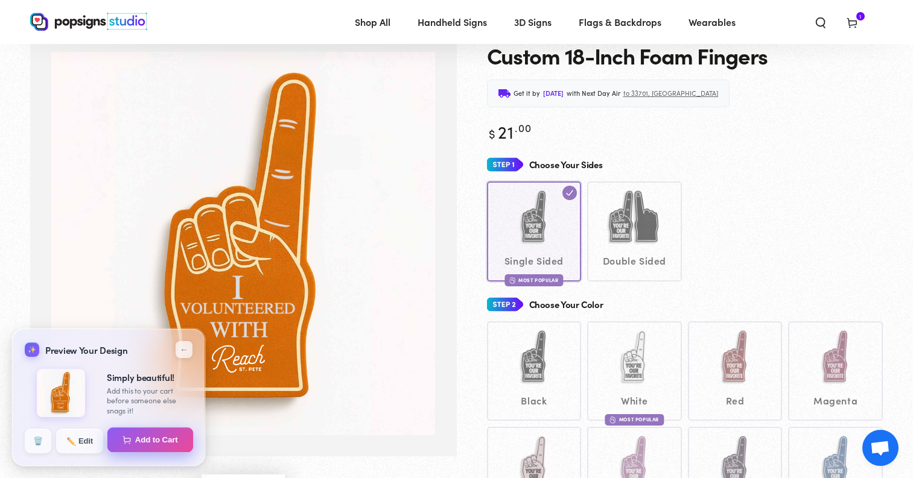
click at [148, 443] on button "Add to Cart" at bounding box center [150, 440] width 86 height 25
select select "**********"
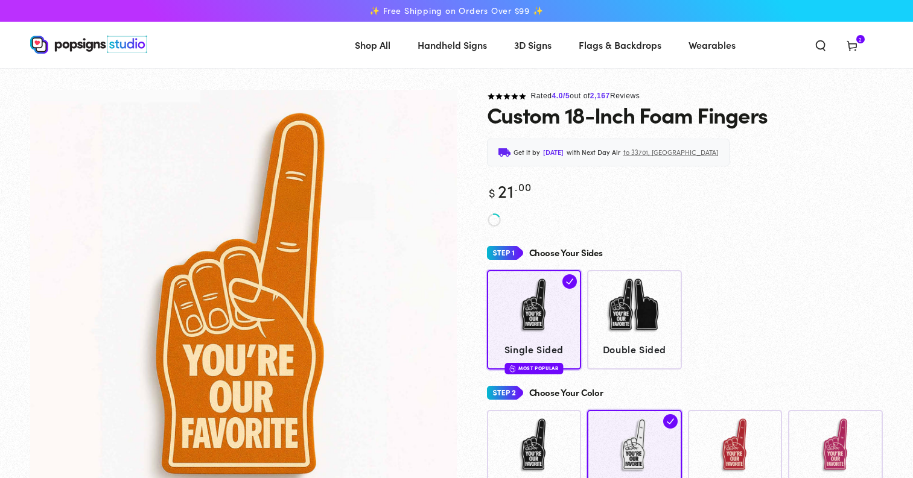
scroll to position [57, 0]
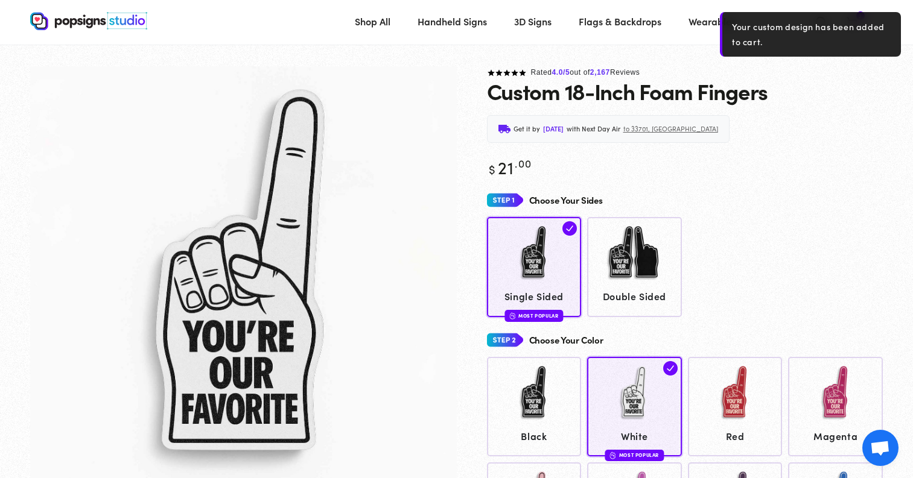
scroll to position [13, 0]
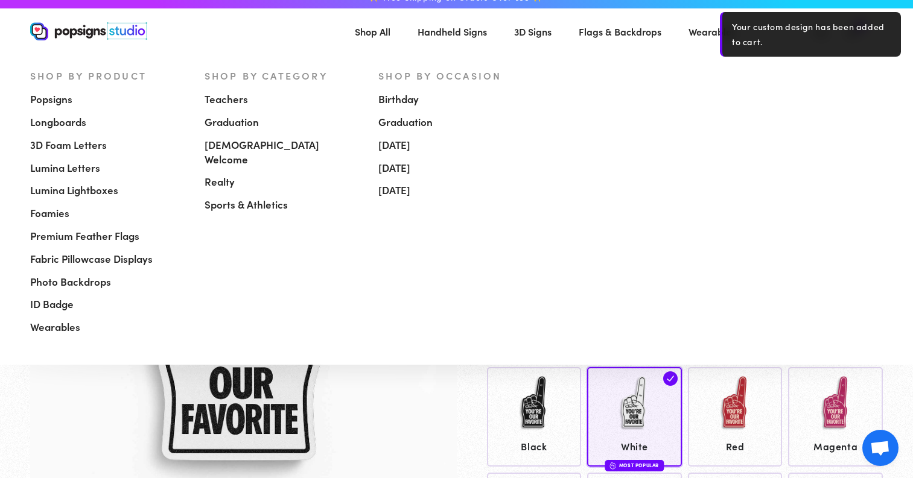
click at [389, 40] on link "Shop All" at bounding box center [373, 32] width 54 height 32
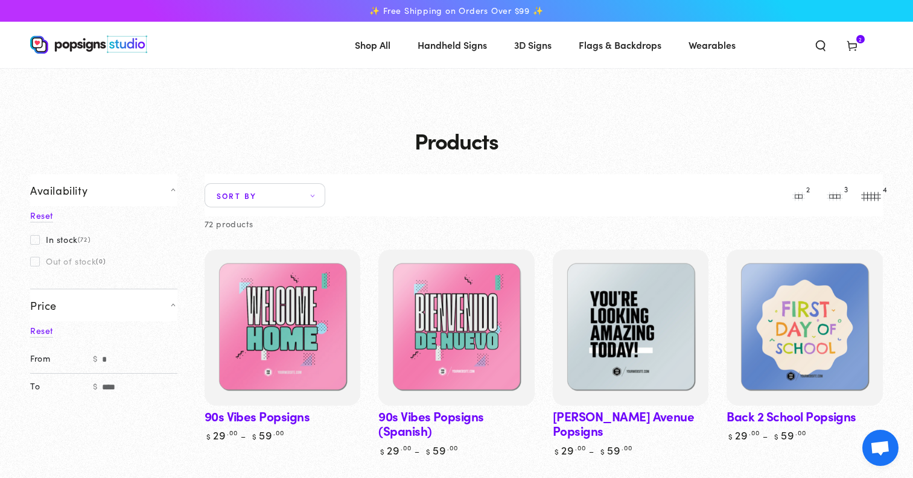
click at [317, 192] on span "Sort by" at bounding box center [265, 195] width 121 height 24
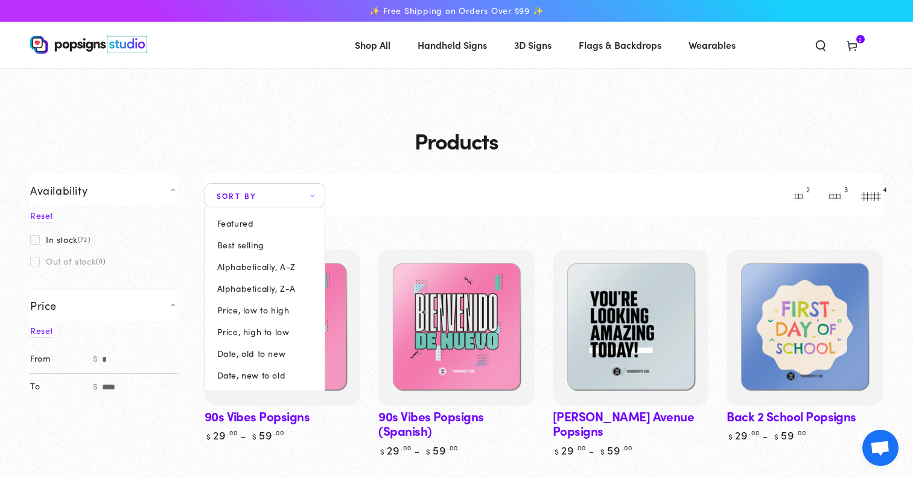
click at [288, 247] on li "Best selling" at bounding box center [264, 245] width 95 height 22
click at [256, 247] on span "Best selling" at bounding box center [240, 245] width 47 height 10
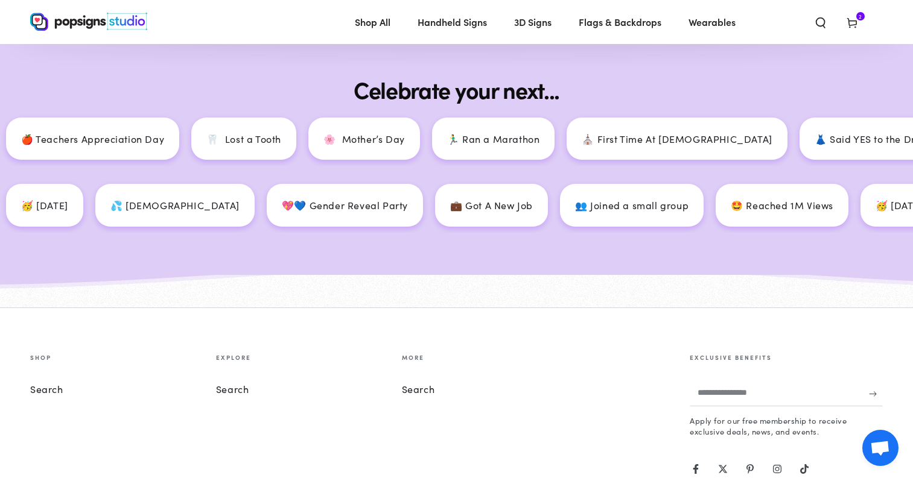
scroll to position [5387, 0]
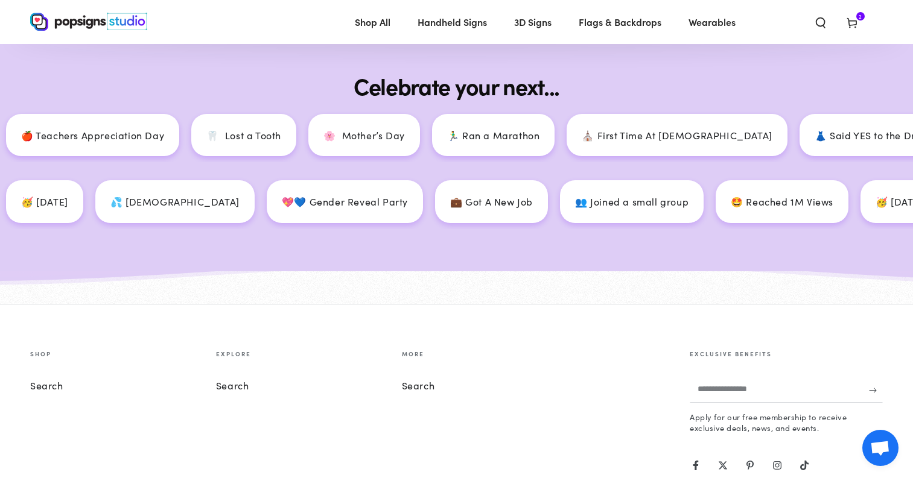
click at [431, 379] on link "Search" at bounding box center [418, 385] width 33 height 13
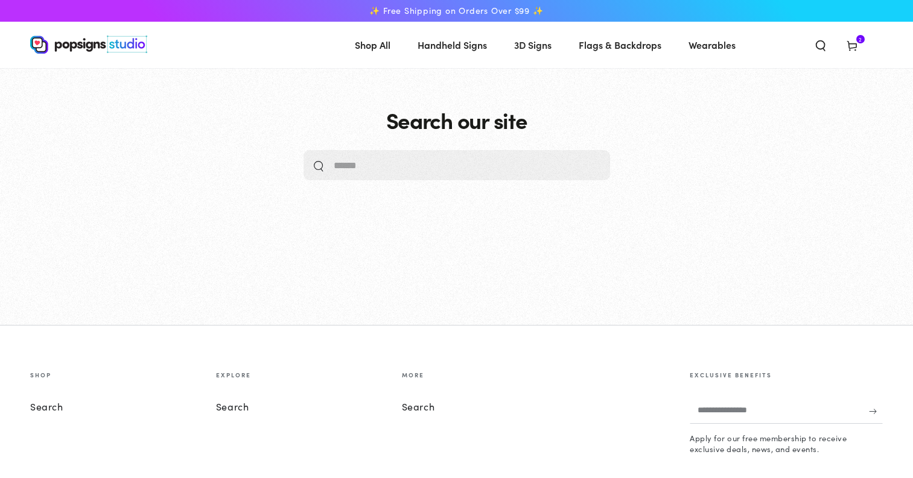
click at [452, 163] on input "Search our site" at bounding box center [443, 165] width 218 height 30
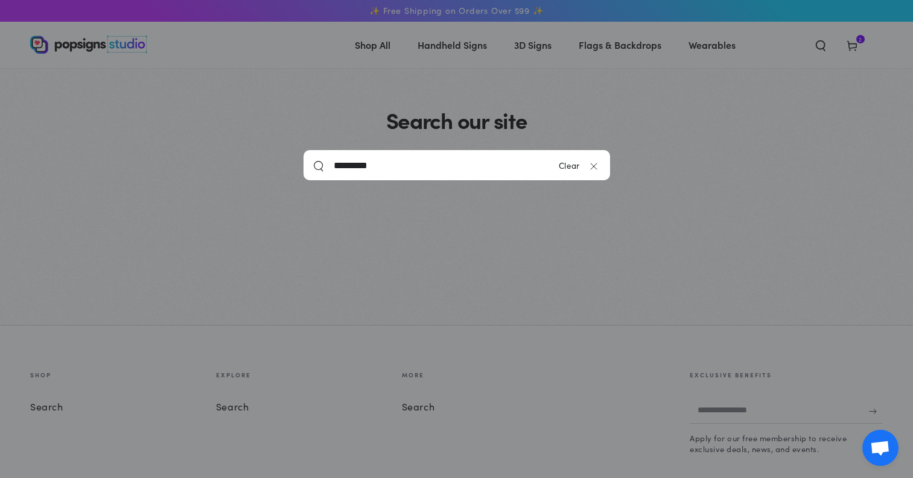
type input "*********"
click at [318, 165] on button "Search our site" at bounding box center [319, 165] width 12 height 12
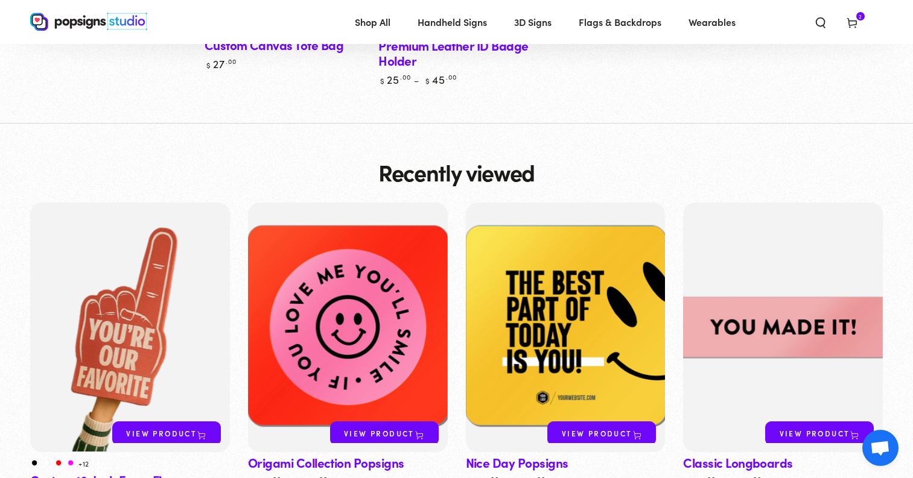
scroll to position [211, 0]
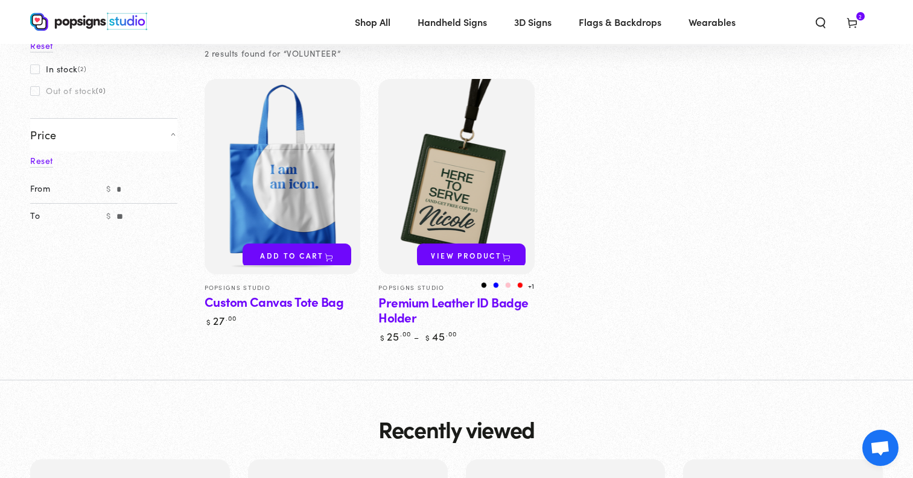
click at [460, 177] on img at bounding box center [456, 177] width 160 height 201
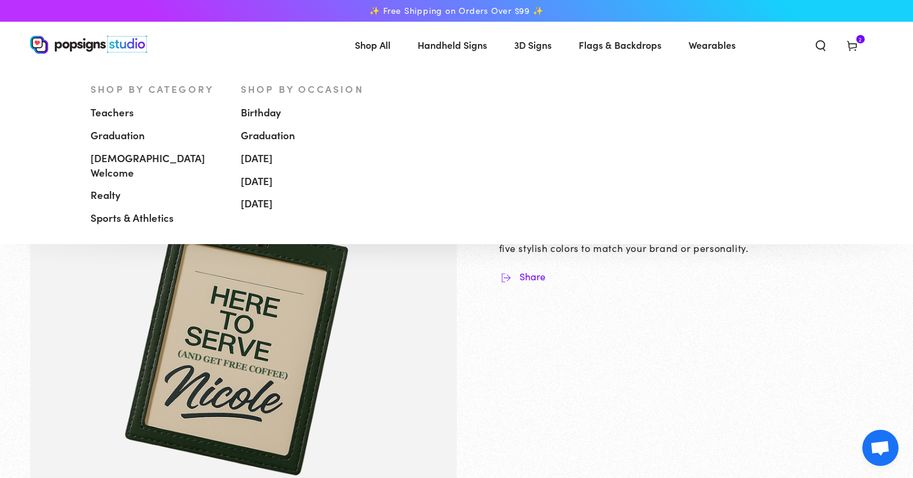
click at [444, 39] on span "Handheld Signs" at bounding box center [451, 44] width 69 height 17
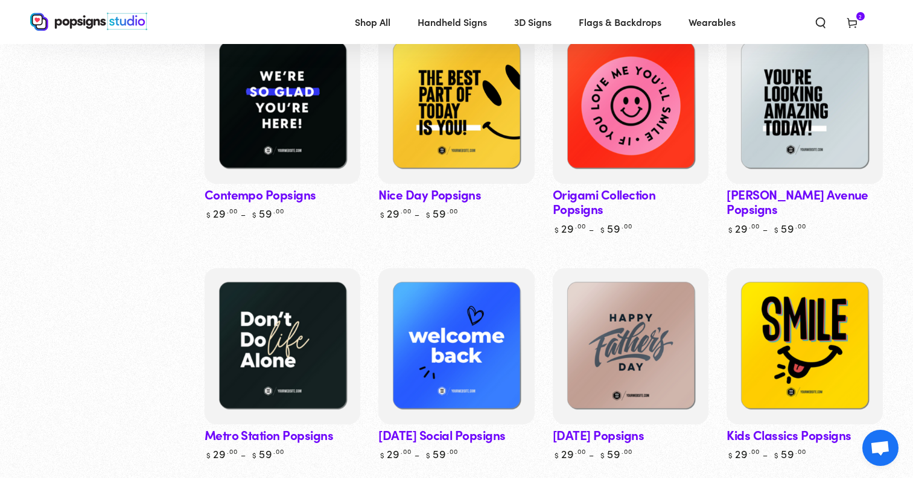
scroll to position [366, 0]
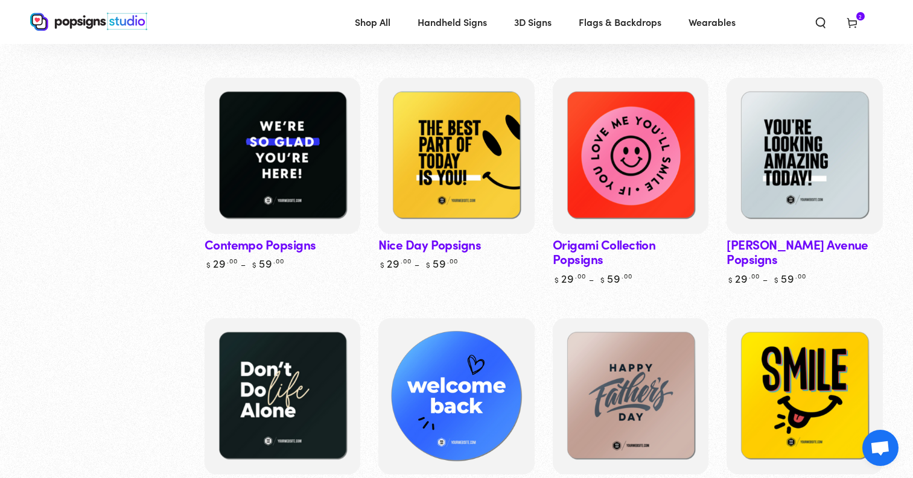
click at [446, 369] on img at bounding box center [456, 397] width 160 height 160
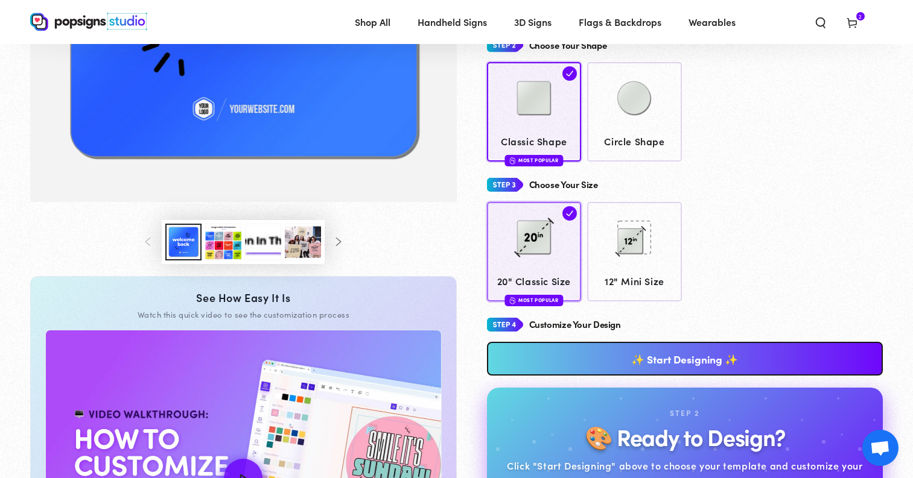
scroll to position [351, 0]
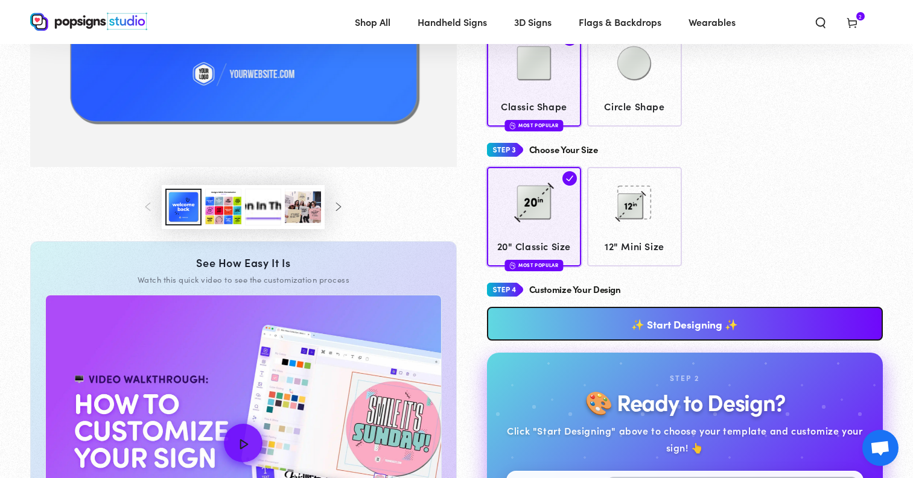
click at [533, 340] on div "**********" at bounding box center [685, 419] width 396 height 280
click at [533, 323] on link "✨ Start Designing ✨" at bounding box center [685, 324] width 396 height 34
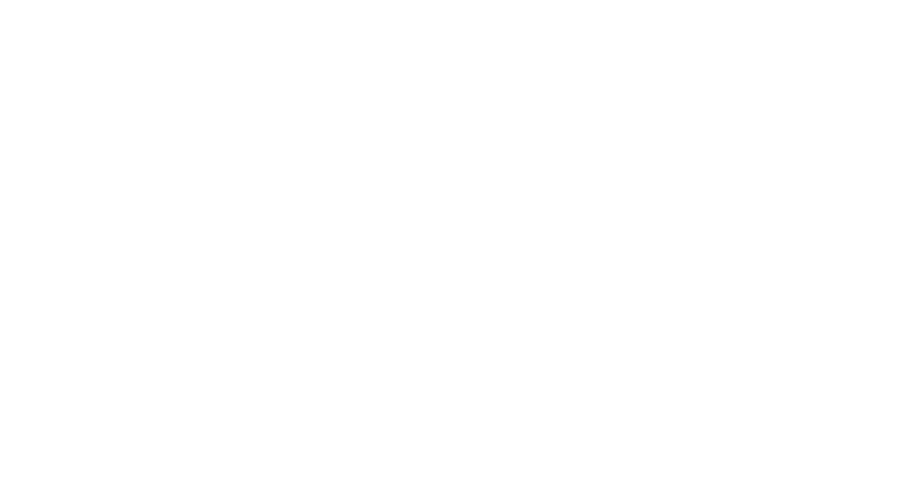
scroll to position [0, 0]
type textarea "An ancient tree with a door leading to a magical world"
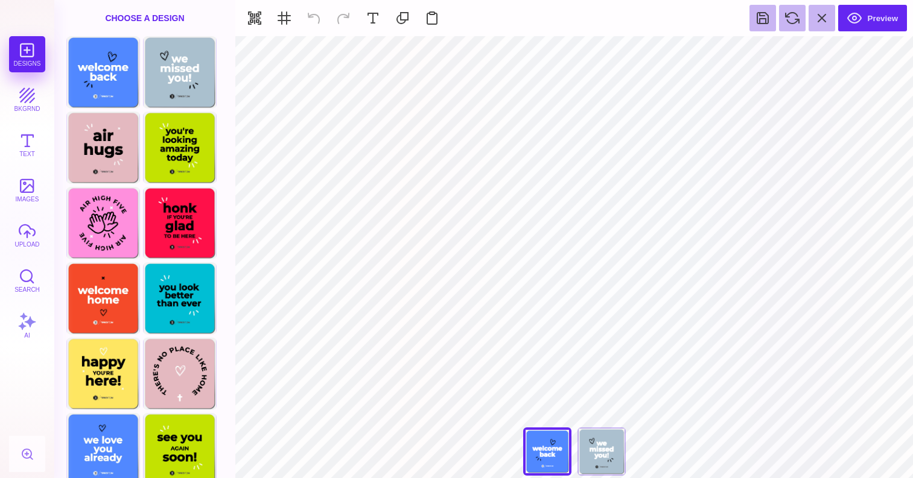
type input "#FFFFFF"
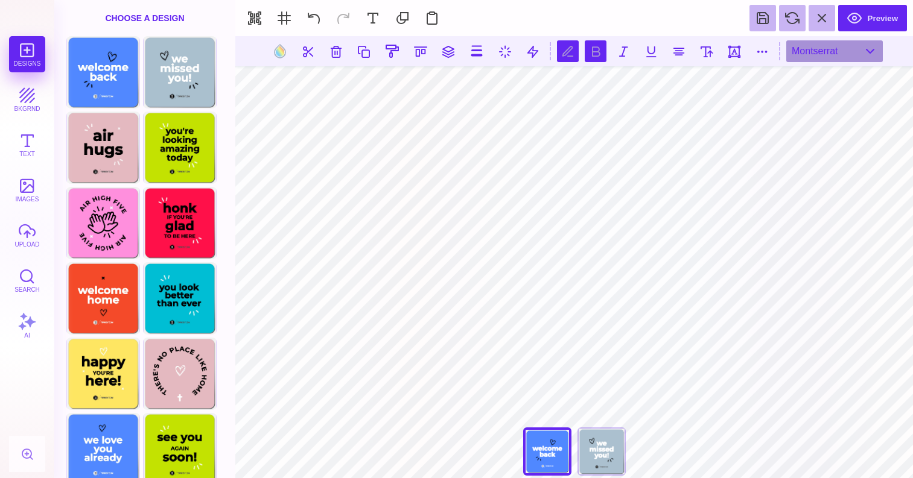
scroll to position [0, 2]
type textarea "**********"
click at [731, 52] on button at bounding box center [734, 51] width 22 height 22
click at [317, 18] on button at bounding box center [313, 18] width 27 height 27
click at [705, 48] on button at bounding box center [707, 51] width 22 height 22
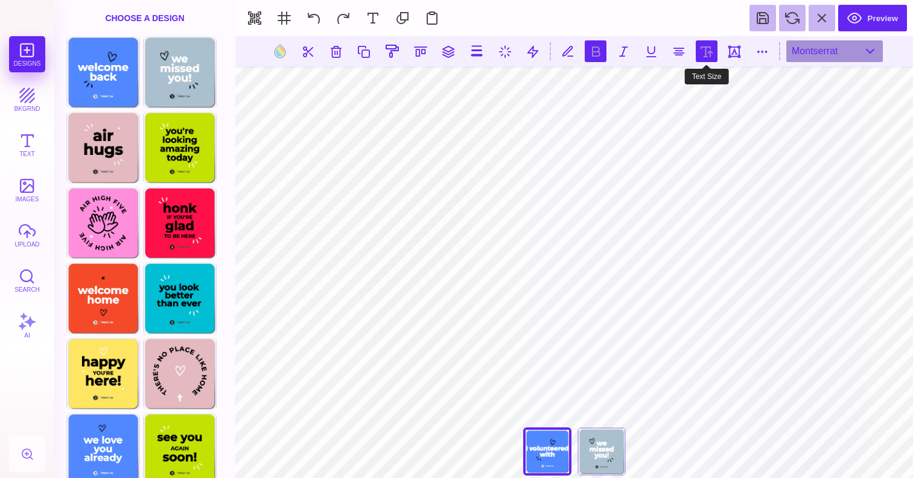
type input "***"
drag, startPoint x: 674, startPoint y: 87, endPoint x: 684, endPoint y: 89, distance: 9.2
type input "*****"
click at [684, 89] on input "range" at bounding box center [707, 85] width 121 height 8
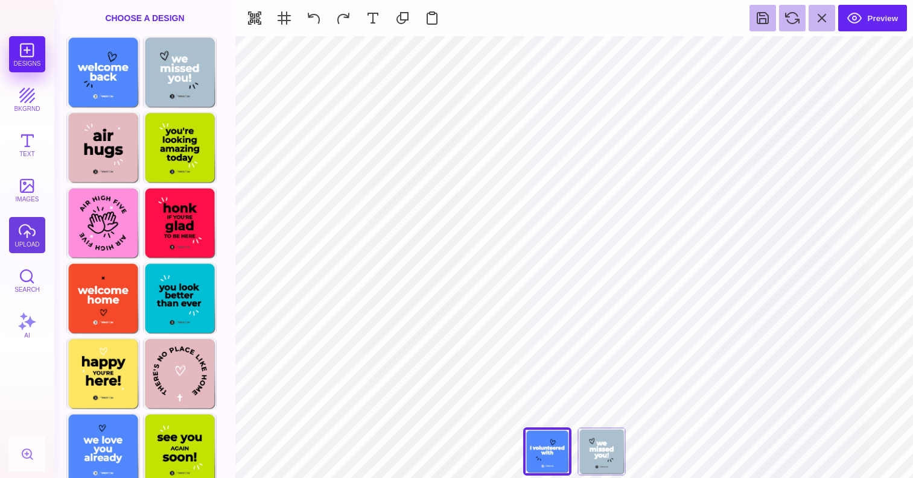
click at [33, 227] on button "upload" at bounding box center [27, 235] width 36 height 36
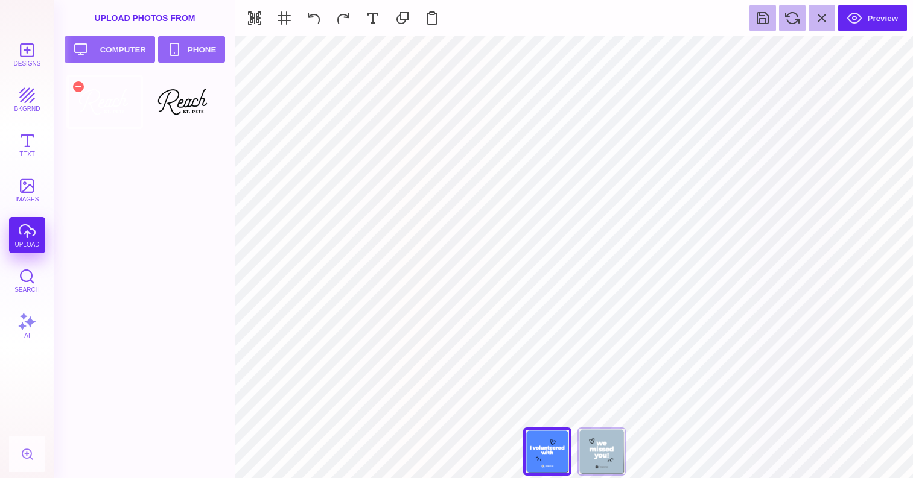
click at [102, 110] on div at bounding box center [104, 102] width 77 height 54
type input "#FFFFFF"
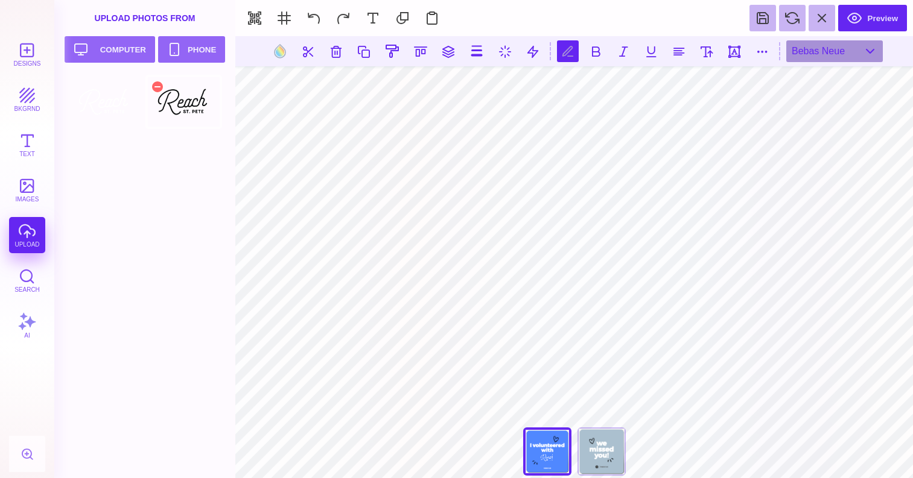
type textarea "**********"
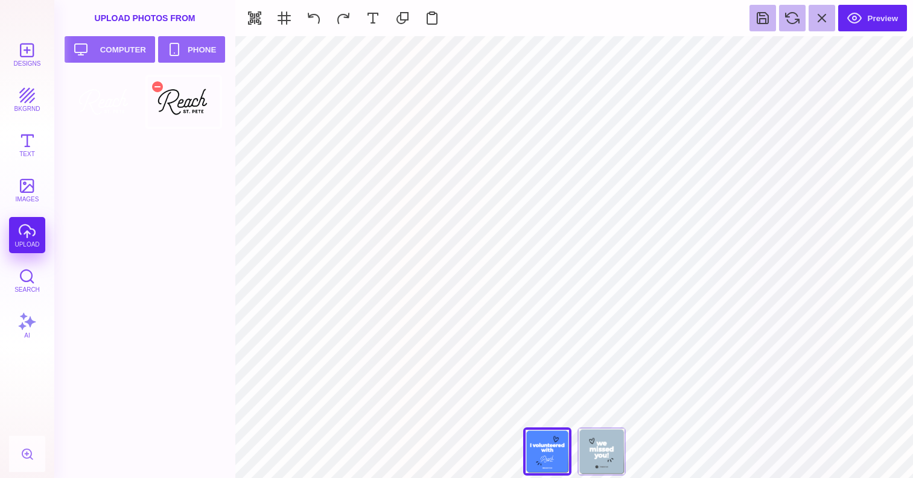
type input "#5088FF"
click at [538, 51] on button at bounding box center [533, 51] width 23 height 23
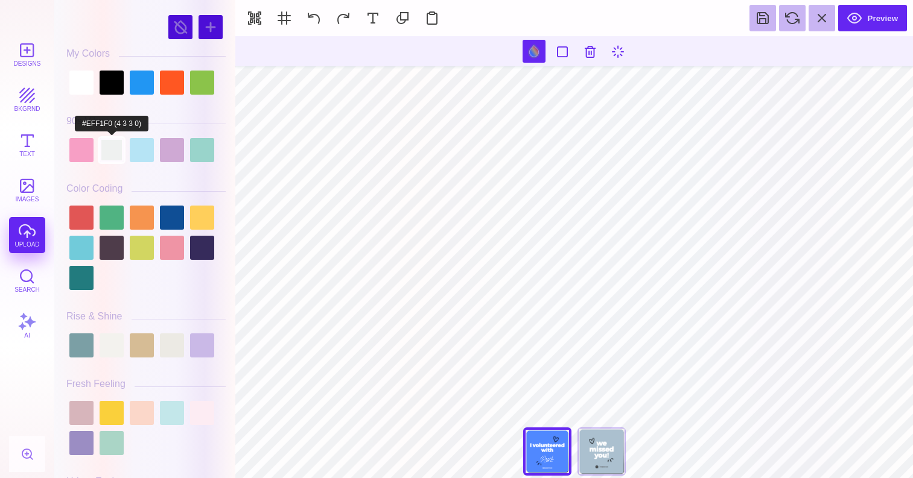
click at [100, 156] on div at bounding box center [112, 150] width 24 height 24
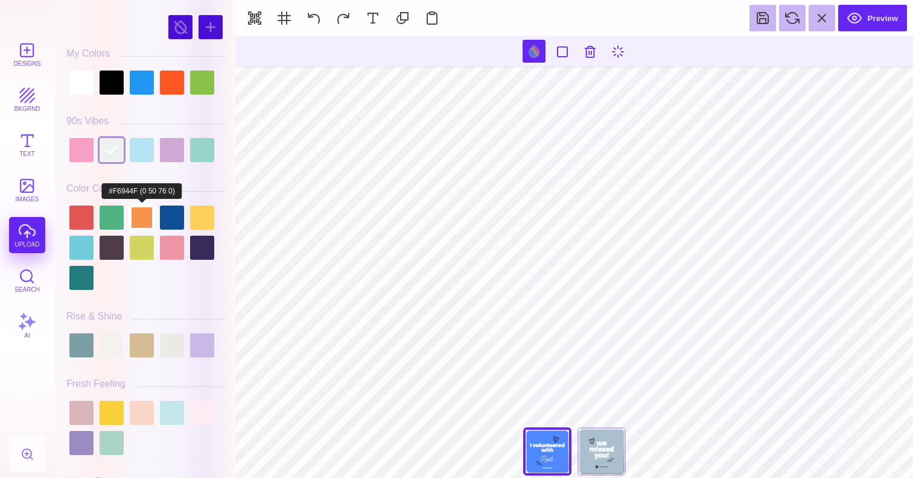
click at [145, 223] on div at bounding box center [142, 218] width 24 height 24
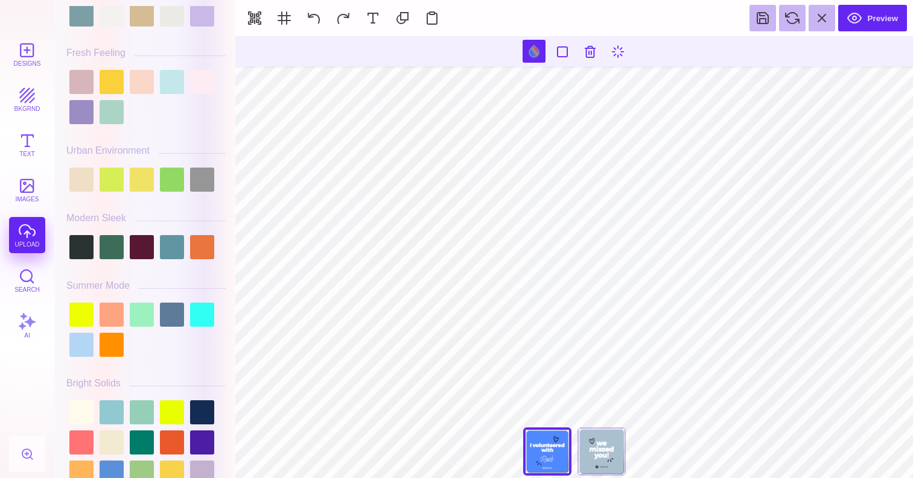
scroll to position [394, 0]
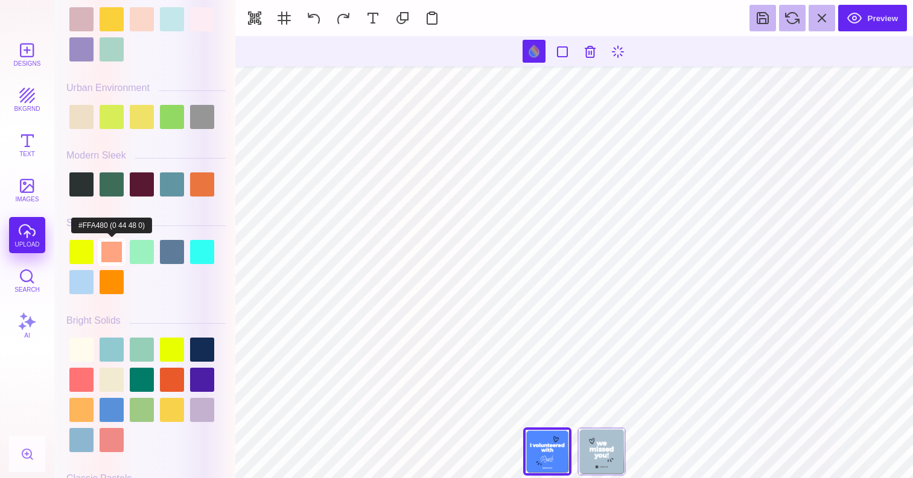
click at [117, 261] on div at bounding box center [112, 252] width 24 height 24
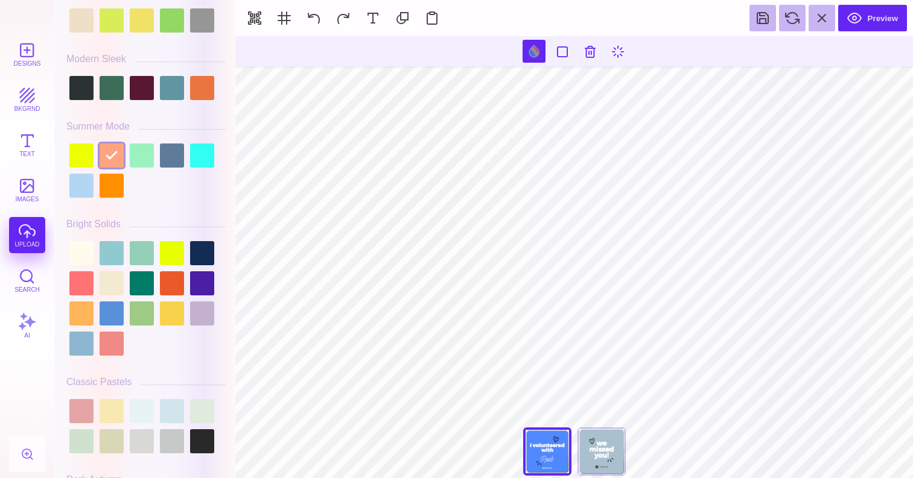
scroll to position [496, 0]
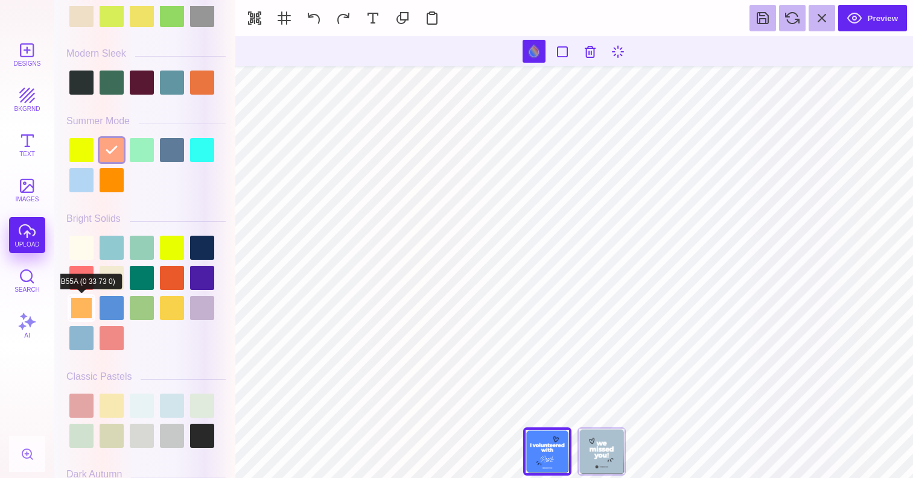
click at [82, 316] on div at bounding box center [81, 308] width 24 height 24
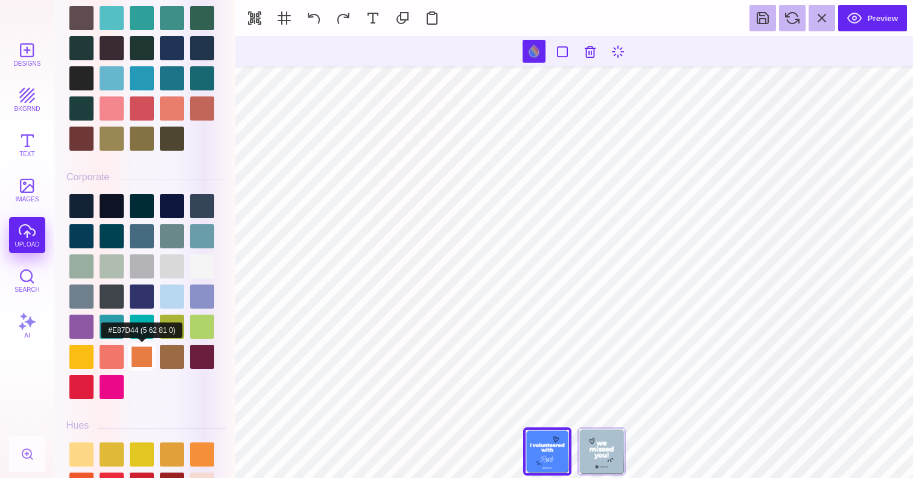
click at [140, 361] on div at bounding box center [142, 357] width 24 height 24
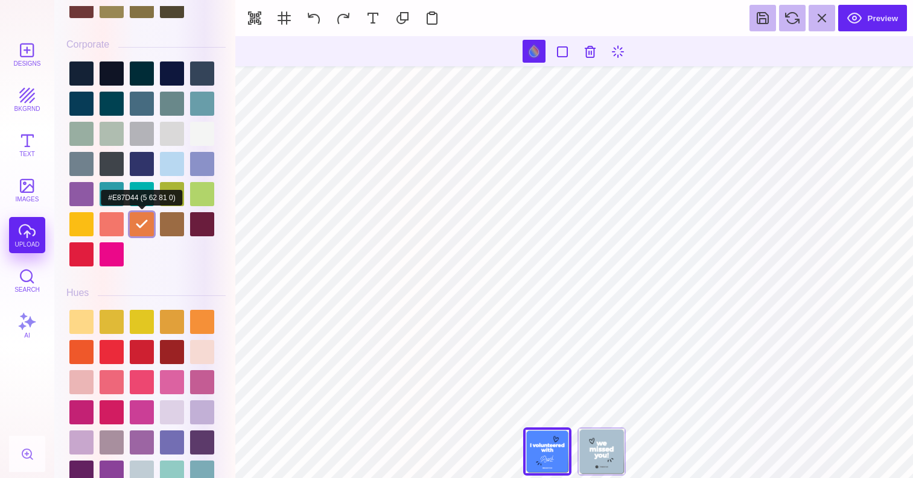
scroll to position [1278, 0]
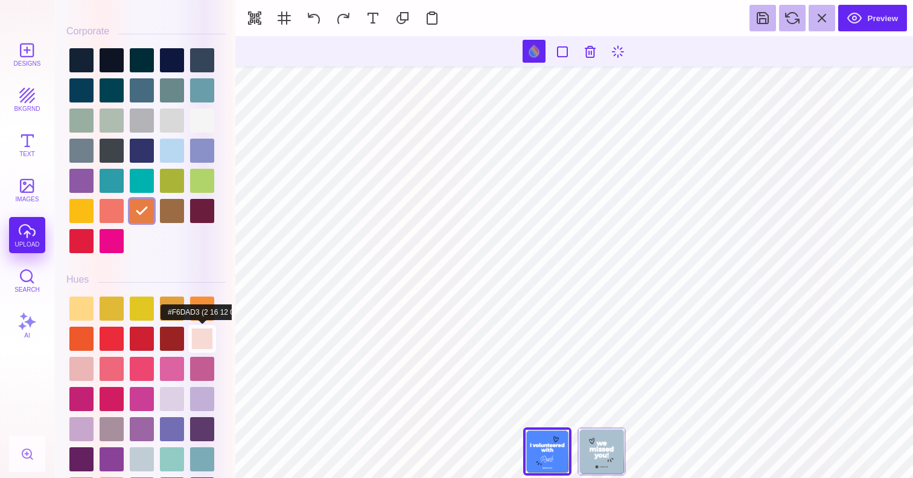
click at [203, 327] on div at bounding box center [202, 339] width 24 height 24
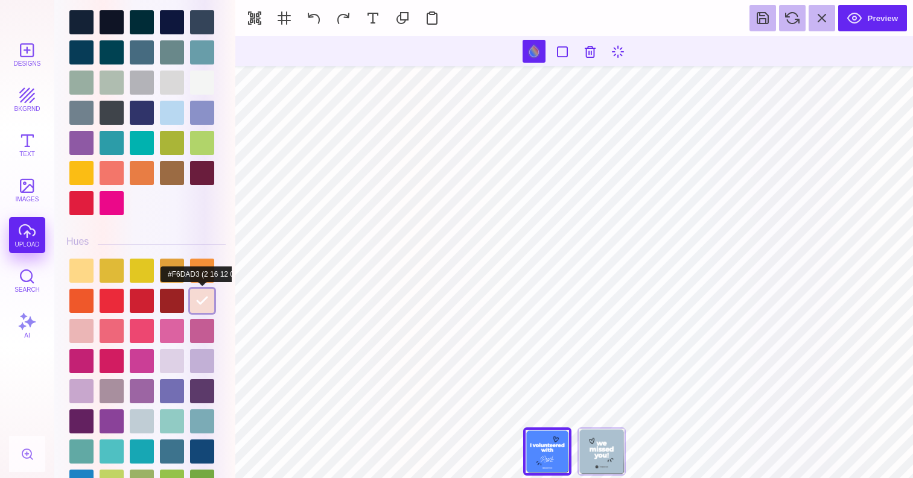
click at [207, 289] on div at bounding box center [202, 301] width 24 height 24
click at [206, 264] on div at bounding box center [202, 271] width 24 height 24
click at [81, 299] on div at bounding box center [81, 301] width 24 height 24
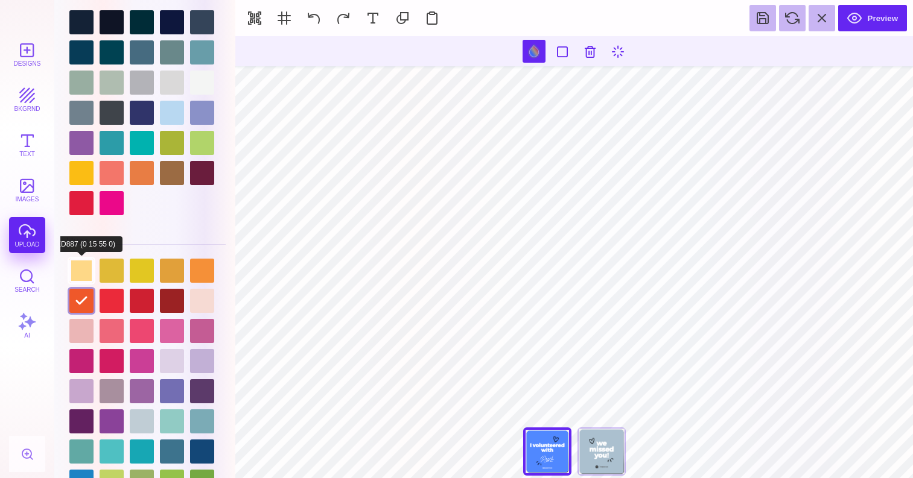
click at [81, 264] on div at bounding box center [81, 271] width 24 height 24
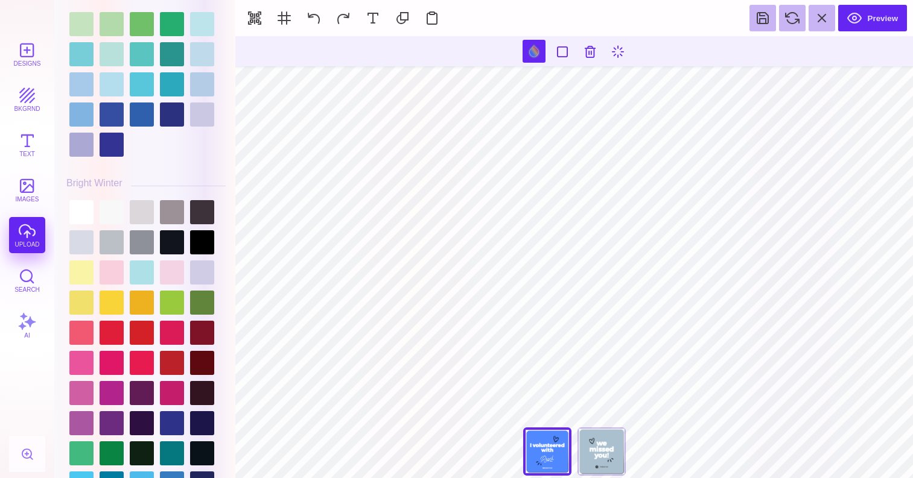
scroll to position [2378, 0]
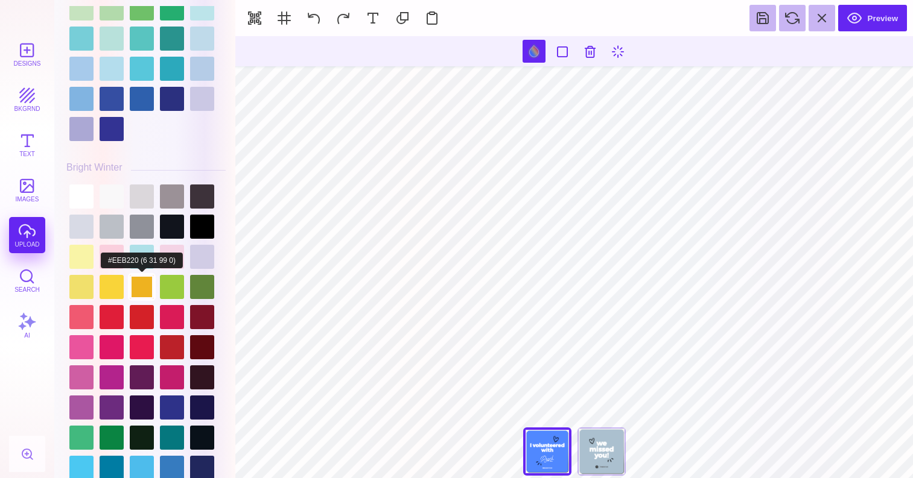
click at [147, 288] on div at bounding box center [142, 287] width 24 height 24
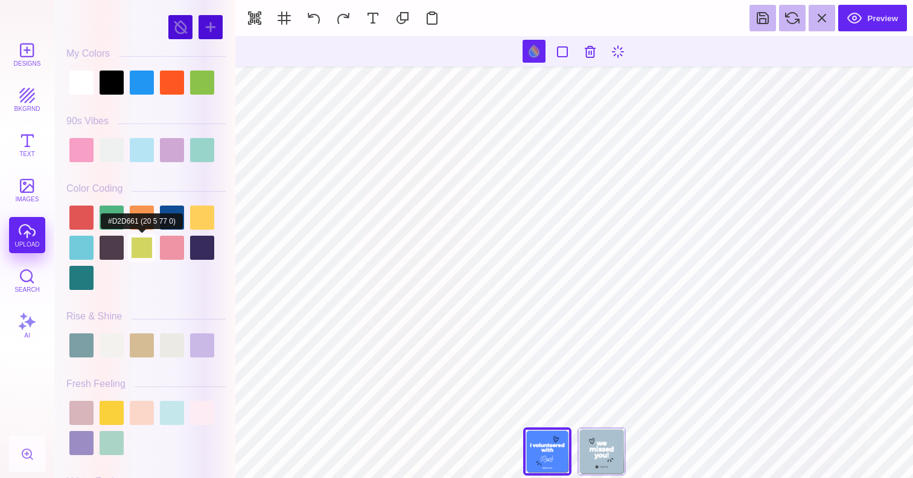
scroll to position [0, 0]
click at [145, 236] on div at bounding box center [142, 248] width 24 height 24
click at [147, 207] on div at bounding box center [142, 218] width 24 height 24
type input "#F6944F"
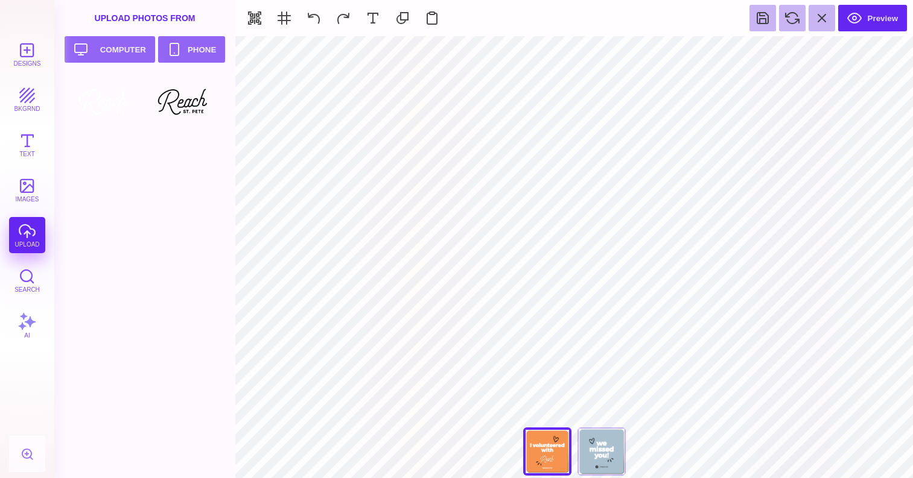
type input "#FFFFFF"
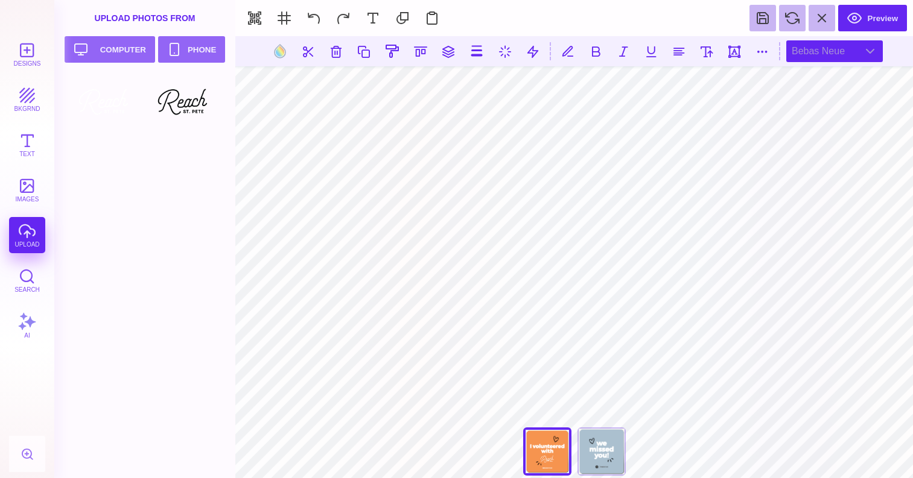
click at [839, 54] on div "Bebas Neue" at bounding box center [834, 51] width 97 height 22
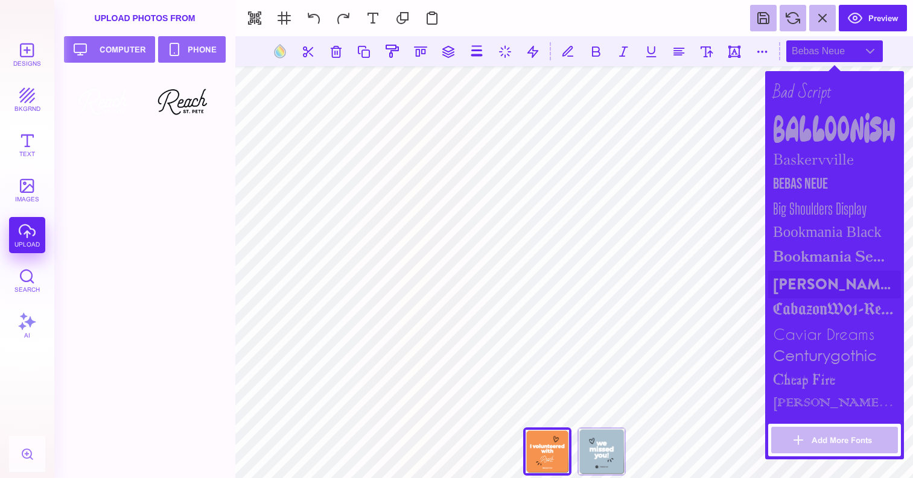
scroll to position [292, 0]
click at [812, 280] on div "Brandon Grotesque Black" at bounding box center [834, 284] width 133 height 28
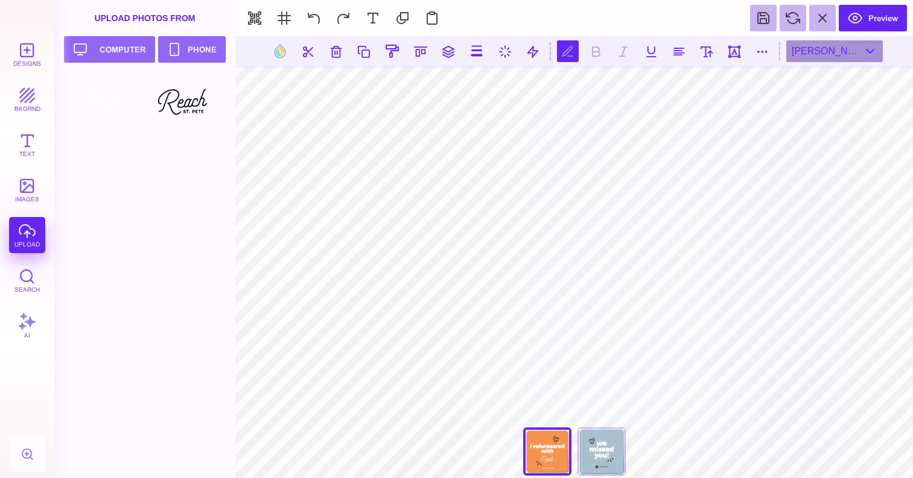
scroll to position [0, 6]
type textarea "**********"
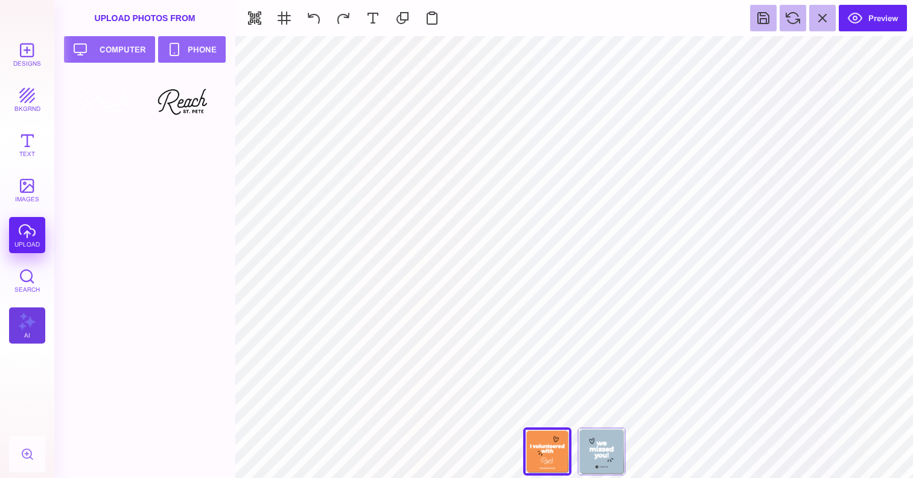
click at [37, 313] on button "AI" at bounding box center [27, 326] width 36 height 36
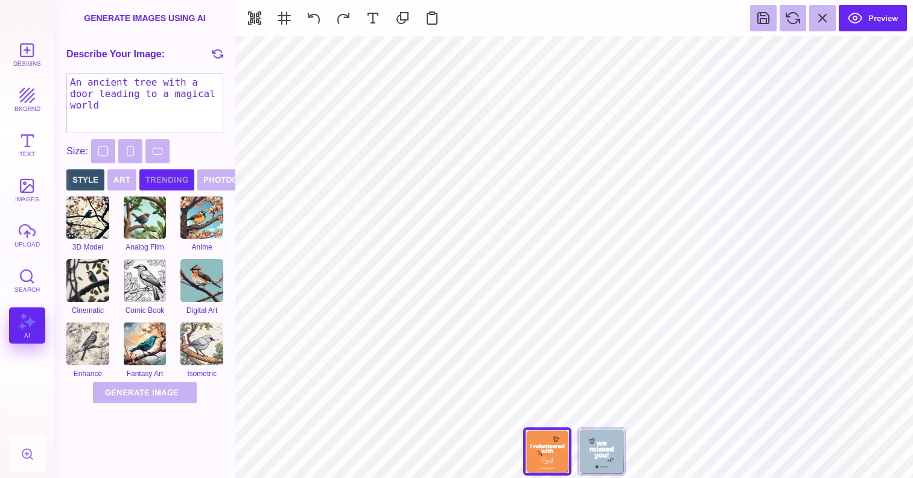
click at [162, 173] on button "Trending" at bounding box center [166, 180] width 55 height 21
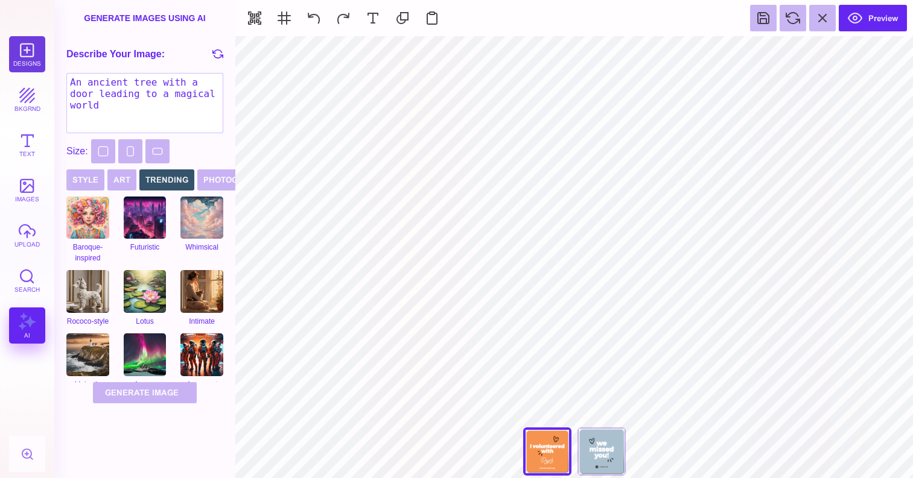
click at [30, 57] on button "Designs" at bounding box center [27, 54] width 36 height 36
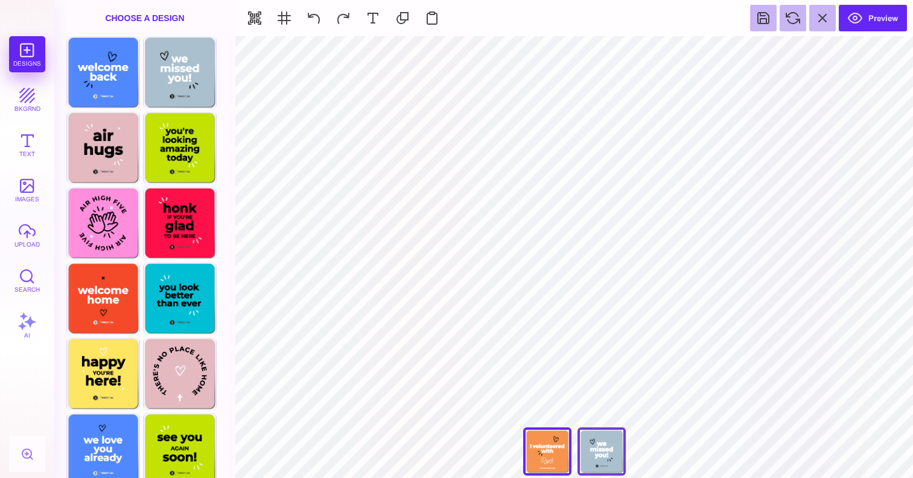
click at [610, 463] on div "We Missed You!" at bounding box center [601, 452] width 48 height 48
type input "#FFFFFF"
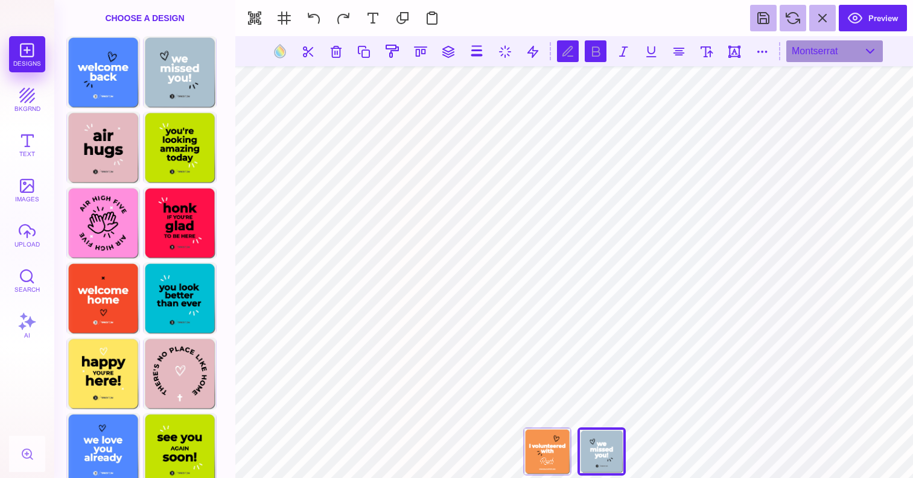
scroll to position [1, 0]
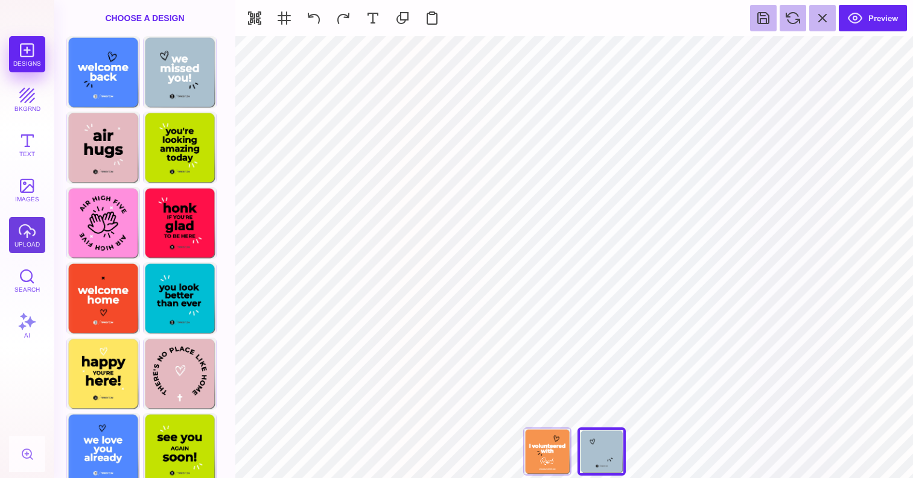
click at [31, 227] on button "upload" at bounding box center [27, 235] width 36 height 36
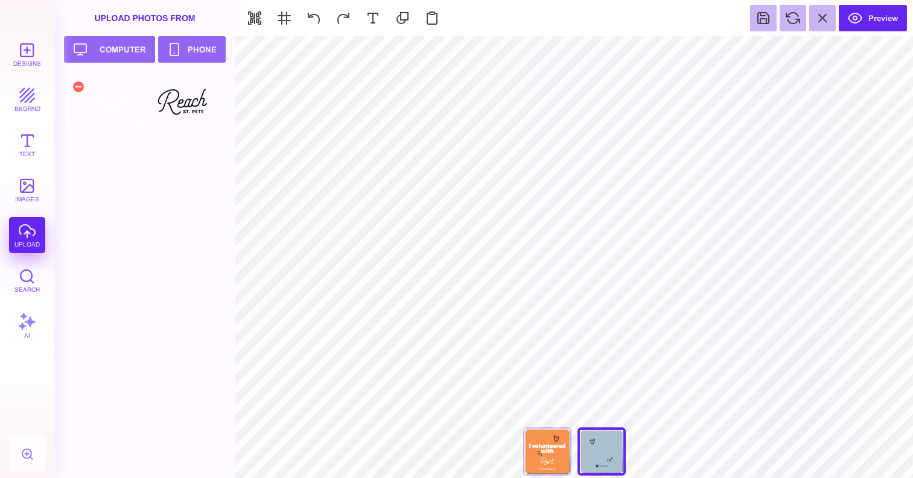
click at [119, 110] on div at bounding box center [104, 102] width 77 height 54
type input "#505050"
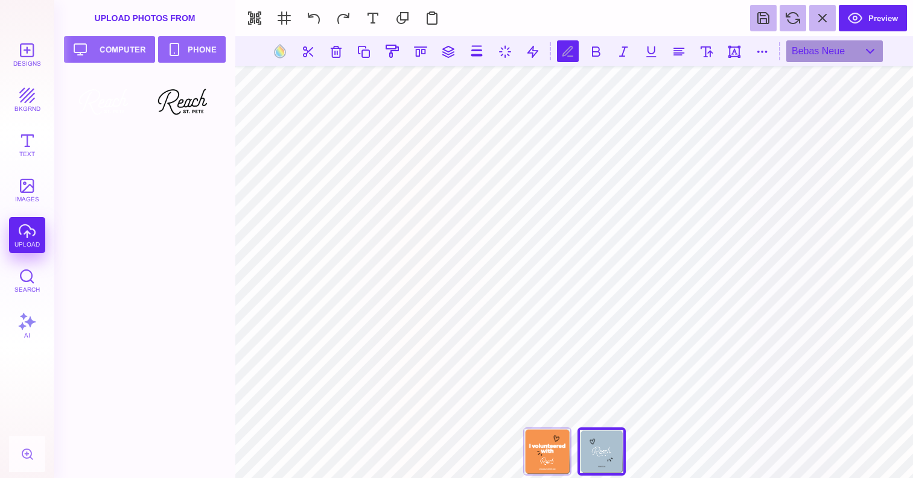
scroll to position [0, 6]
type textarea "**********"
click at [846, 49] on div "Bebas Neue" at bounding box center [834, 51] width 97 height 22
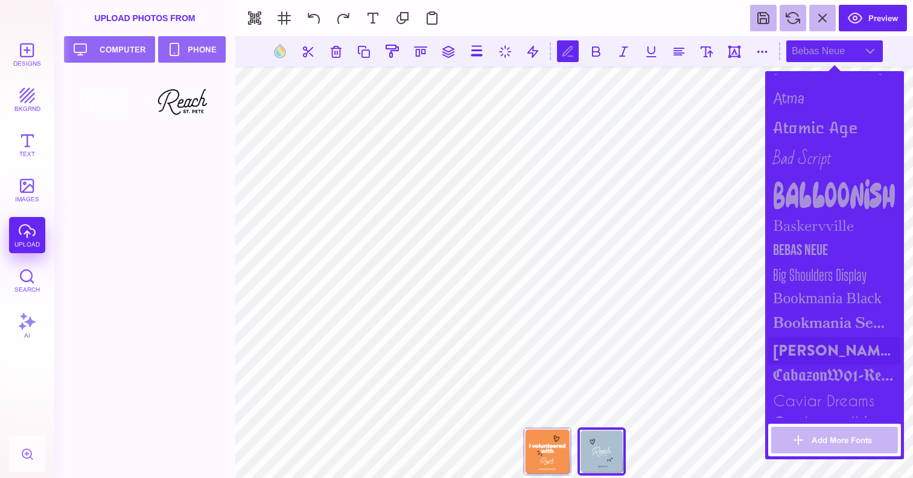
scroll to position [226, 0]
click at [820, 343] on div "Brandon Grotesque Black" at bounding box center [834, 351] width 133 height 28
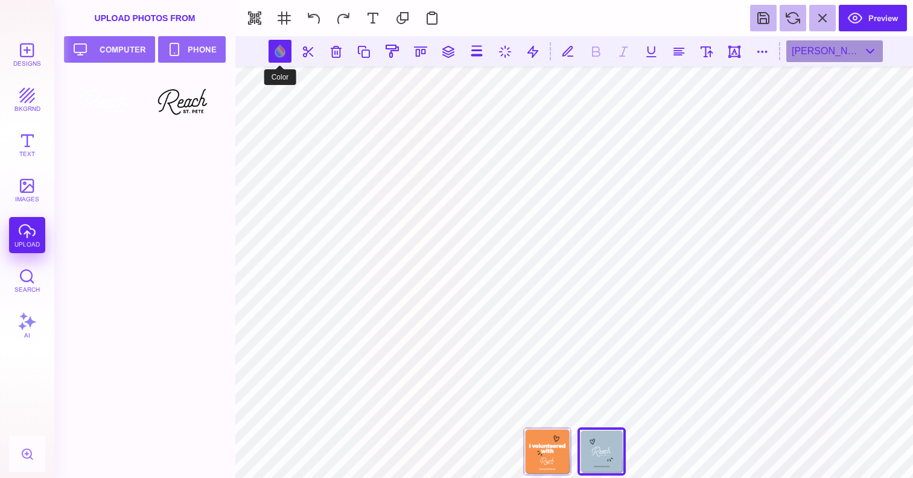
click at [280, 57] on button at bounding box center [279, 51] width 23 height 23
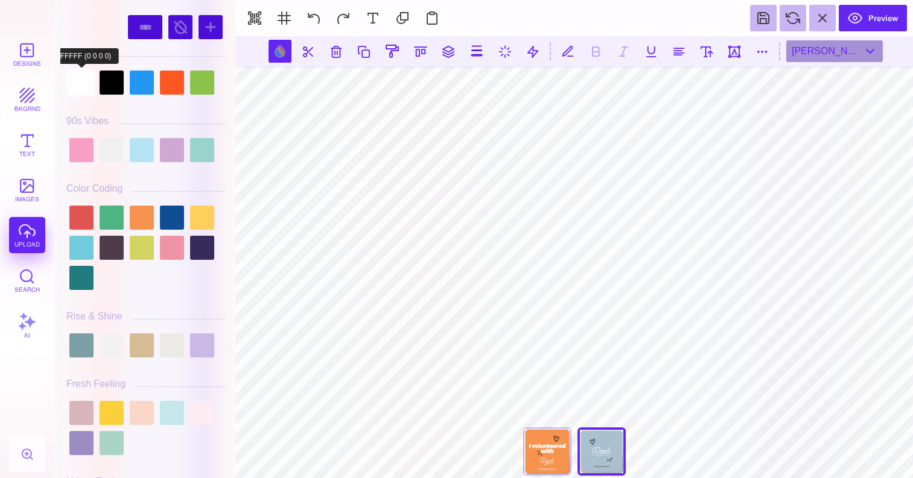
click at [89, 84] on div at bounding box center [81, 83] width 24 height 24
type input "#FFFFFF"
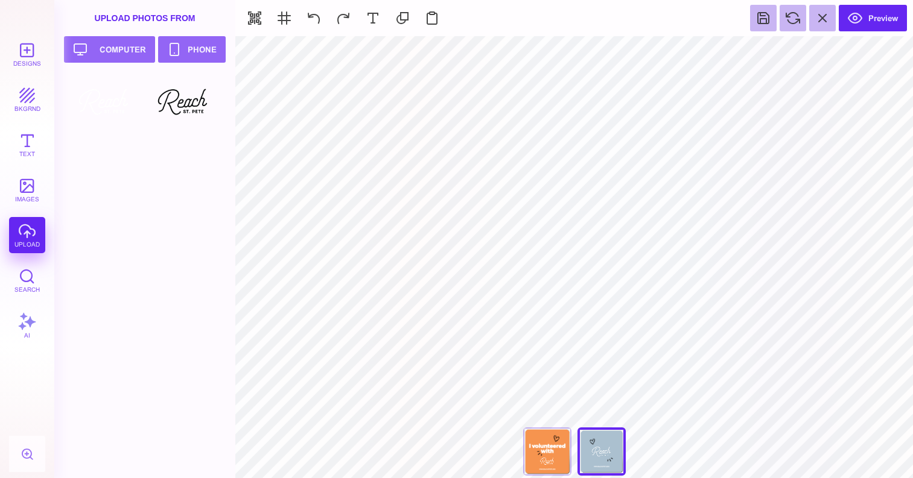
type input "#ABC0CF"
click at [528, 47] on button at bounding box center [533, 51] width 23 height 23
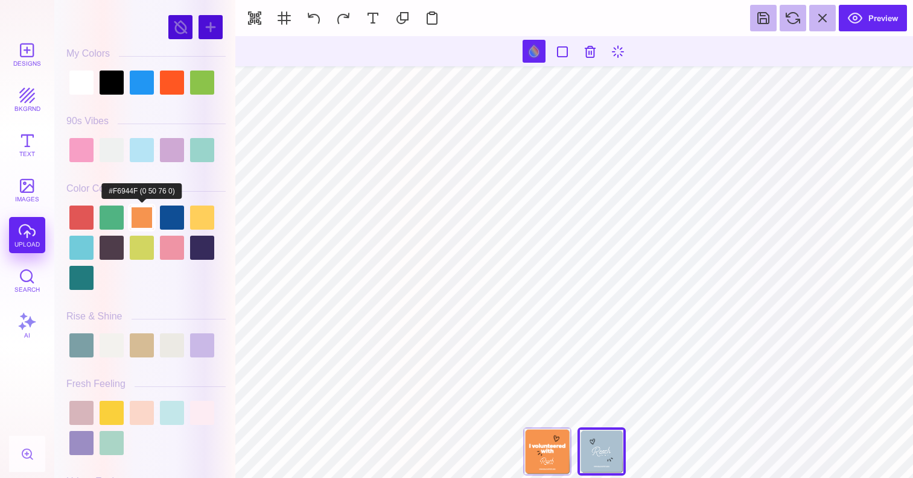
click at [139, 208] on div at bounding box center [142, 218] width 24 height 24
type input "#F6944F"
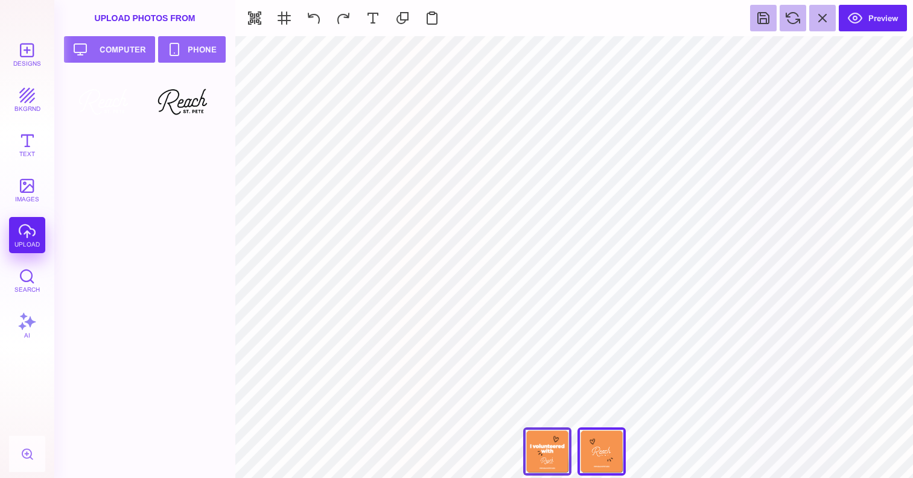
click at [556, 453] on div "Welcome Back" at bounding box center [547, 452] width 48 height 48
click at [604, 452] on div "We Missed You!" at bounding box center [601, 452] width 48 height 48
click at [541, 460] on div "Welcome Back" at bounding box center [547, 452] width 48 height 48
click at [883, 25] on button "Preview" at bounding box center [873, 18] width 68 height 27
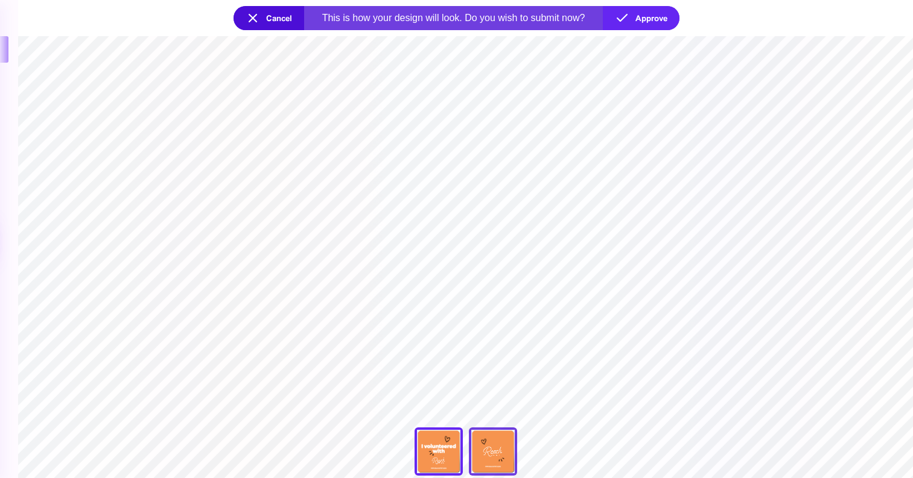
click at [494, 452] on div "We Missed You!" at bounding box center [493, 452] width 48 height 48
click at [494, 452] on div "**********" at bounding box center [465, 455] width 121 height 54
click at [437, 455] on div "Welcome Back" at bounding box center [438, 452] width 48 height 48
click at [646, 16] on button "Approve" at bounding box center [641, 18] width 77 height 24
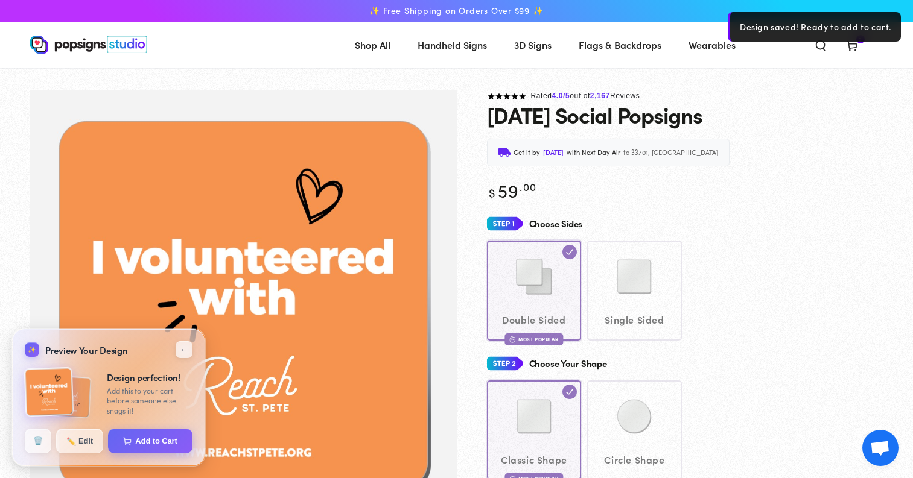
scroll to position [0, 0]
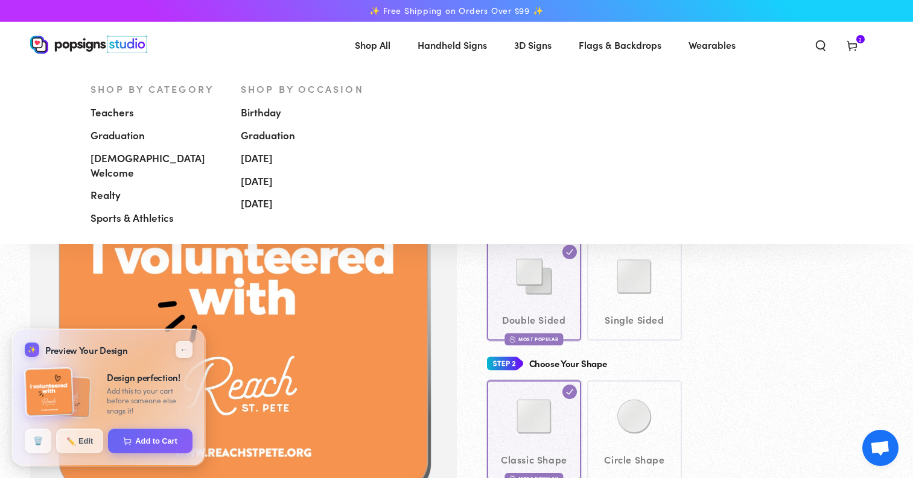
click at [425, 45] on span "Handheld Signs" at bounding box center [451, 44] width 69 height 17
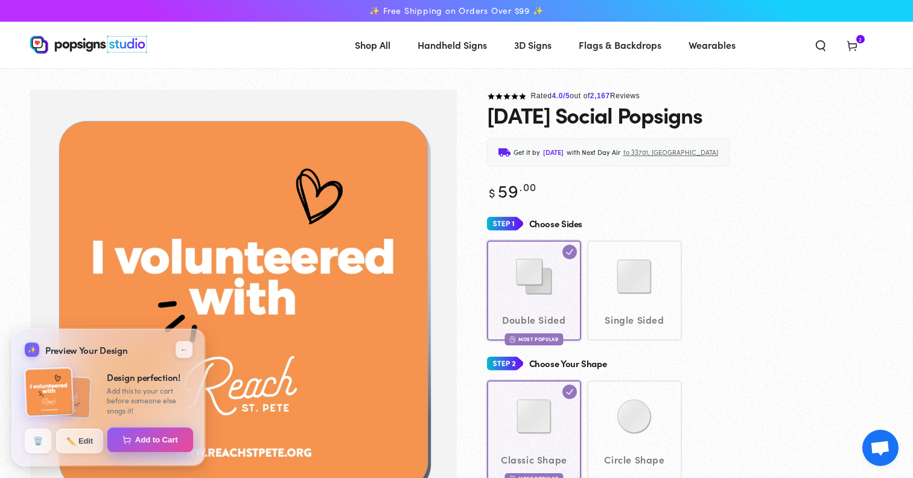
click at [154, 445] on button "Add to Cart" at bounding box center [150, 440] width 86 height 25
select select "**********"
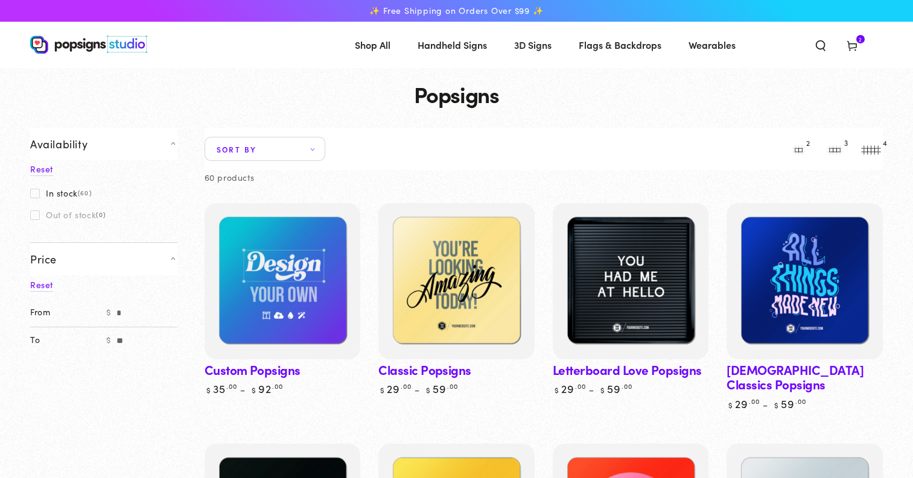
click at [855, 40] on icon at bounding box center [852, 45] width 12 height 12
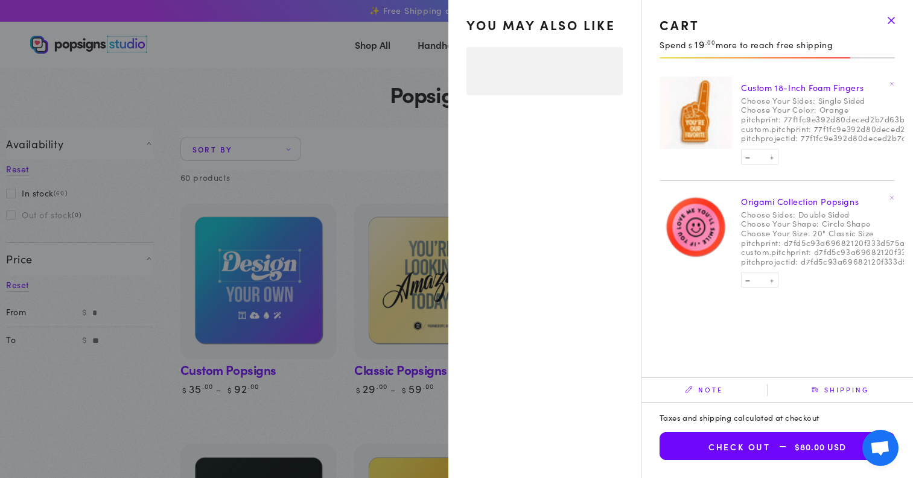
select select "**********"
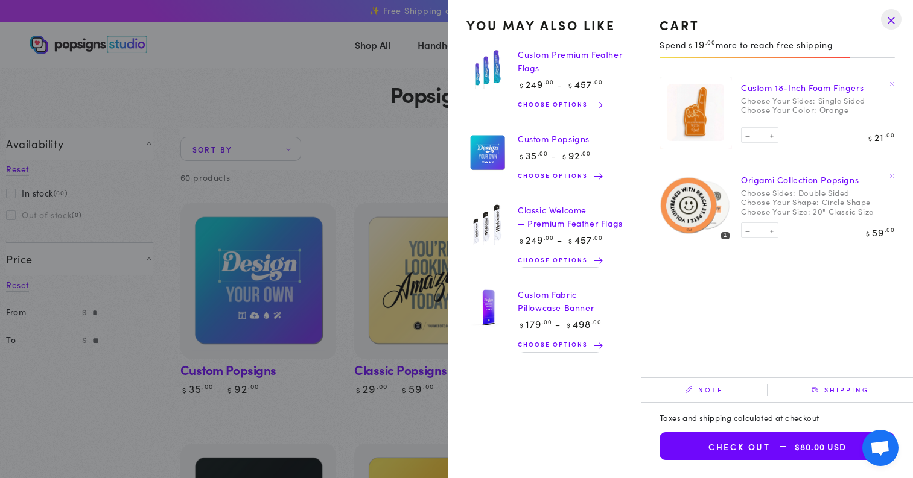
click at [836, 57] on summary "Cart 2 2 items" at bounding box center [851, 44] width 31 height 27
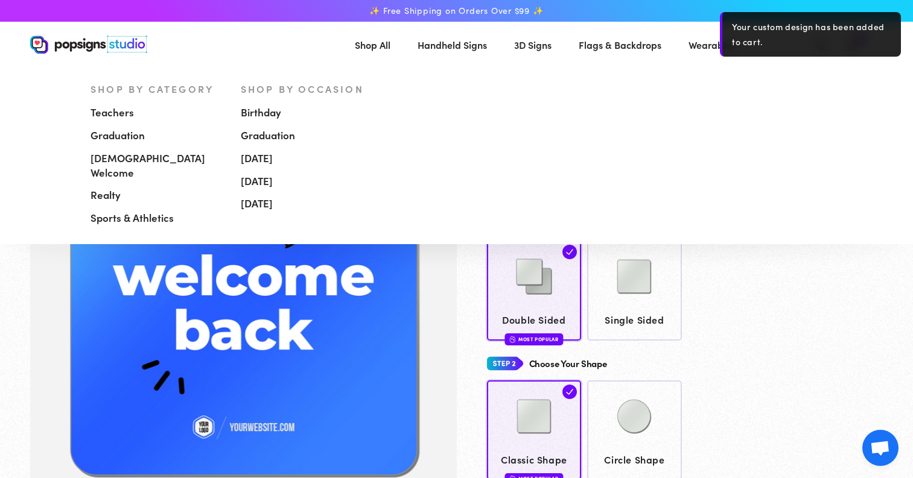
click at [471, 46] on span "Handheld Signs" at bounding box center [451, 44] width 69 height 17
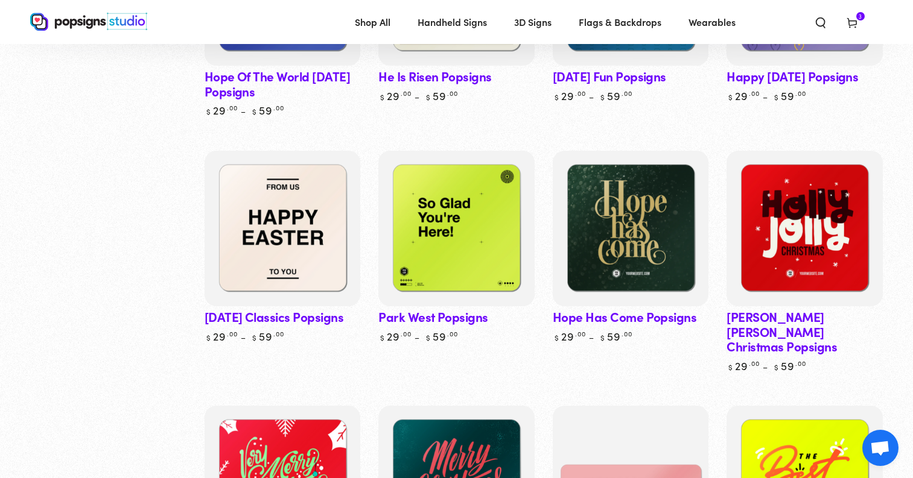
scroll to position [3271, 0]
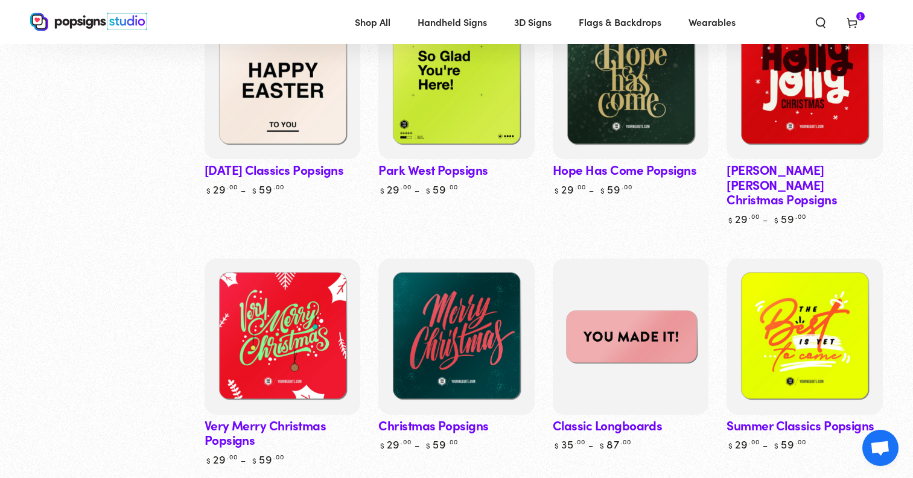
click at [592, 265] on img at bounding box center [630, 336] width 160 height 160
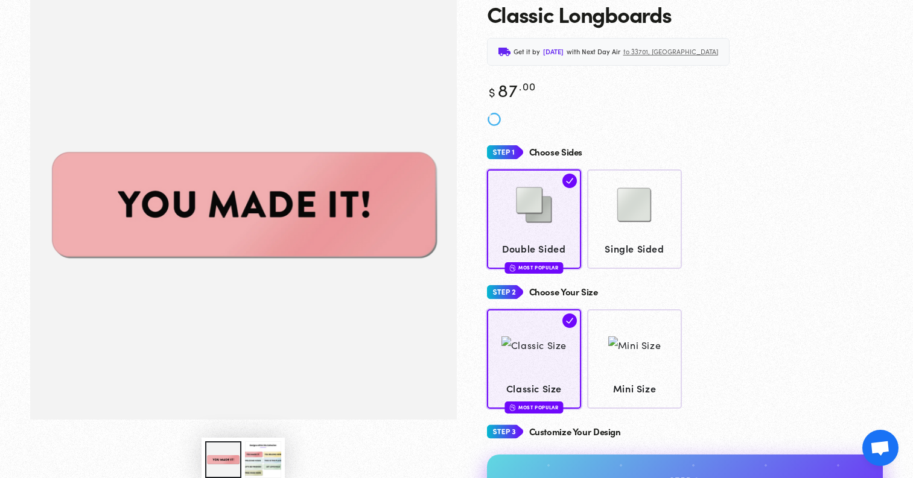
scroll to position [100, 0]
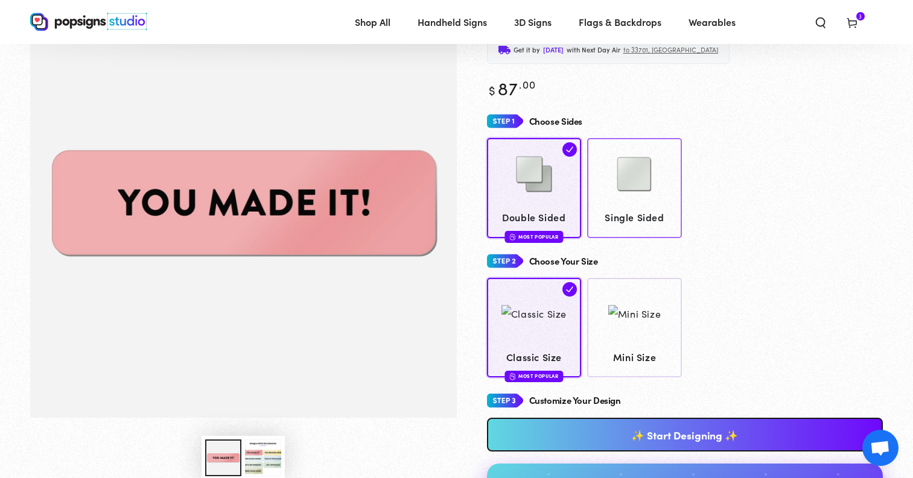
click at [633, 220] on span "Single Sided" at bounding box center [634, 217] width 83 height 17
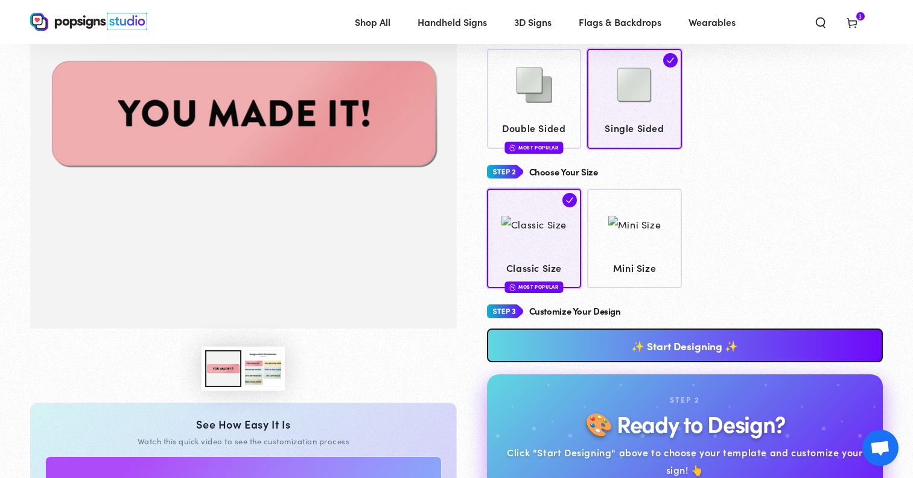
click at [631, 341] on link "✨ Start Designing ✨" at bounding box center [685, 346] width 396 height 34
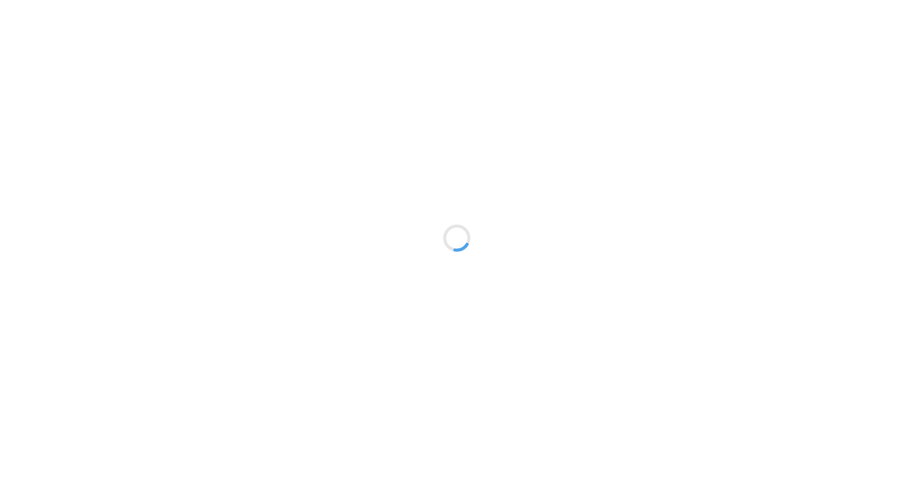
type textarea "An ancient tree with a door leading to a magical world"
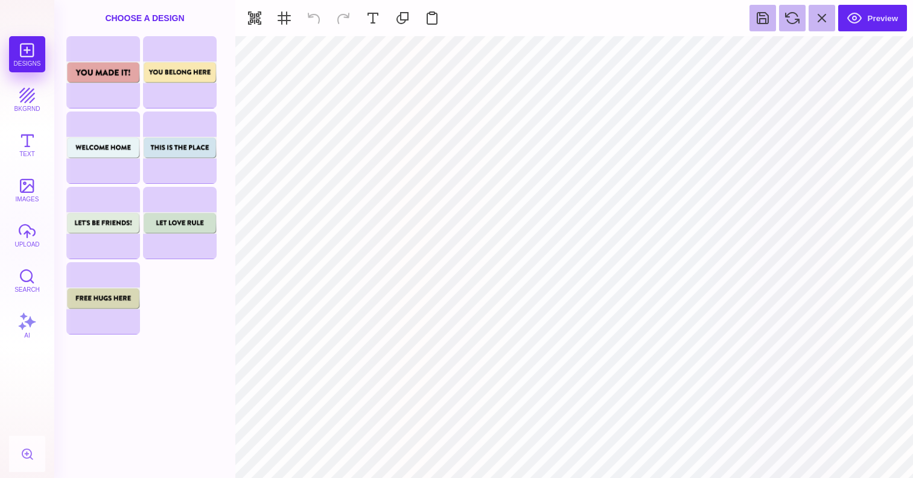
type input "#E4A5A5"
click at [531, 57] on button at bounding box center [533, 51] width 23 height 23
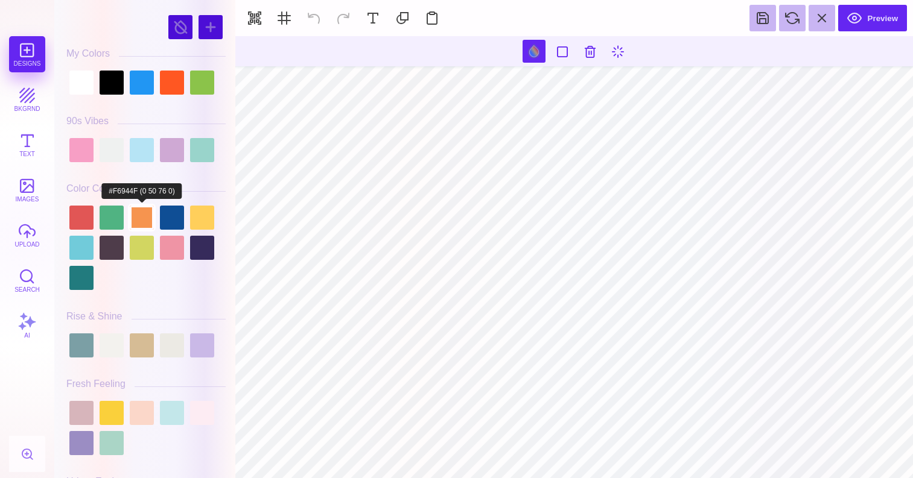
click at [148, 214] on div at bounding box center [142, 218] width 24 height 24
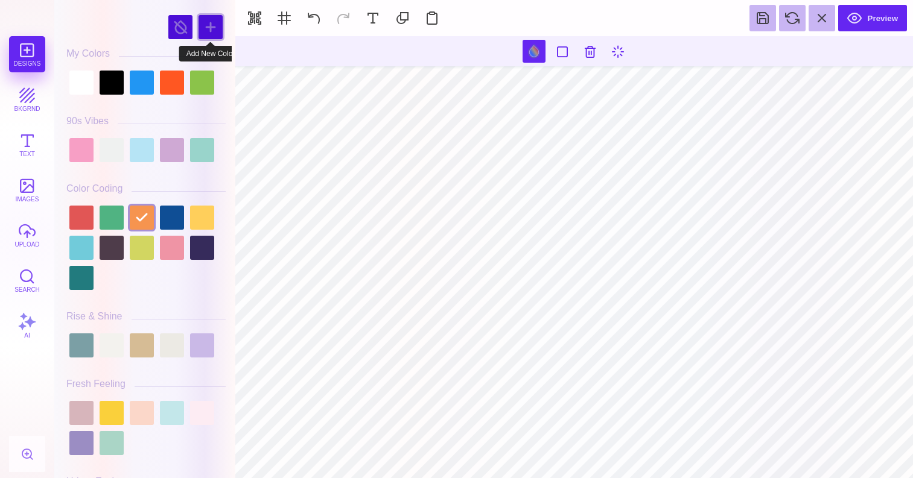
click at [208, 28] on div at bounding box center [210, 27] width 24 height 24
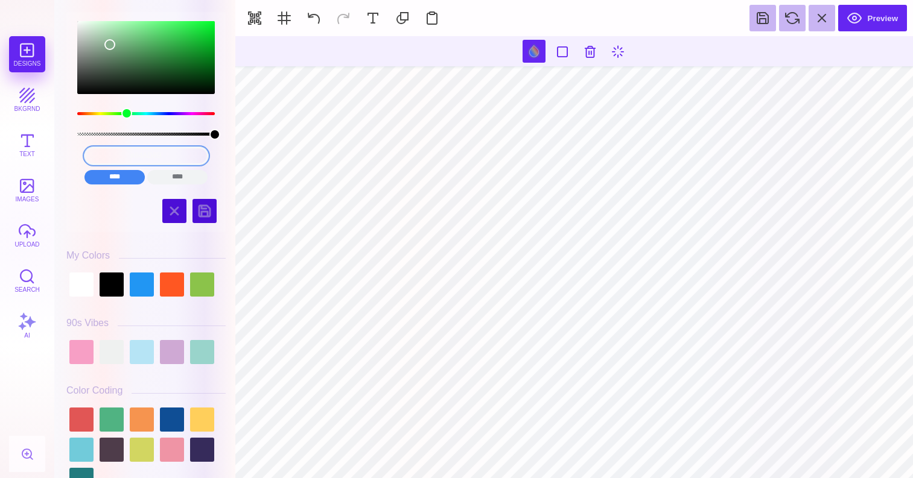
click at [168, 157] on input "#84AD8B" at bounding box center [146, 155] width 124 height 17
paste input "#D48C12"
type input "#84AD8B"
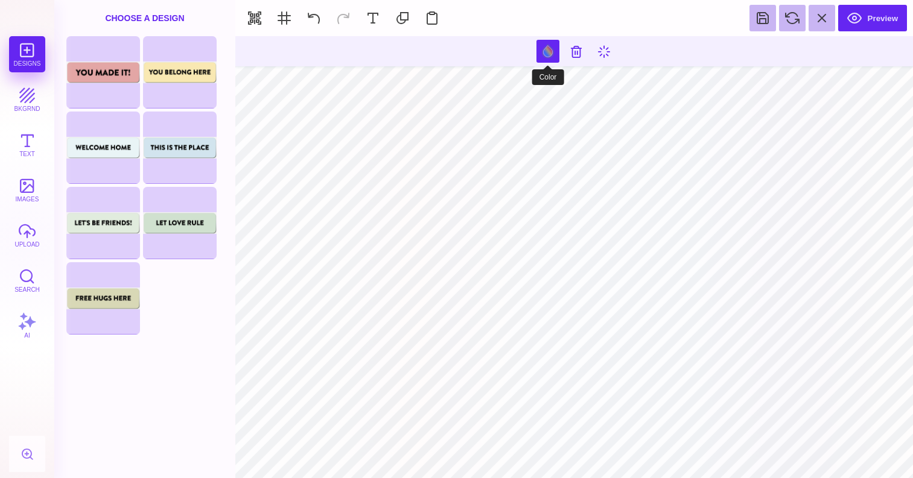
click at [548, 51] on button at bounding box center [547, 51] width 23 height 23
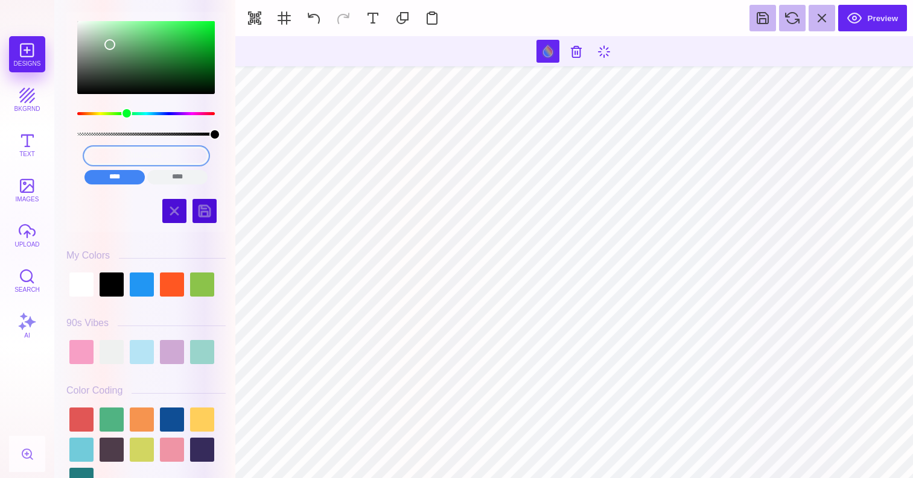
click at [145, 159] on input "#84AD8B" at bounding box center [146, 155] width 124 height 17
paste input "D48C12"
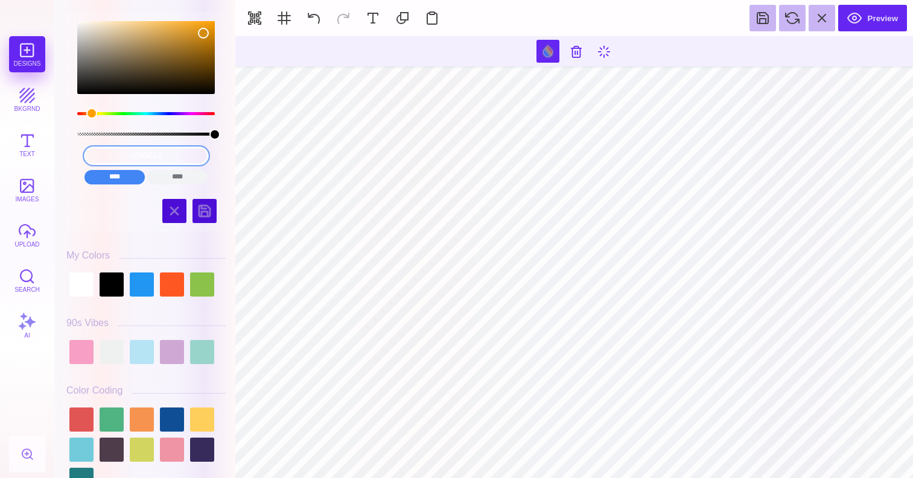
type input "#D48C12"
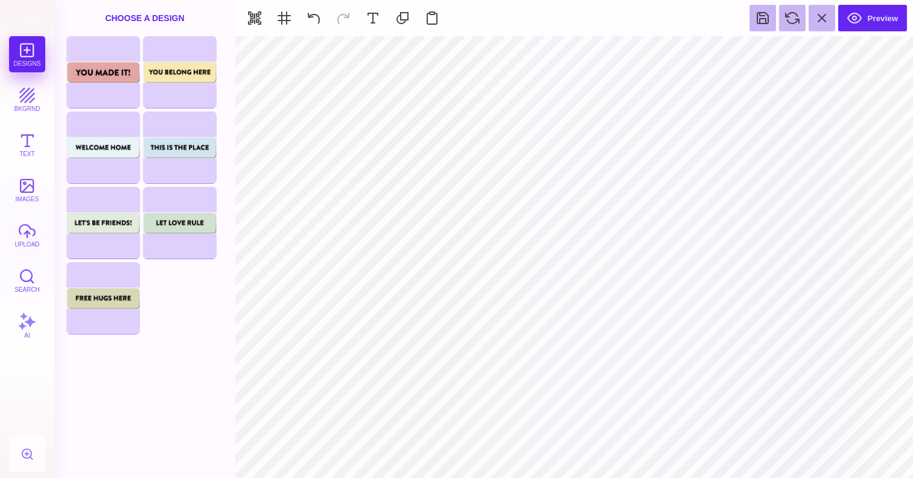
type input "#000000"
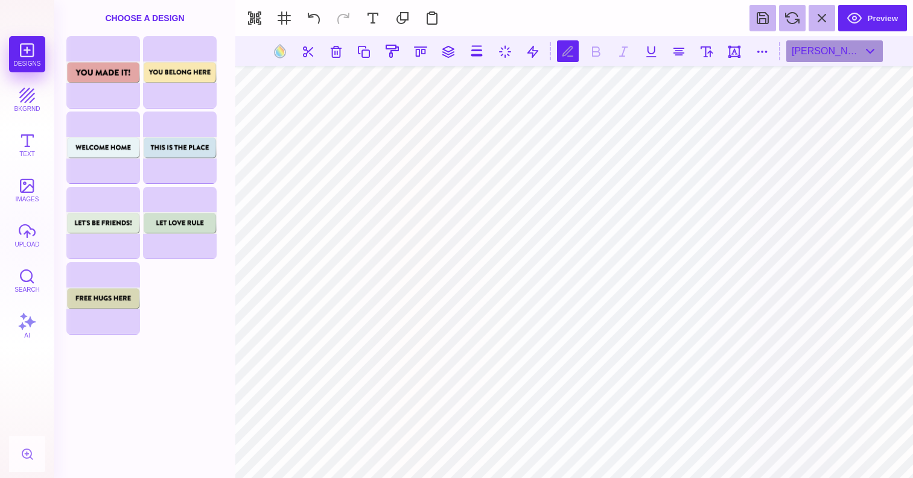
scroll to position [0, 1]
type textarea "*******"
click at [276, 60] on button at bounding box center [279, 51] width 23 height 23
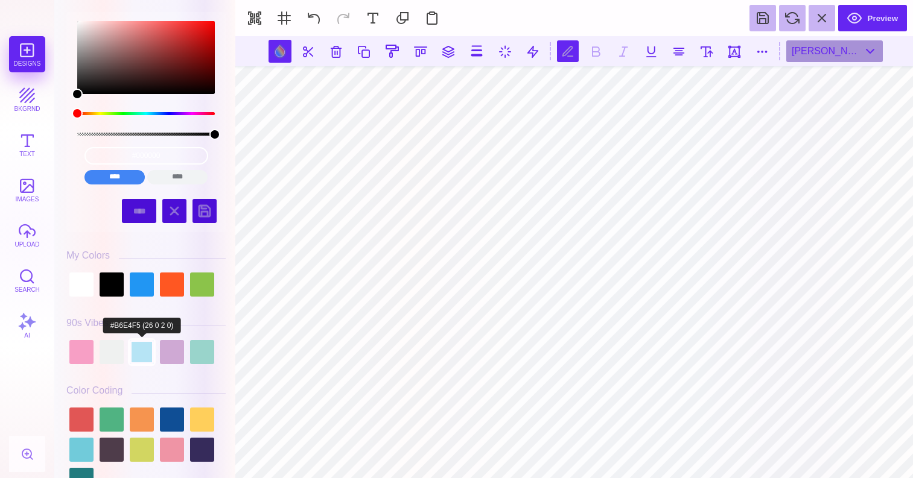
scroll to position [175, 0]
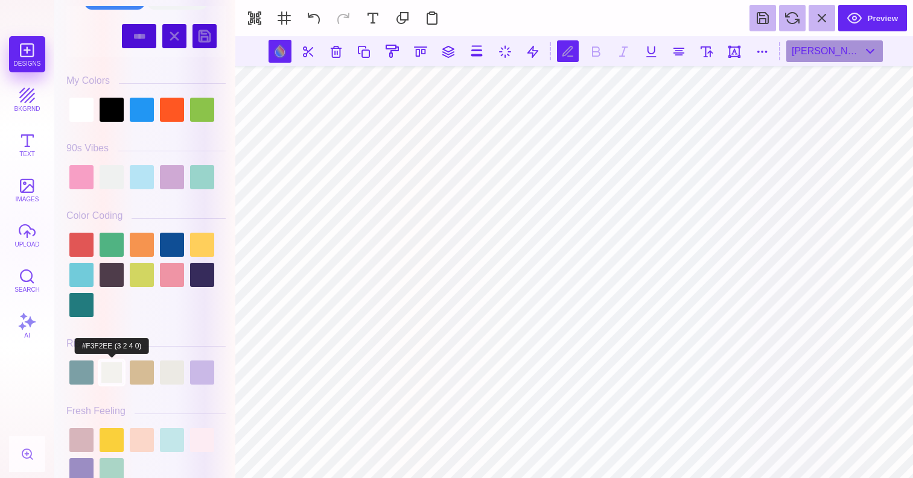
click at [106, 380] on div at bounding box center [112, 373] width 24 height 24
click at [170, 387] on div at bounding box center [145, 373] width 159 height 30
click at [170, 379] on div at bounding box center [172, 373] width 24 height 24
type input "#ECEAE4"
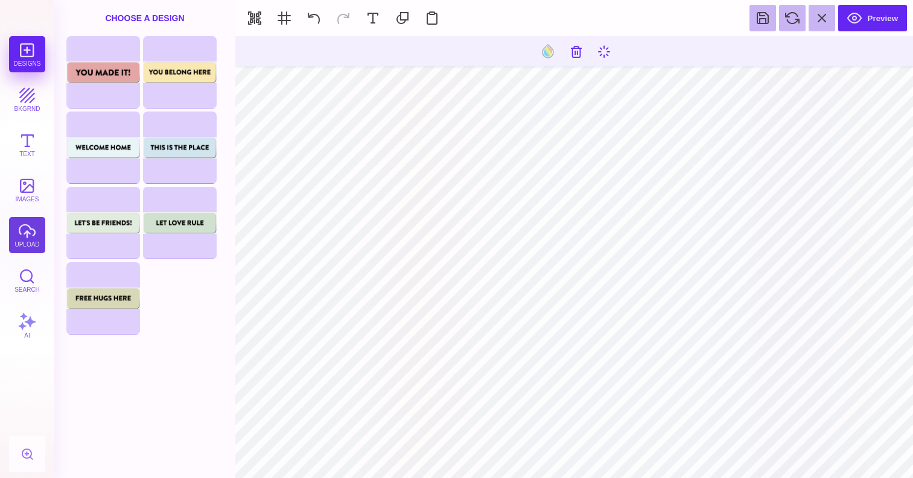
click at [32, 241] on button "upload" at bounding box center [27, 235] width 36 height 36
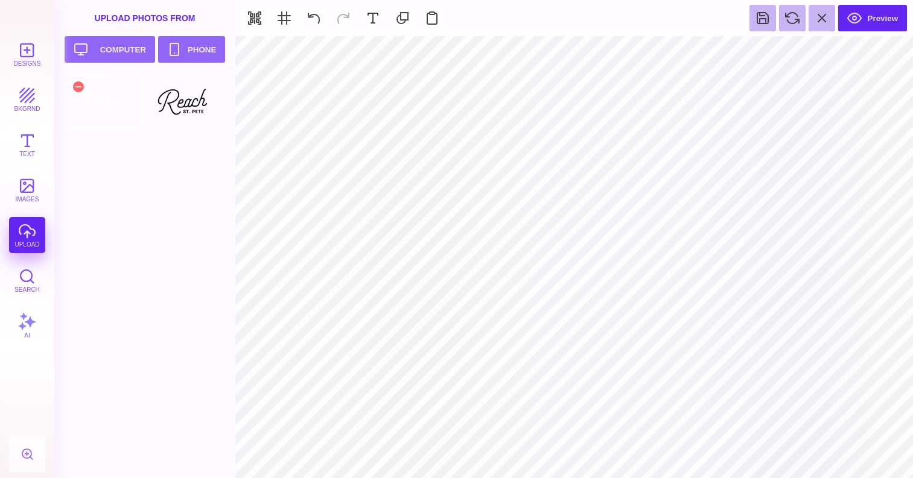
click at [116, 108] on div at bounding box center [104, 102] width 77 height 54
type input "#ECEAE4"
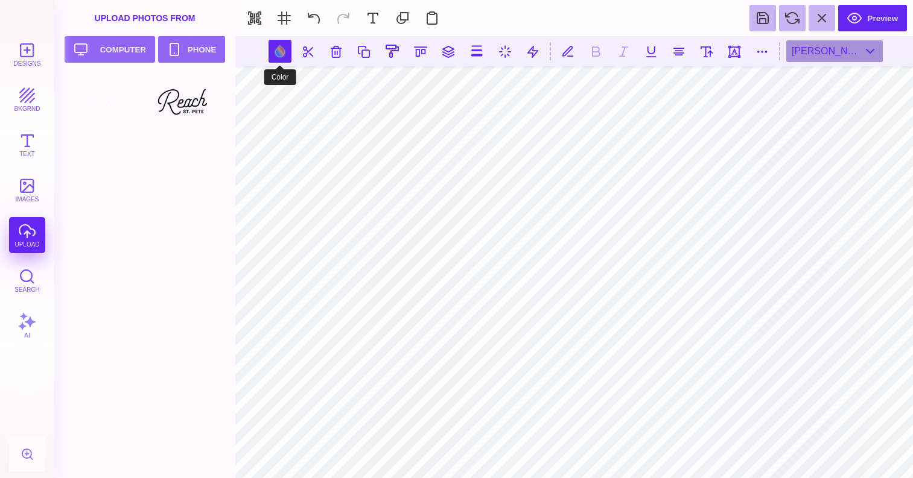
click at [285, 51] on button at bounding box center [279, 51] width 23 height 23
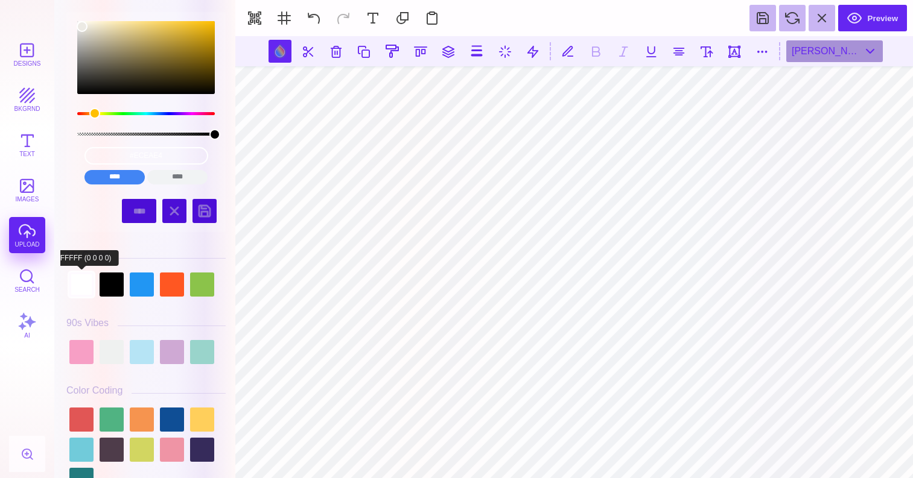
click at [83, 291] on div at bounding box center [81, 285] width 24 height 24
type input "#FFFFFF"
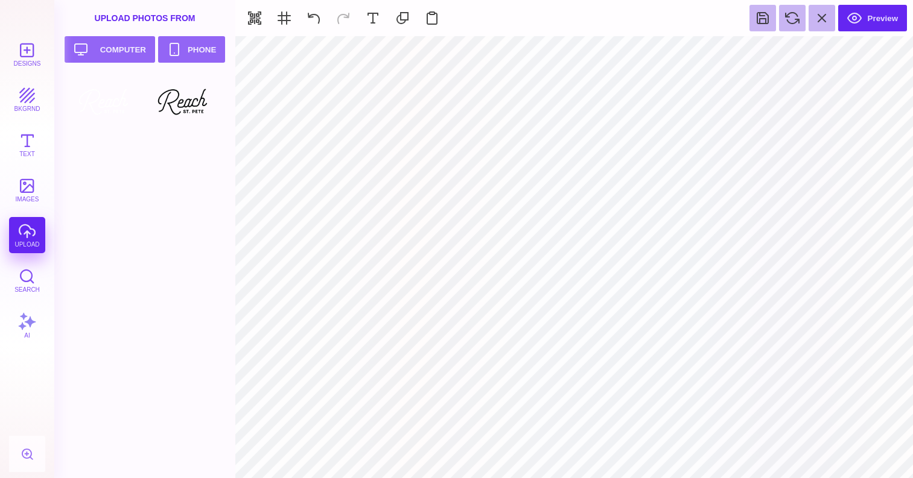
click at [33, 246] on div "Designs bkgrnd Text images upload Search AI" at bounding box center [27, 257] width 54 height 442
click at [122, 50] on button "Upload your artwork Computer" at bounding box center [110, 49] width 90 height 27
click at [122, 163] on div at bounding box center [104, 159] width 77 height 54
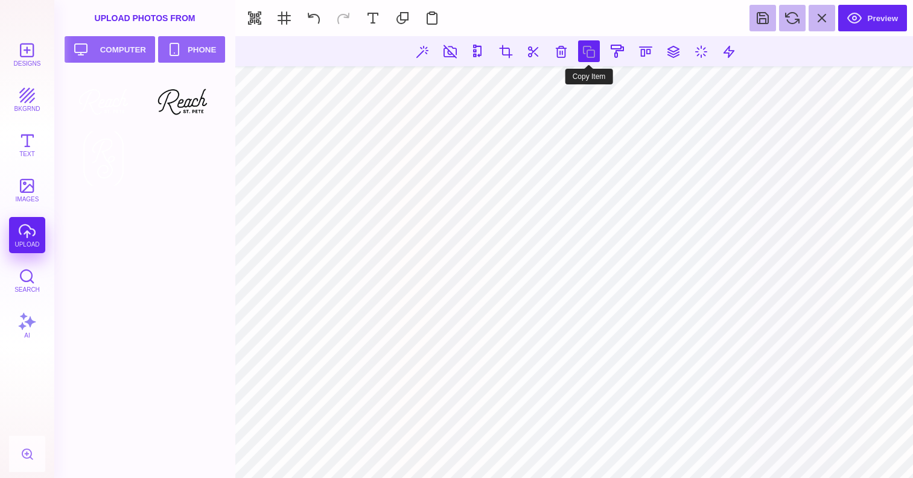
click at [589, 51] on button at bounding box center [589, 51] width 22 height 22
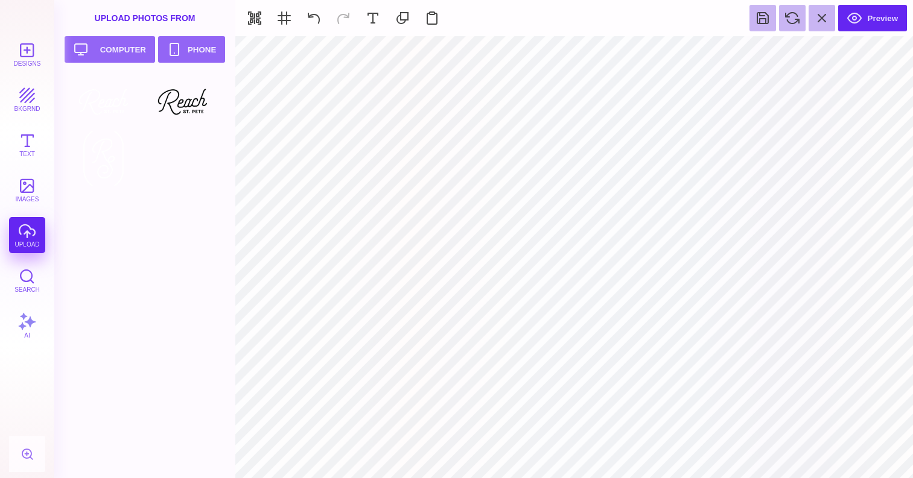
type input "#000000"
click at [901, 11] on button "Preview" at bounding box center [872, 18] width 69 height 27
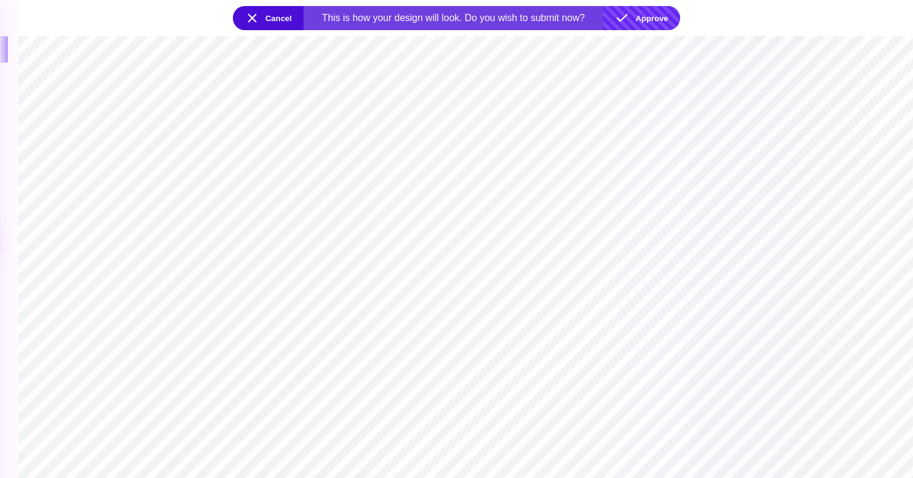
click at [640, 24] on button "Approve" at bounding box center [641, 18] width 77 height 24
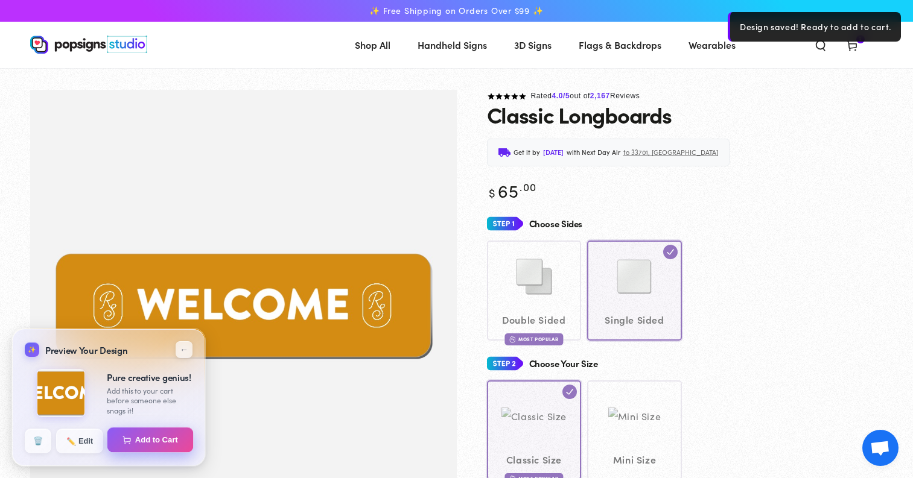
click at [170, 437] on button "Add to Cart" at bounding box center [150, 440] width 86 height 25
select select "**********"
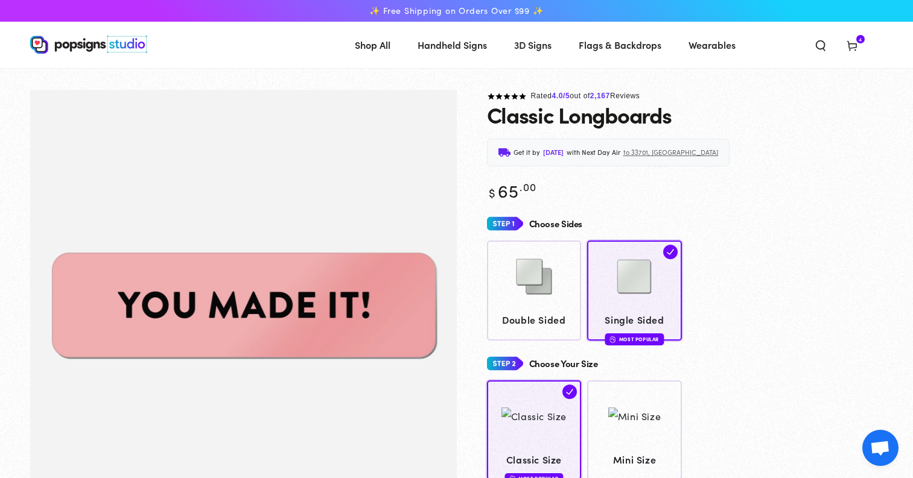
click at [854, 41] on icon at bounding box center [852, 45] width 12 height 12
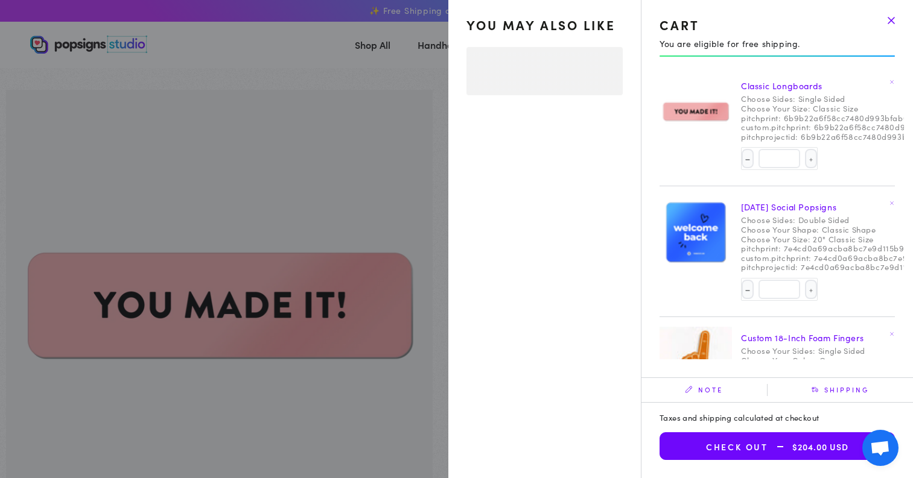
select select "**********"
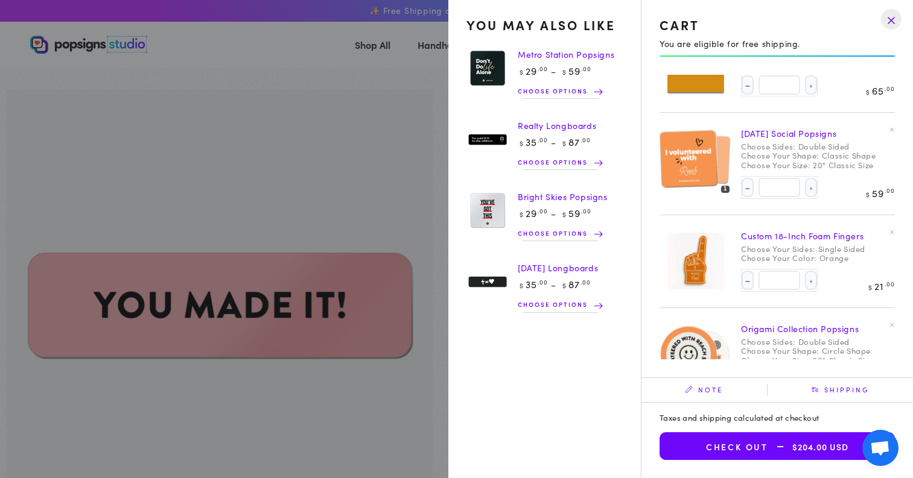
scroll to position [81, 0]
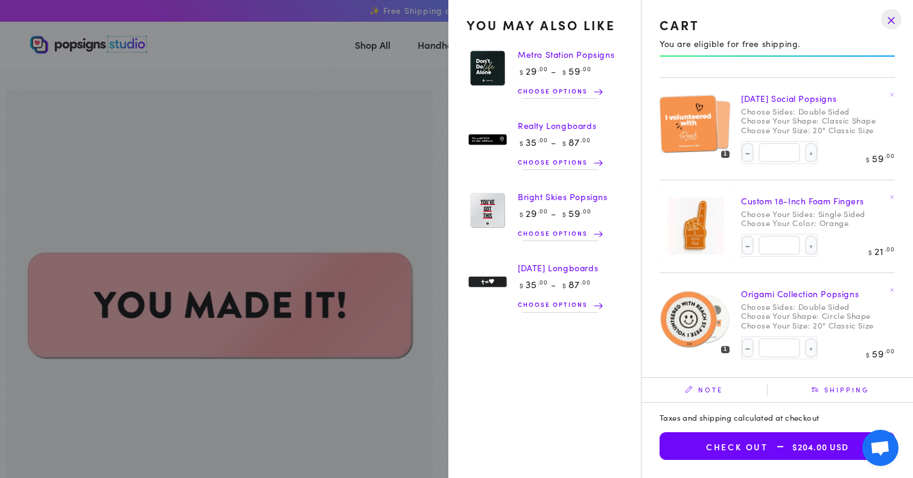
click at [722, 448] on button "Check out $204.00 USD" at bounding box center [776, 447] width 235 height 28
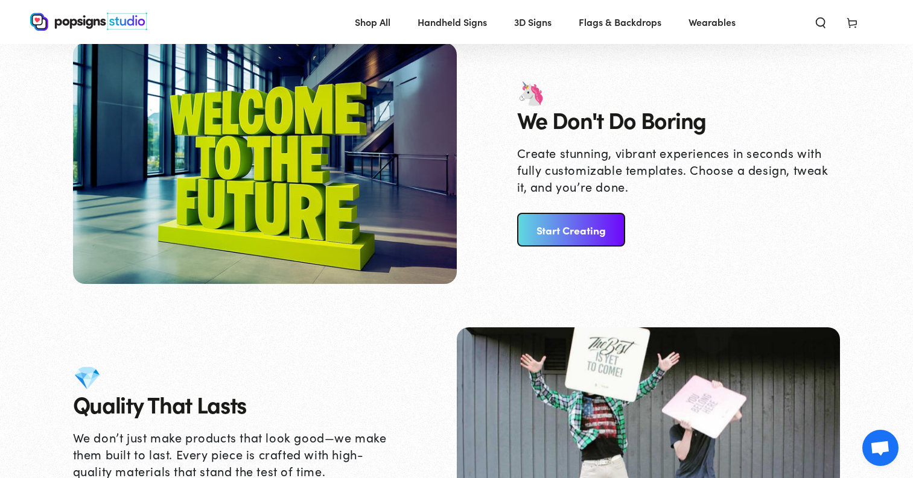
scroll to position [2729, 0]
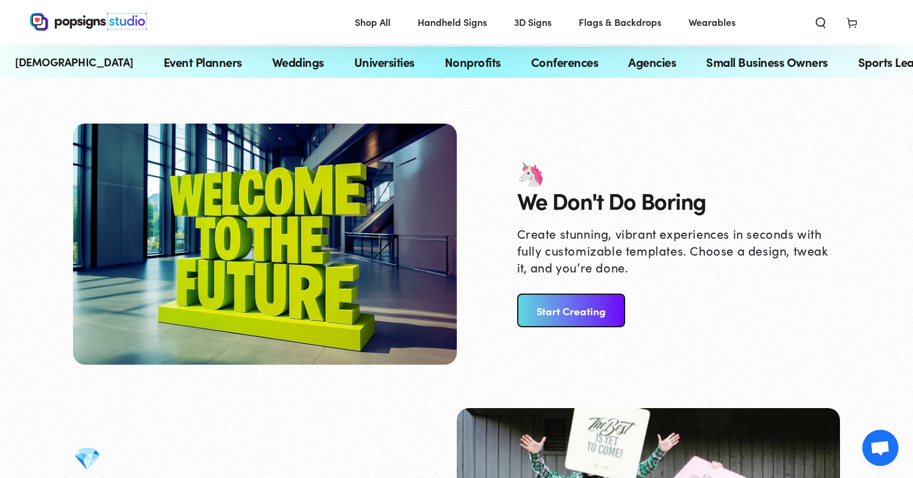
click at [582, 322] on link "Start Creating" at bounding box center [571, 311] width 108 height 34
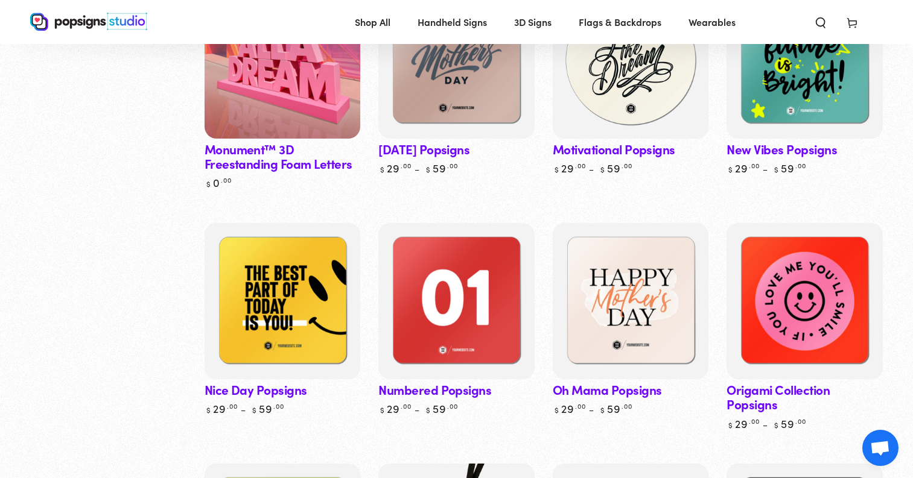
scroll to position [3248, 0]
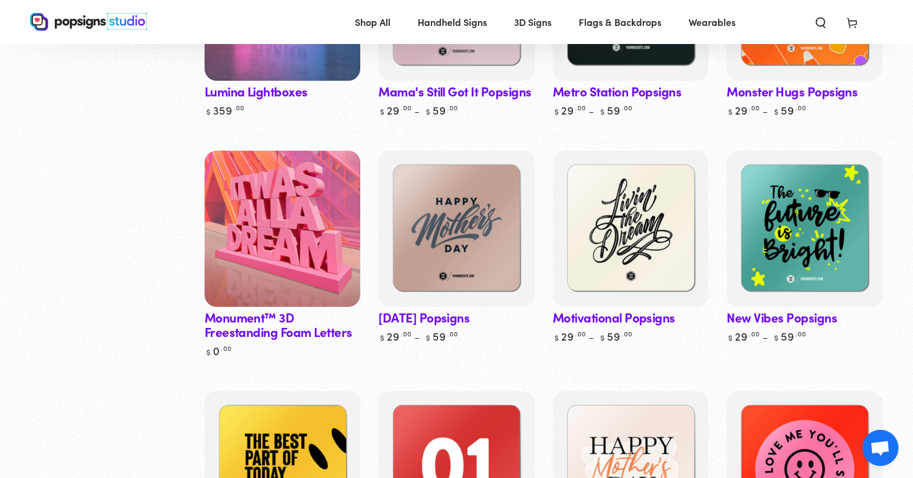
click at [286, 186] on img at bounding box center [282, 228] width 160 height 160
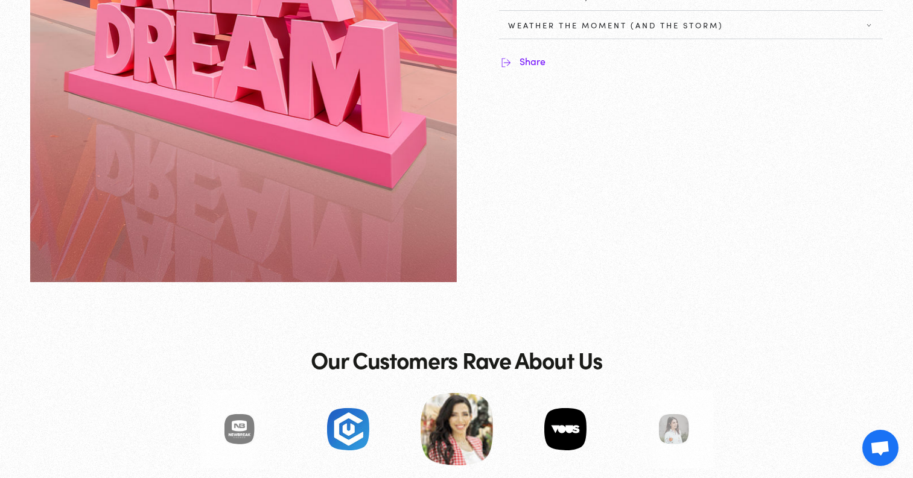
scroll to position [382, 0]
